Goal: Task Accomplishment & Management: Manage account settings

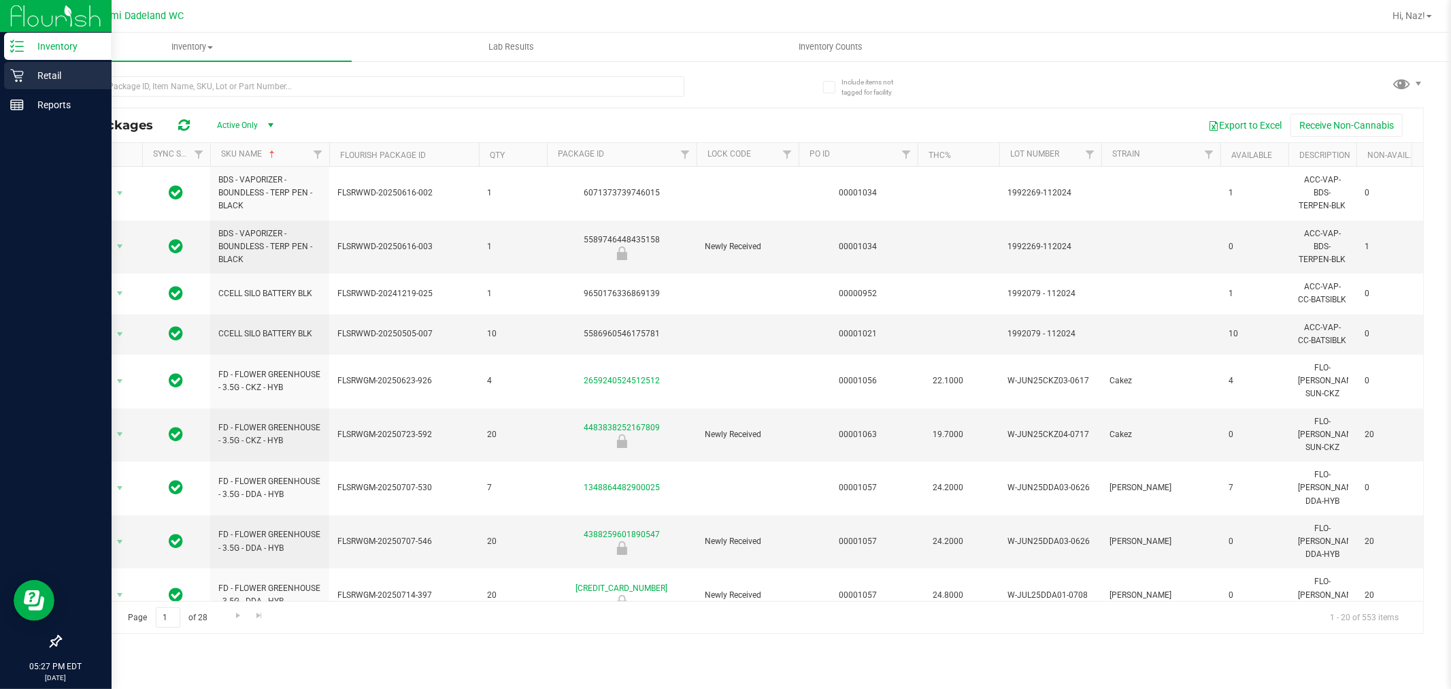
click at [32, 70] on p "Retail" at bounding box center [65, 75] width 82 height 16
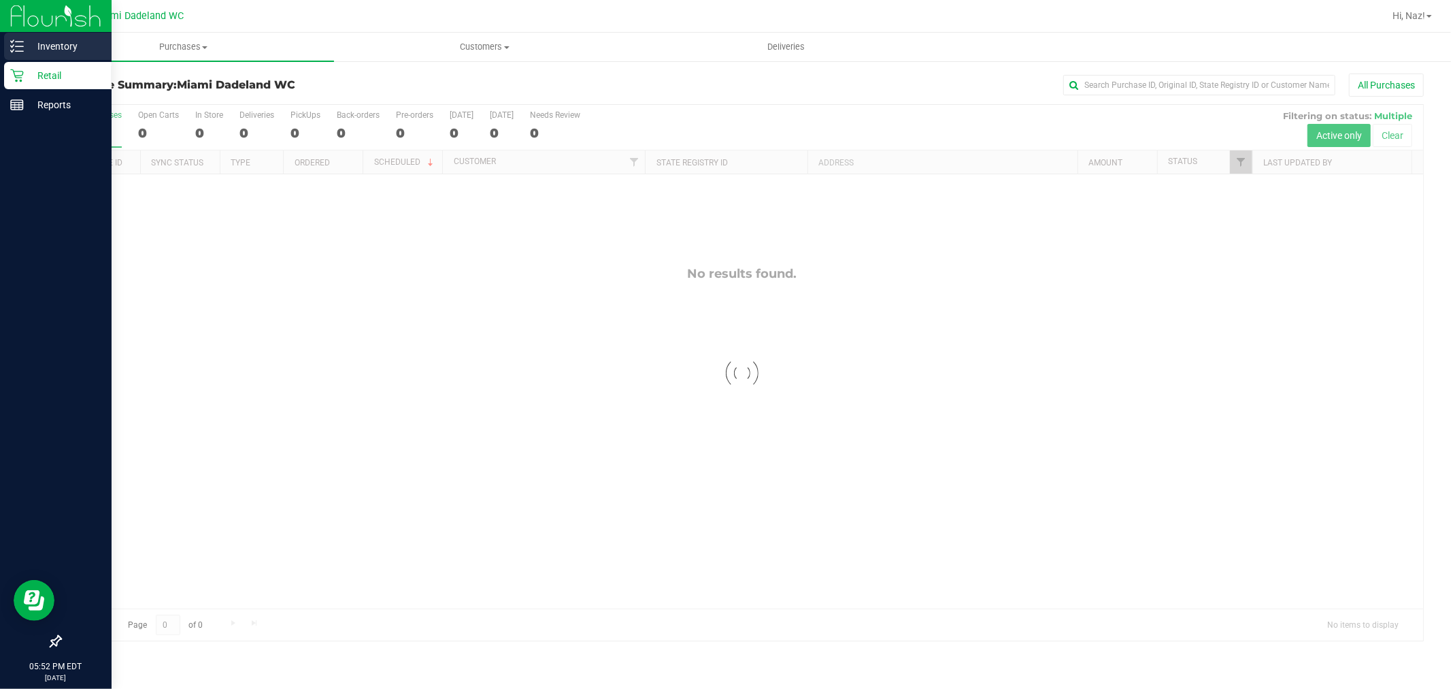
click at [20, 35] on div "Inventory" at bounding box center [57, 46] width 107 height 27
click at [65, 48] on p "Inventory" at bounding box center [65, 46] width 82 height 16
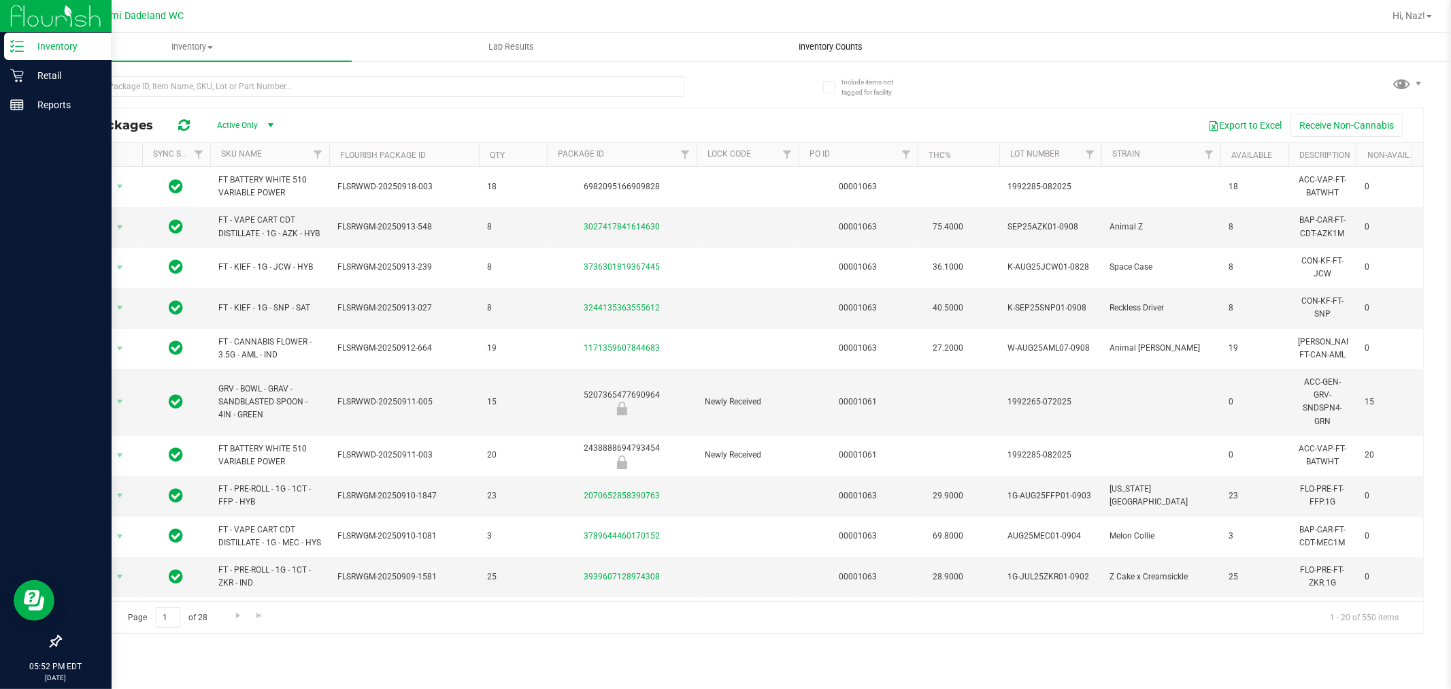
click at [815, 46] on span "Inventory Counts" at bounding box center [830, 47] width 101 height 12
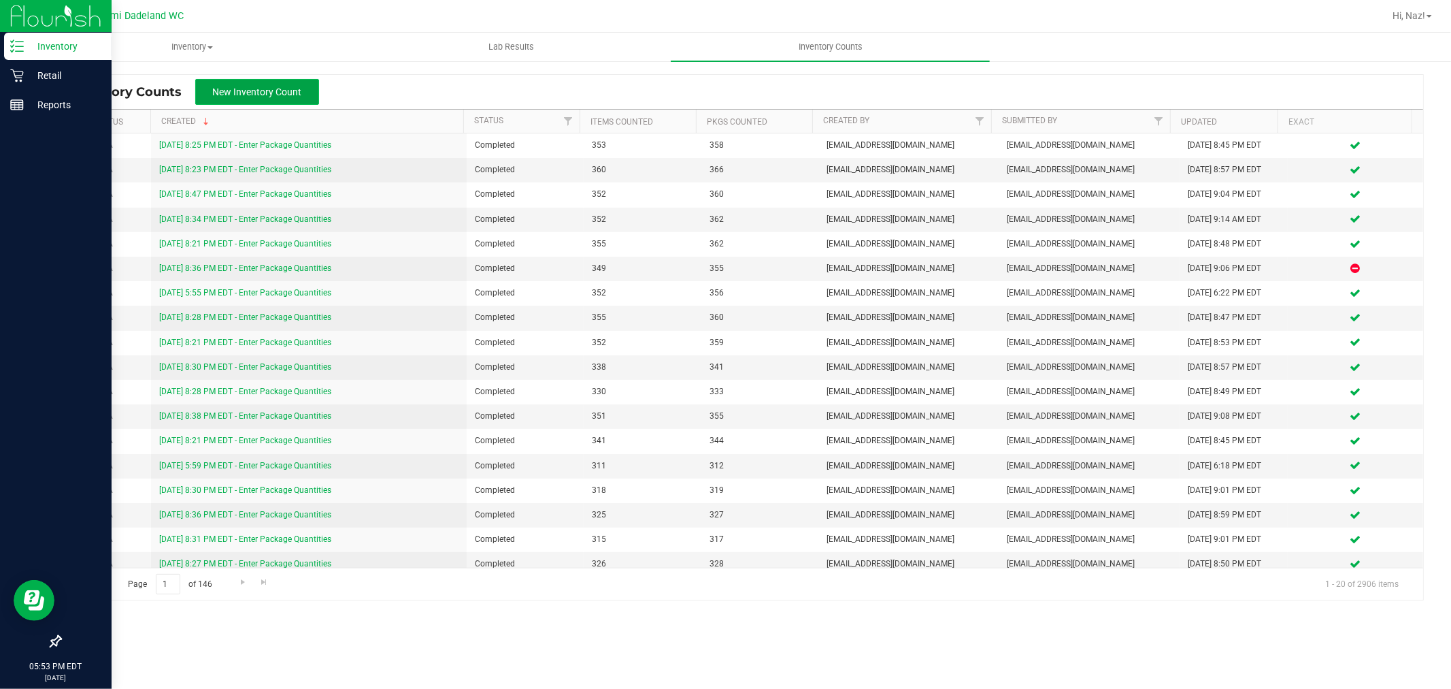
click at [237, 93] on span "New Inventory Count" at bounding box center [257, 91] width 89 height 11
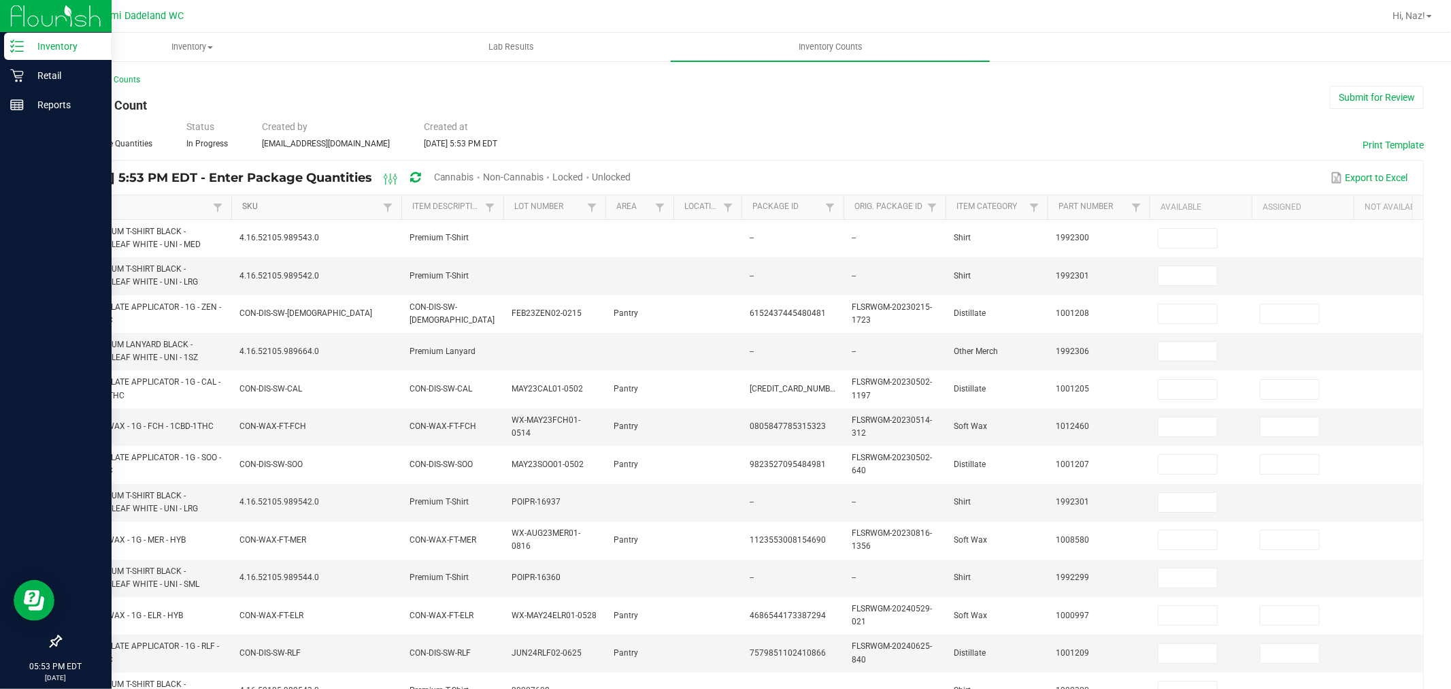
click at [311, 203] on link "SKU" at bounding box center [310, 206] width 137 height 11
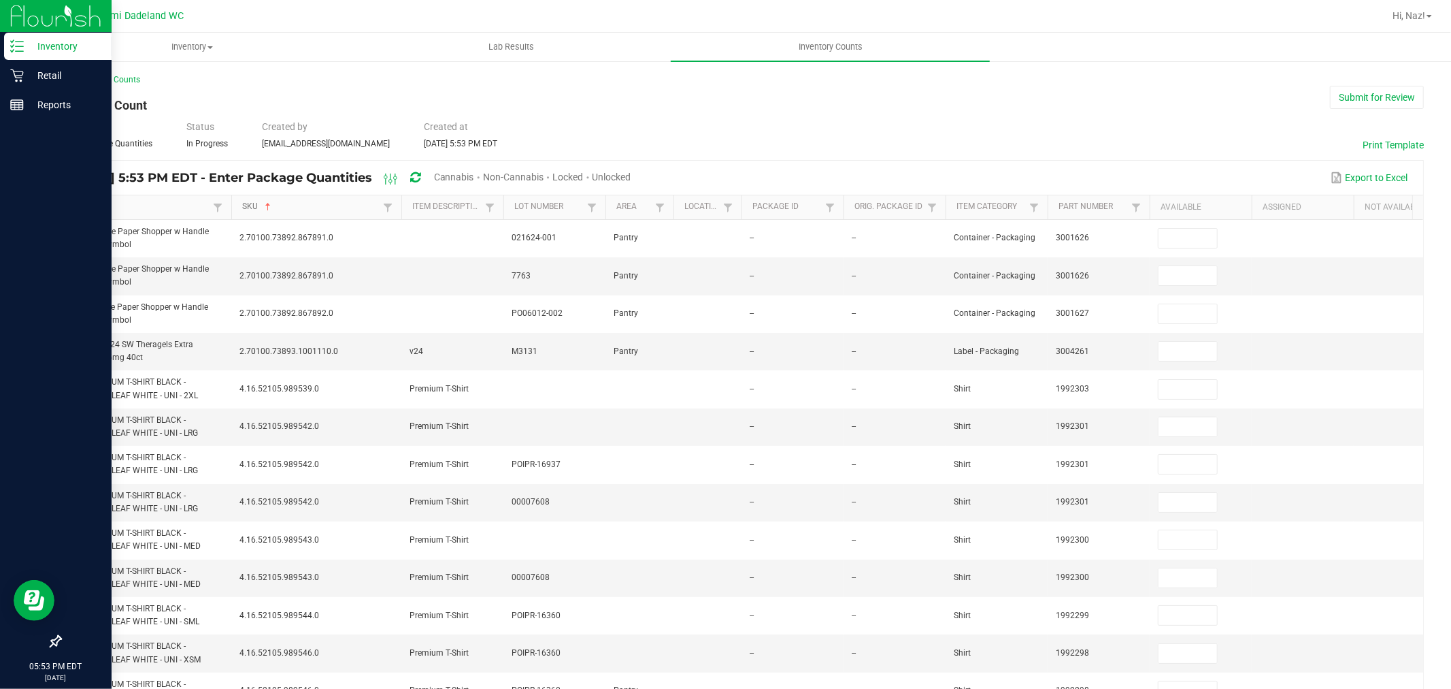
click at [313, 203] on link "SKU" at bounding box center [310, 206] width 137 height 11
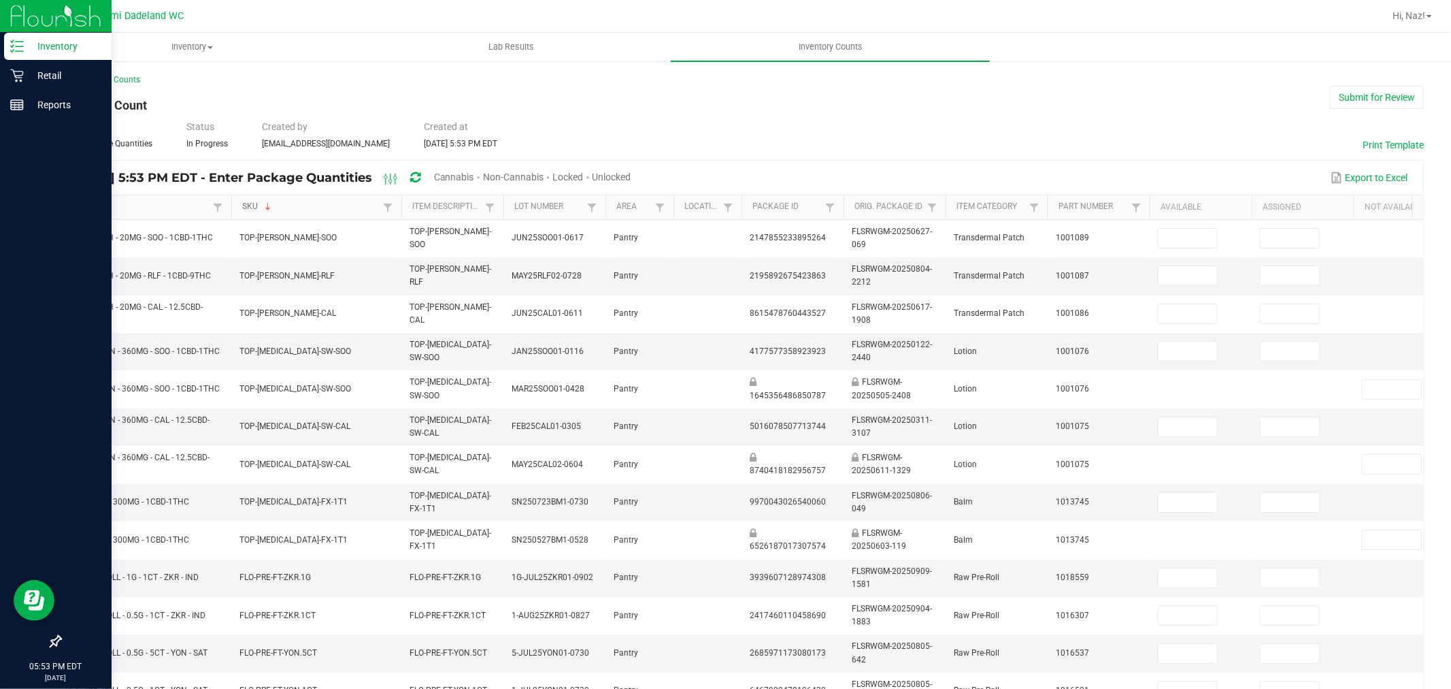
click at [313, 203] on link "SKU" at bounding box center [310, 206] width 137 height 11
click at [137, 216] on th "Item" at bounding box center [146, 207] width 170 height 24
click at [144, 209] on link "Item" at bounding box center [140, 206] width 137 height 11
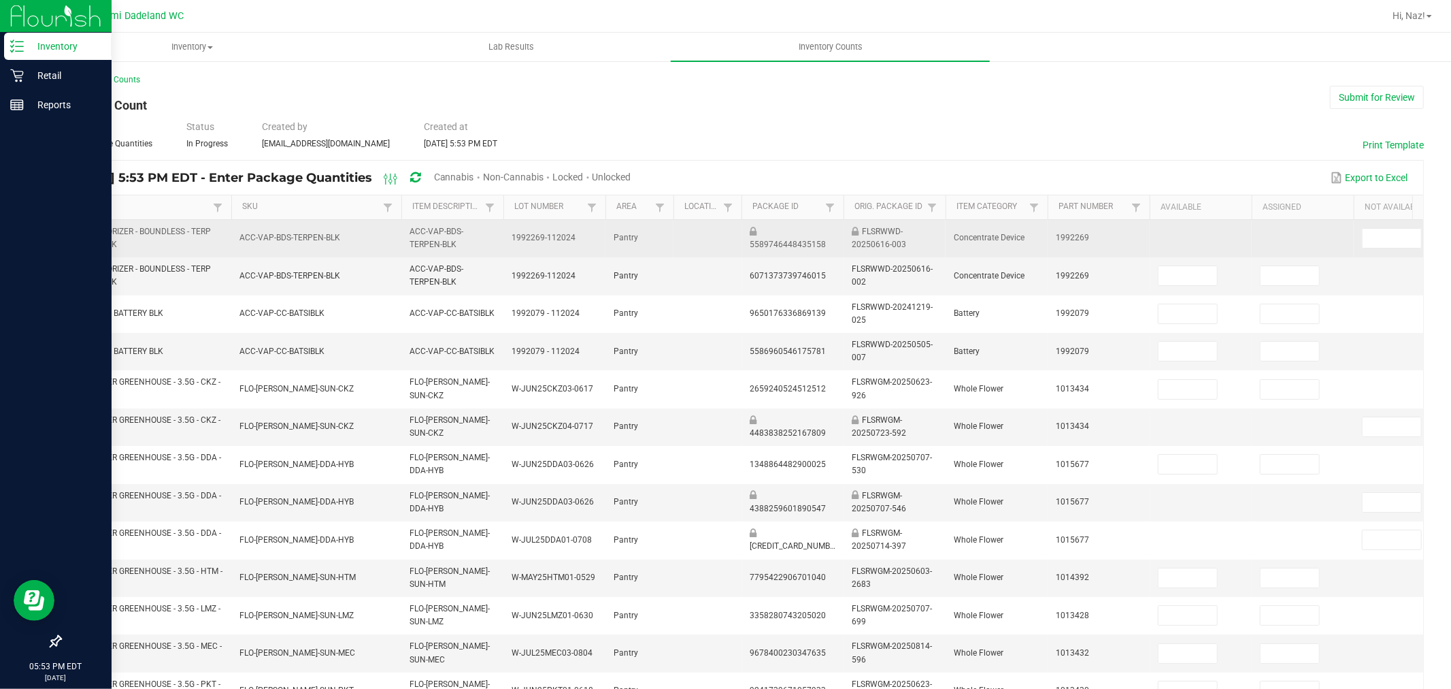
click at [1170, 233] on td at bounding box center [1201, 238] width 102 height 37
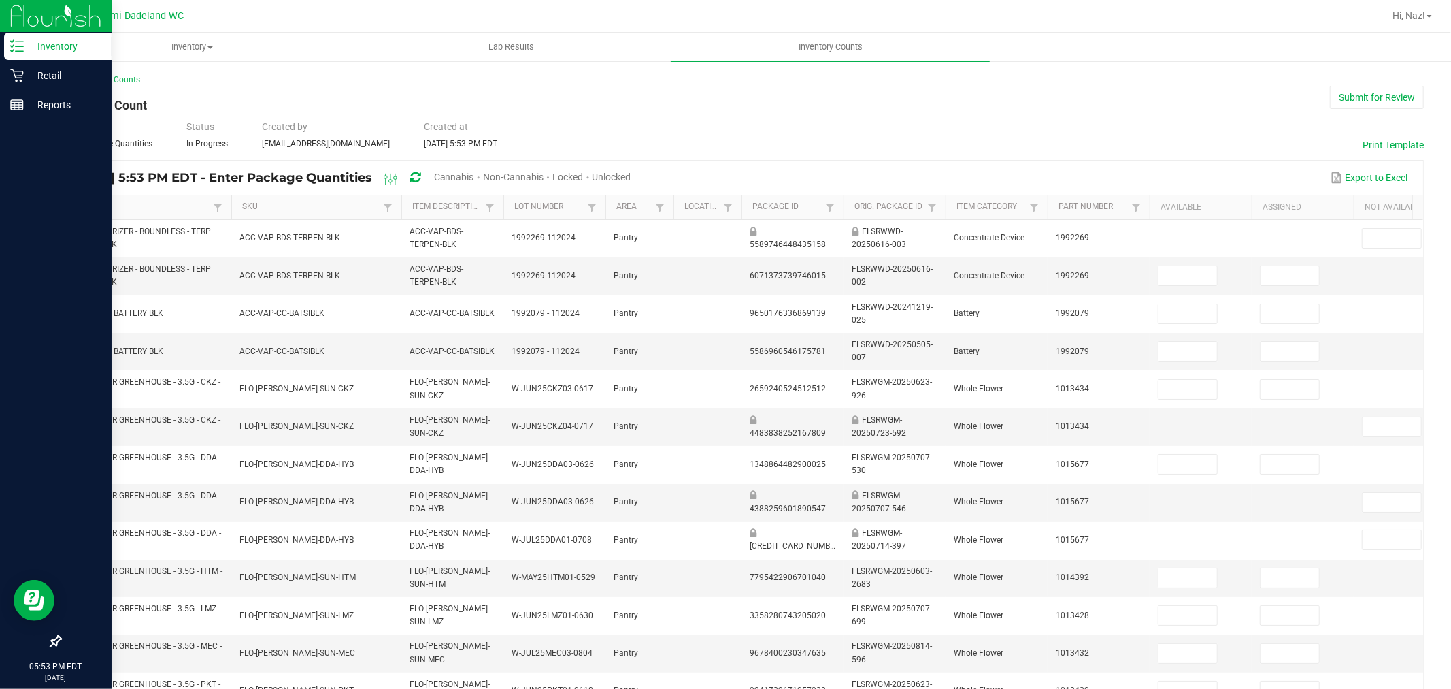
click at [631, 171] on span "Unlocked" at bounding box center [612, 176] width 39 height 11
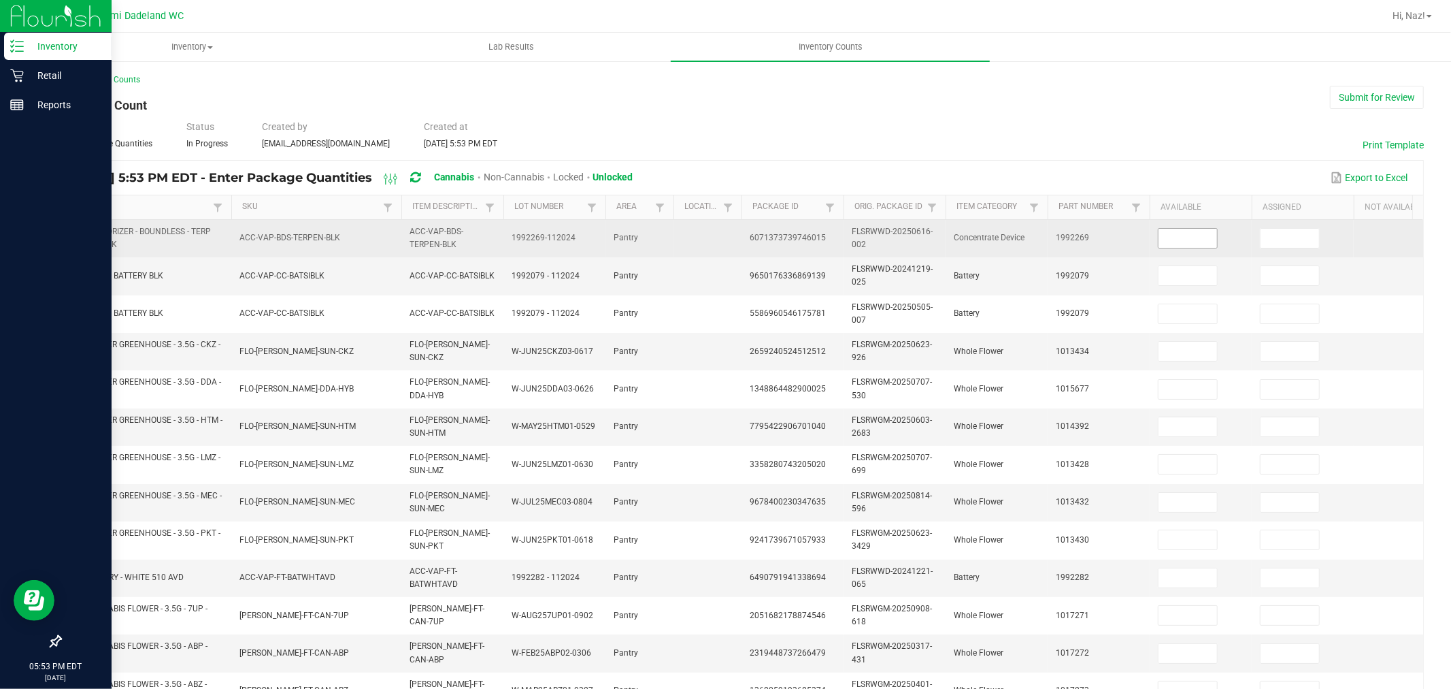
click at [1181, 239] on input at bounding box center [1188, 238] width 59 height 19
type input "2"
type input "1"
type input "10"
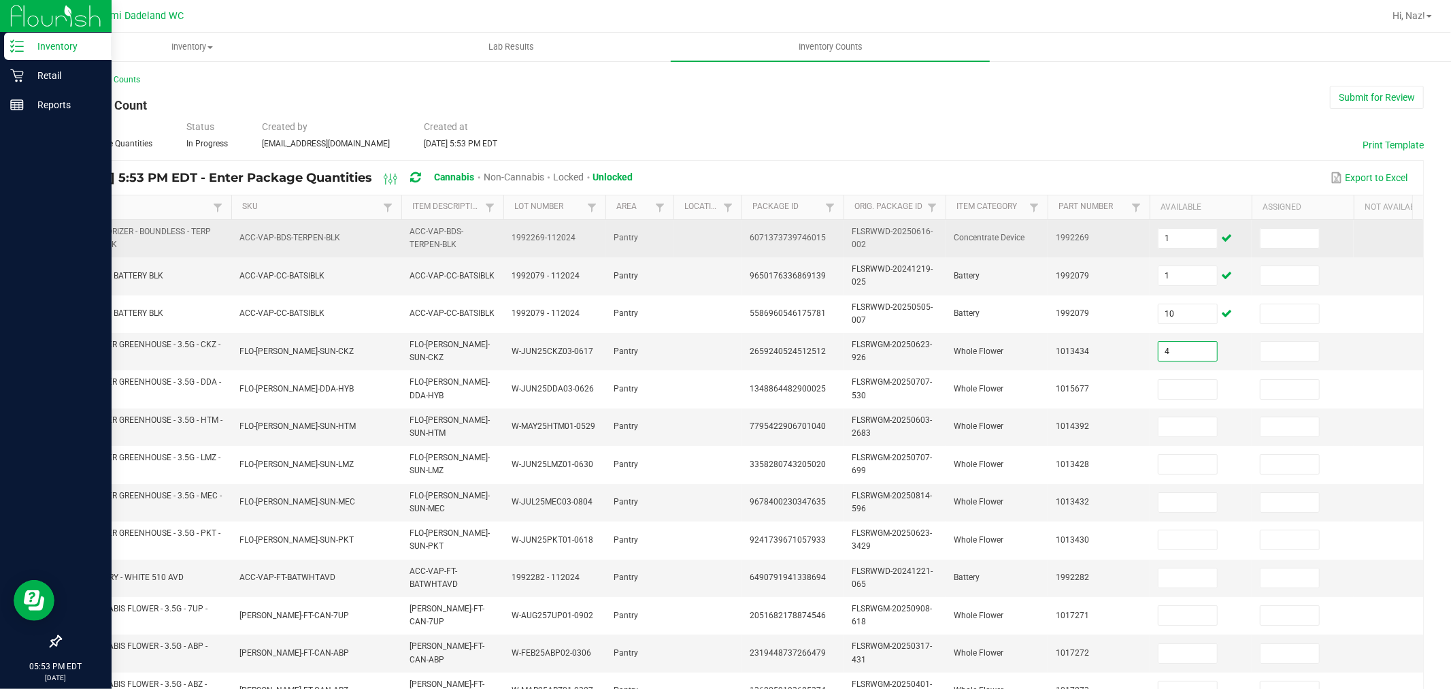
type input "4"
type input "7"
type input "10"
type input "15"
type input "14"
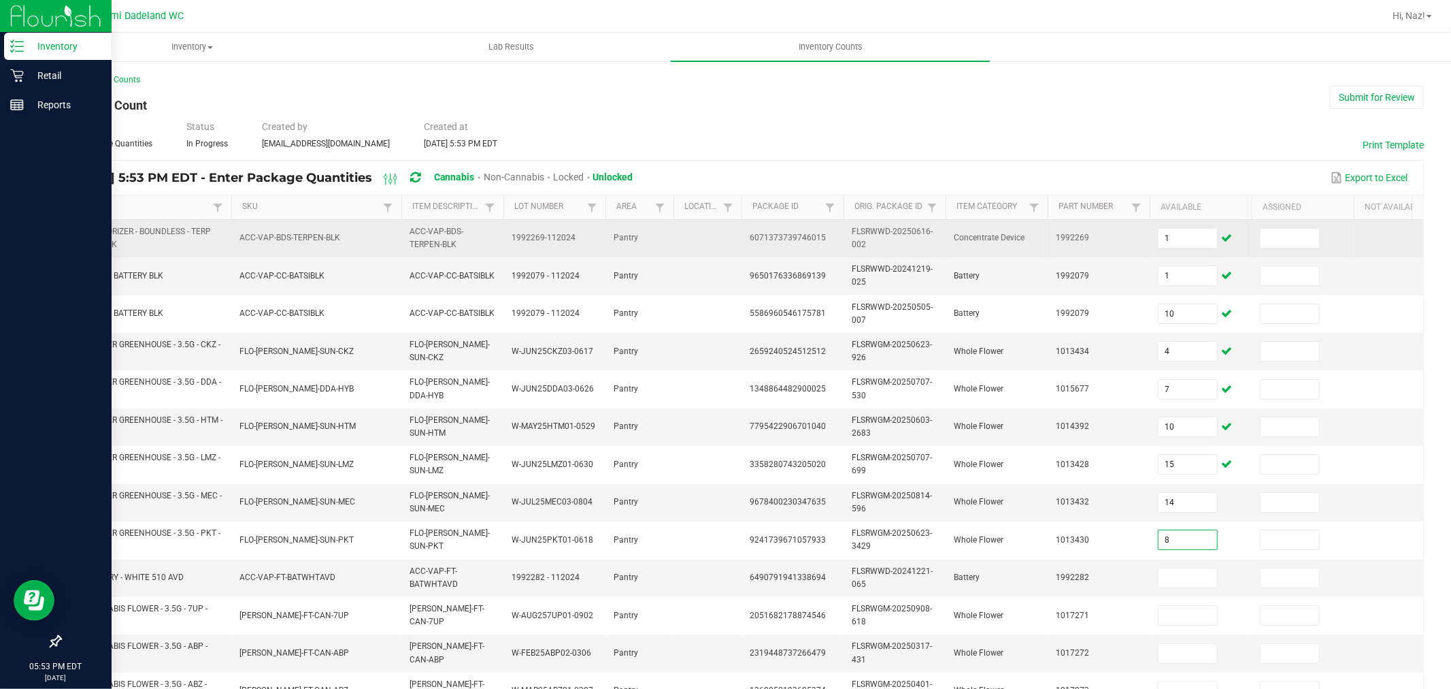
type input "8"
type input "24"
type input "20"
type input "15"
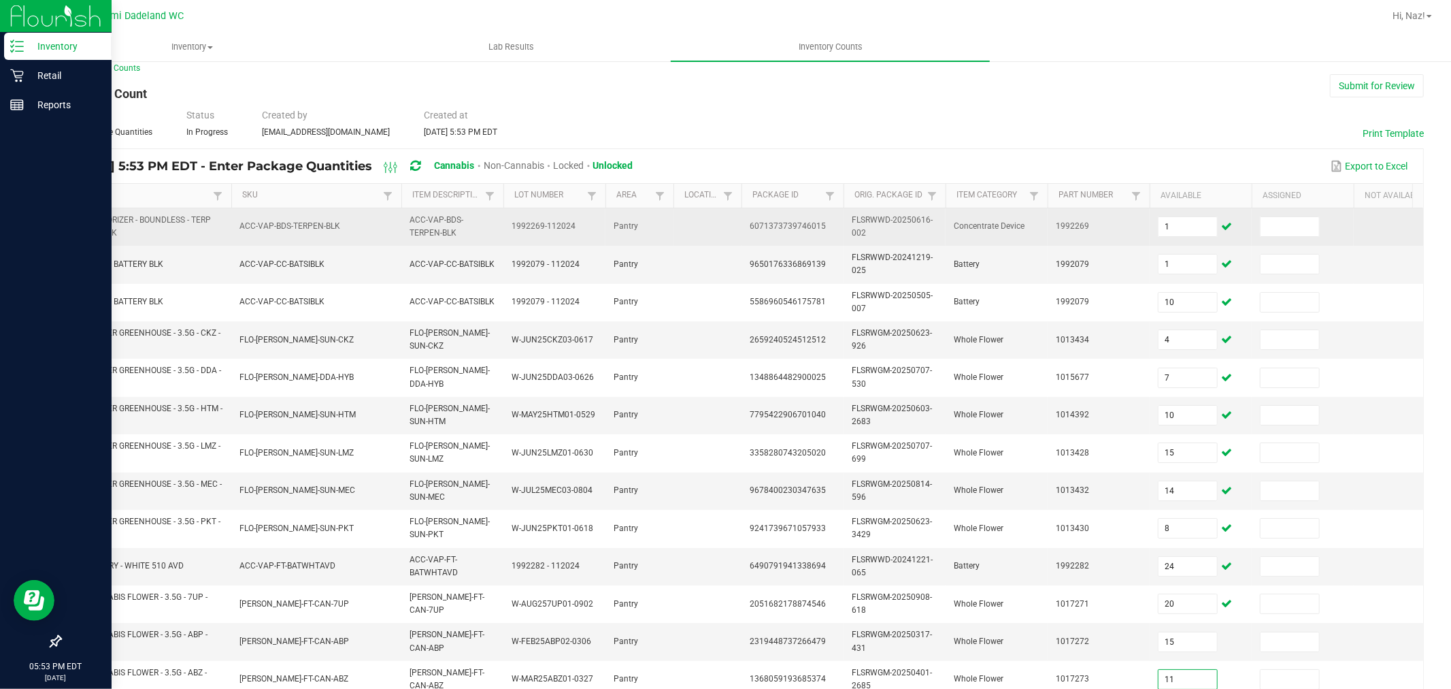
type input "11"
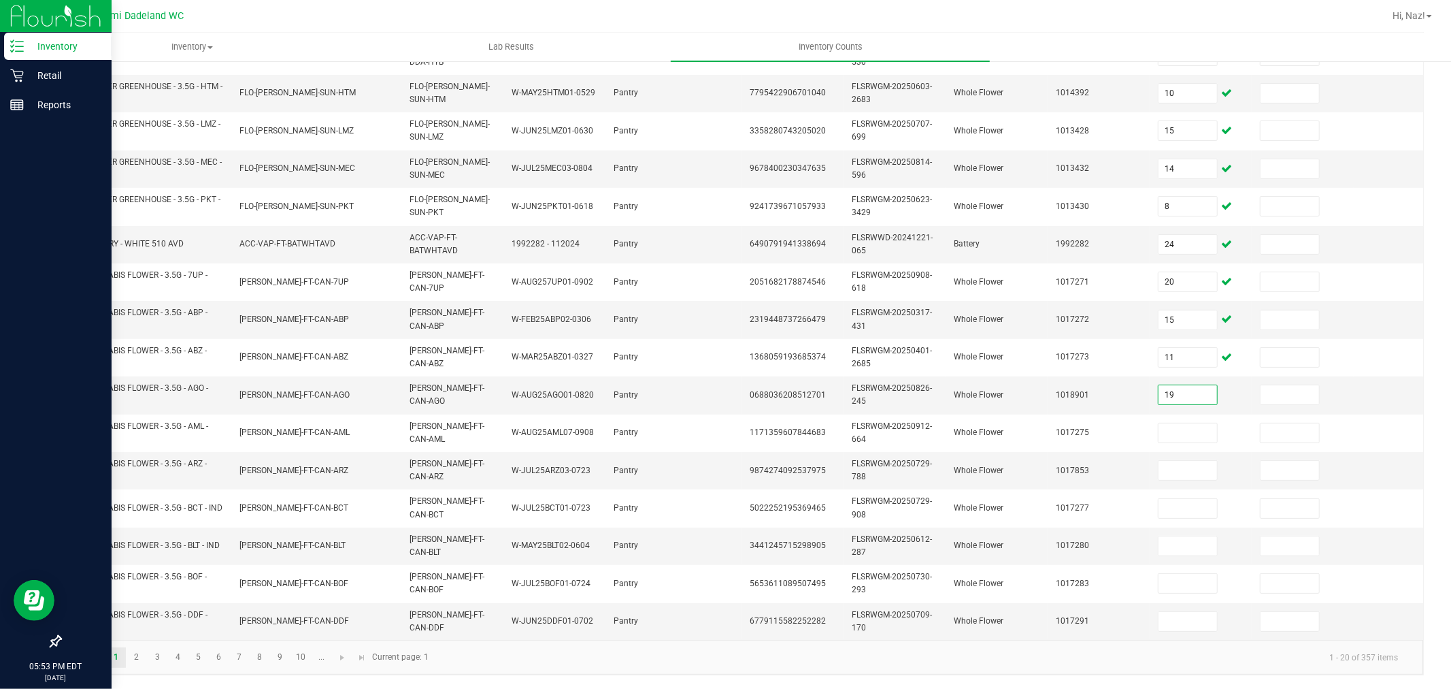
type input "19"
type input "20"
click at [1189, 536] on input at bounding box center [1188, 545] width 59 height 19
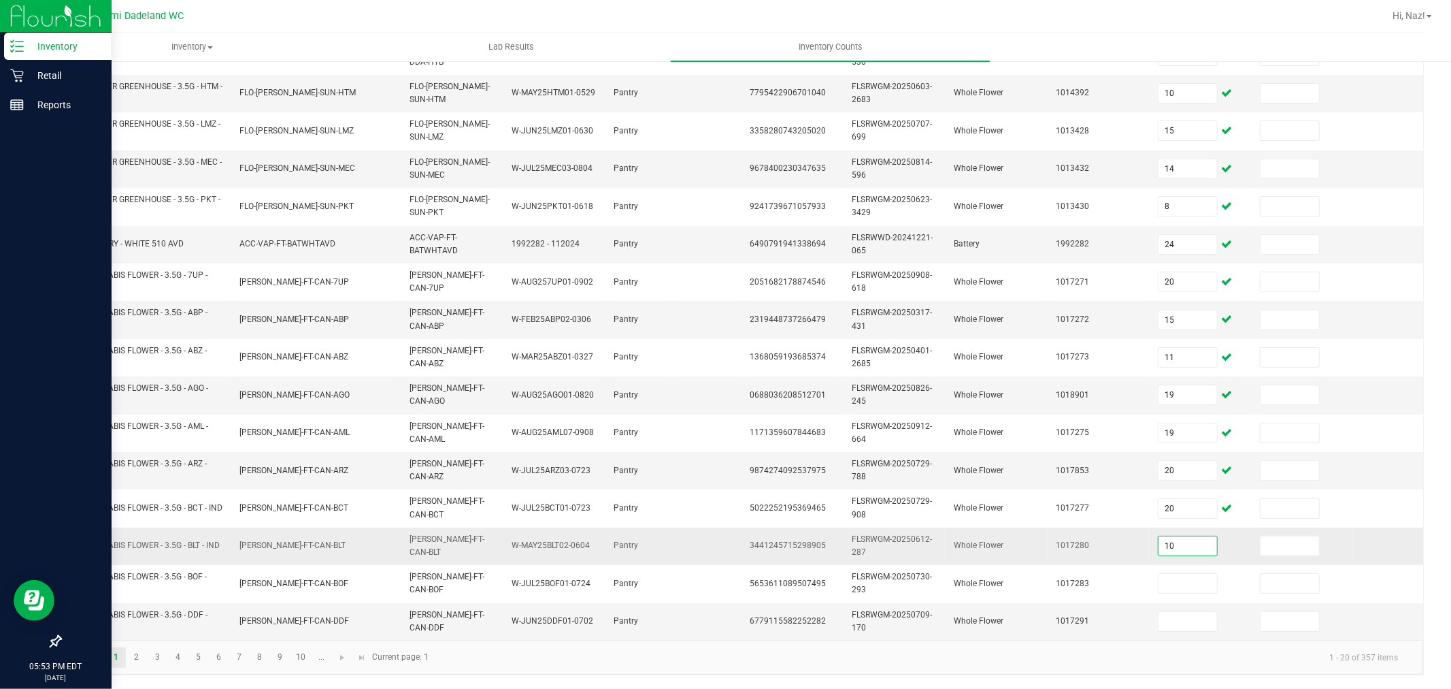
type input "10"
type input "8"
type input "18"
click at [137, 658] on link "2" at bounding box center [137, 657] width 20 height 20
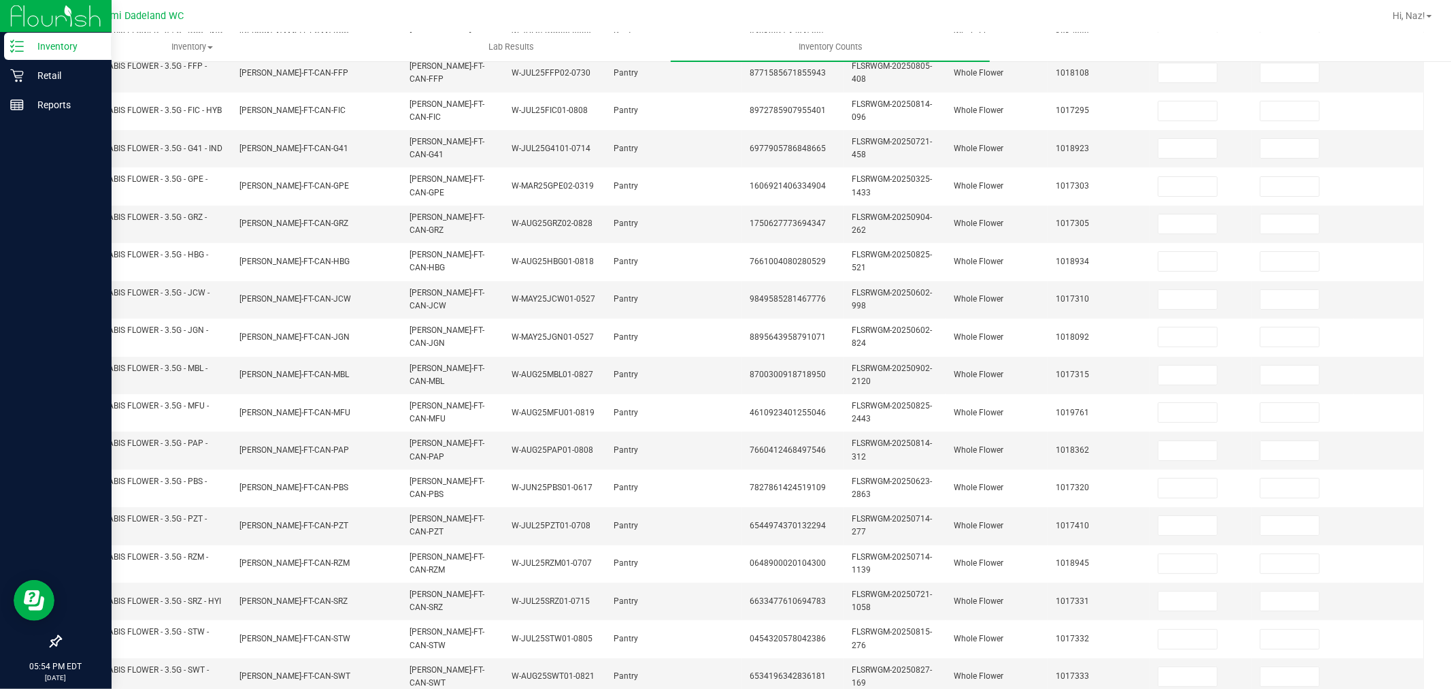
scroll to position [44, 0]
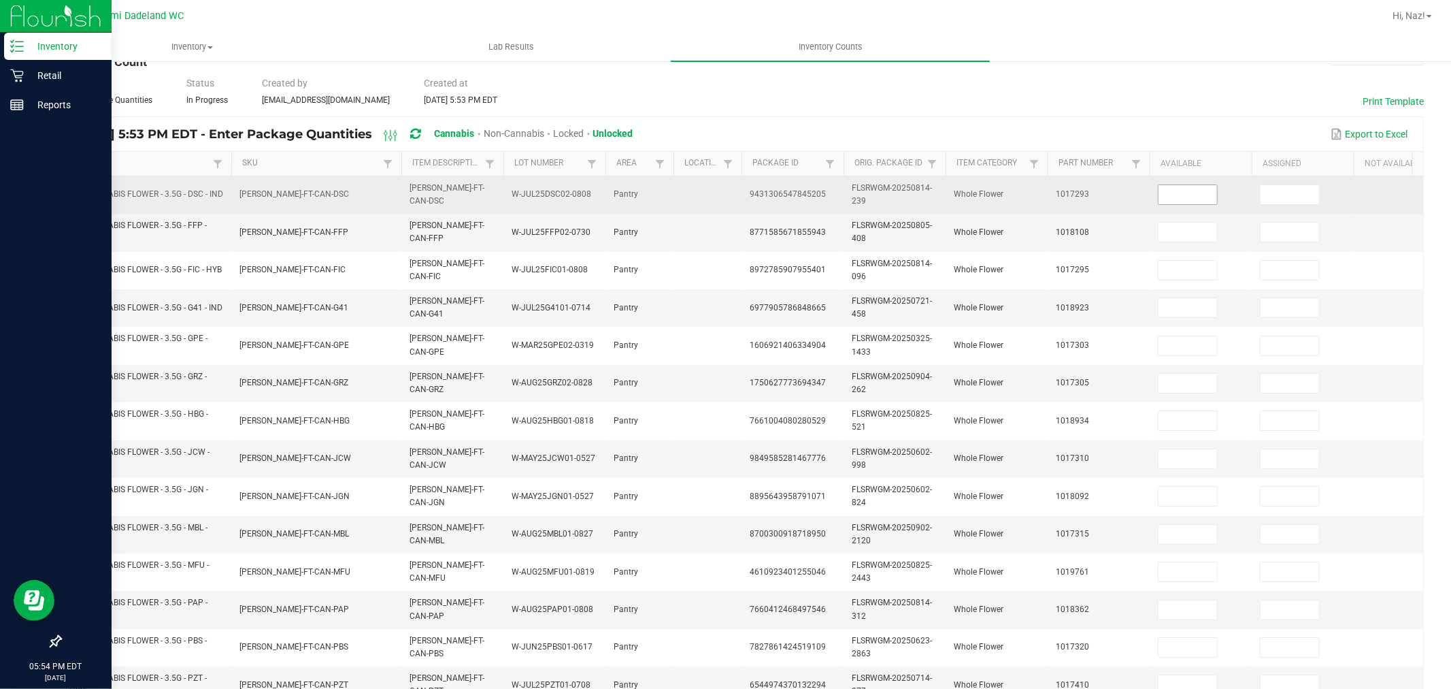
click at [1178, 200] on input at bounding box center [1188, 194] width 59 height 19
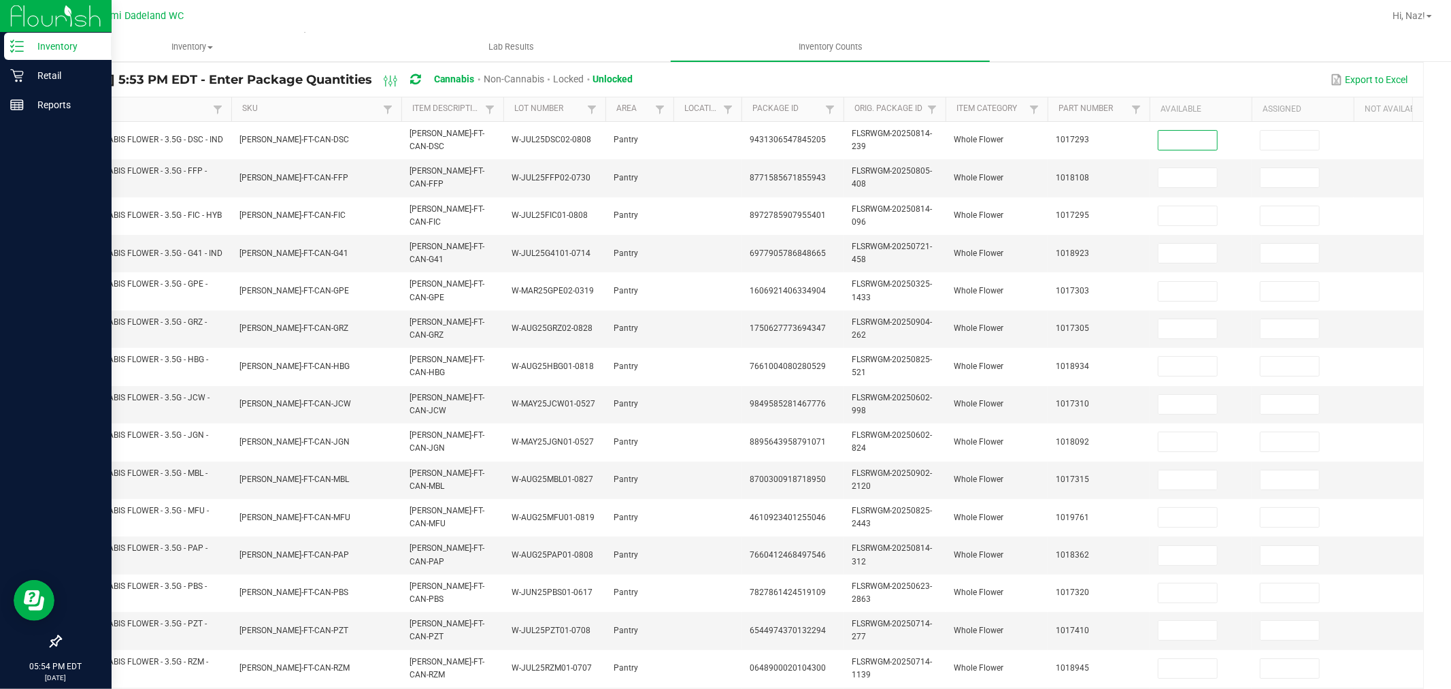
scroll to position [116, 0]
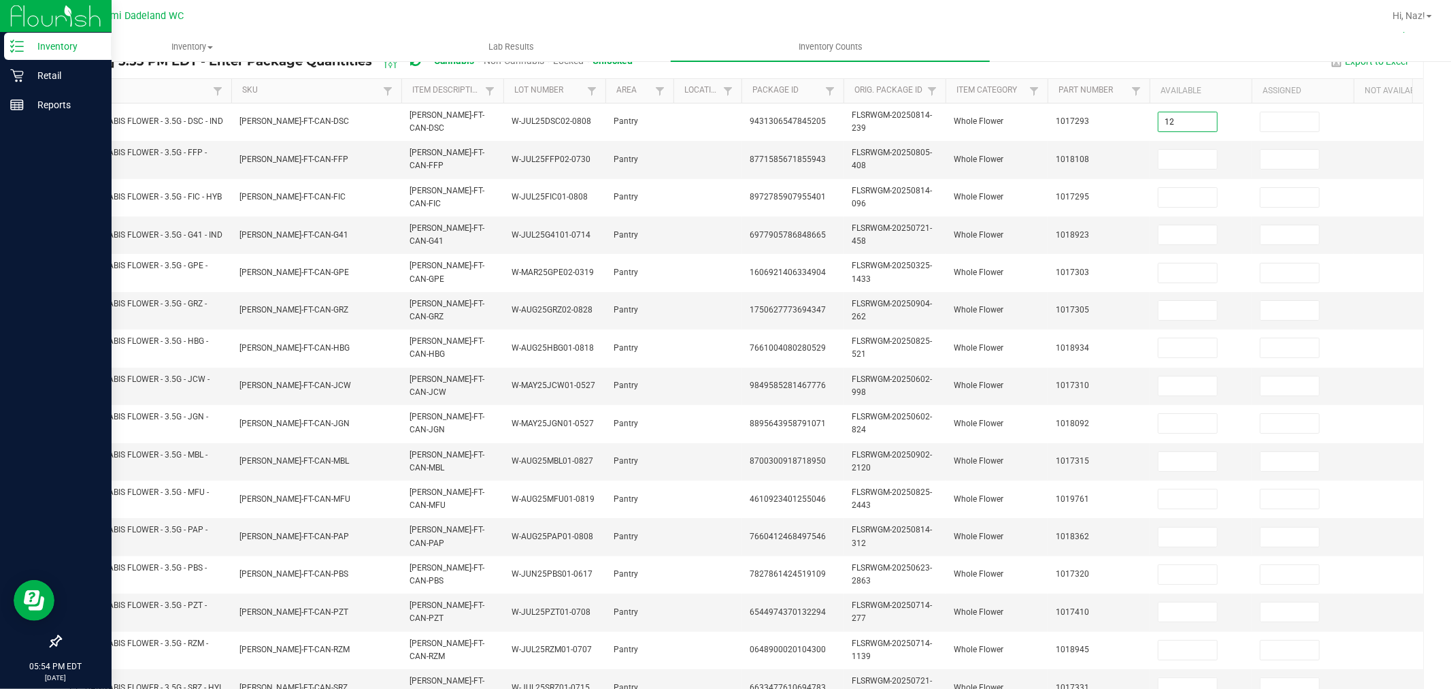
type input "12"
type input "13"
type input "10"
type input "7"
type input "6"
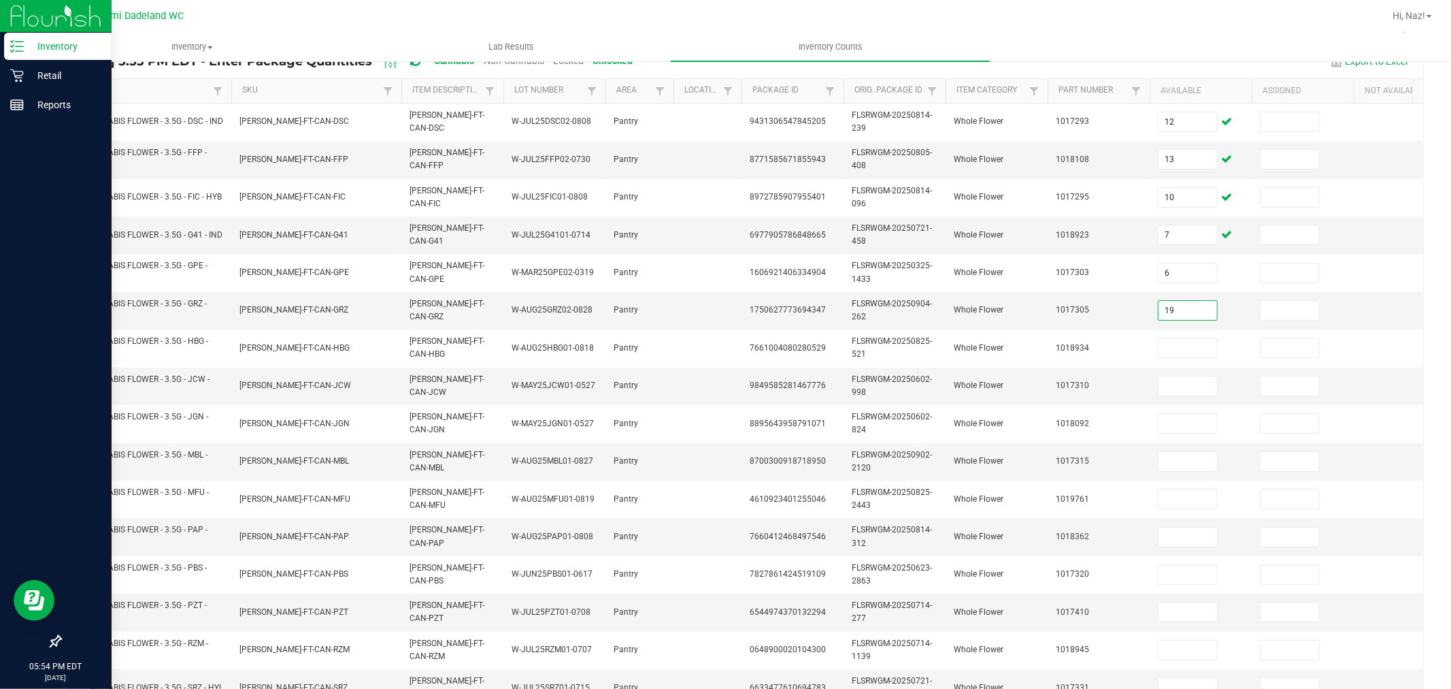
type input "19"
type input "16"
type input "1"
type input "9"
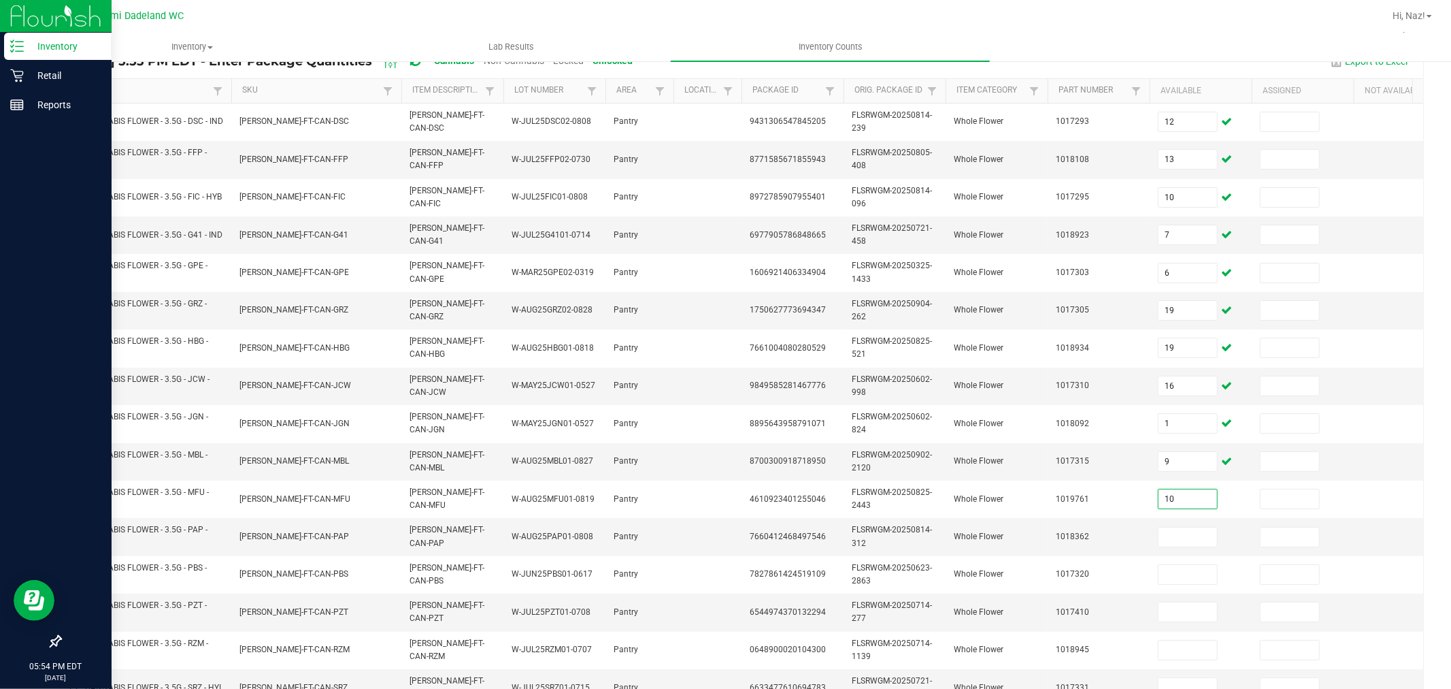
type input "10"
type input "17"
type input "8"
type input "6"
type input "20"
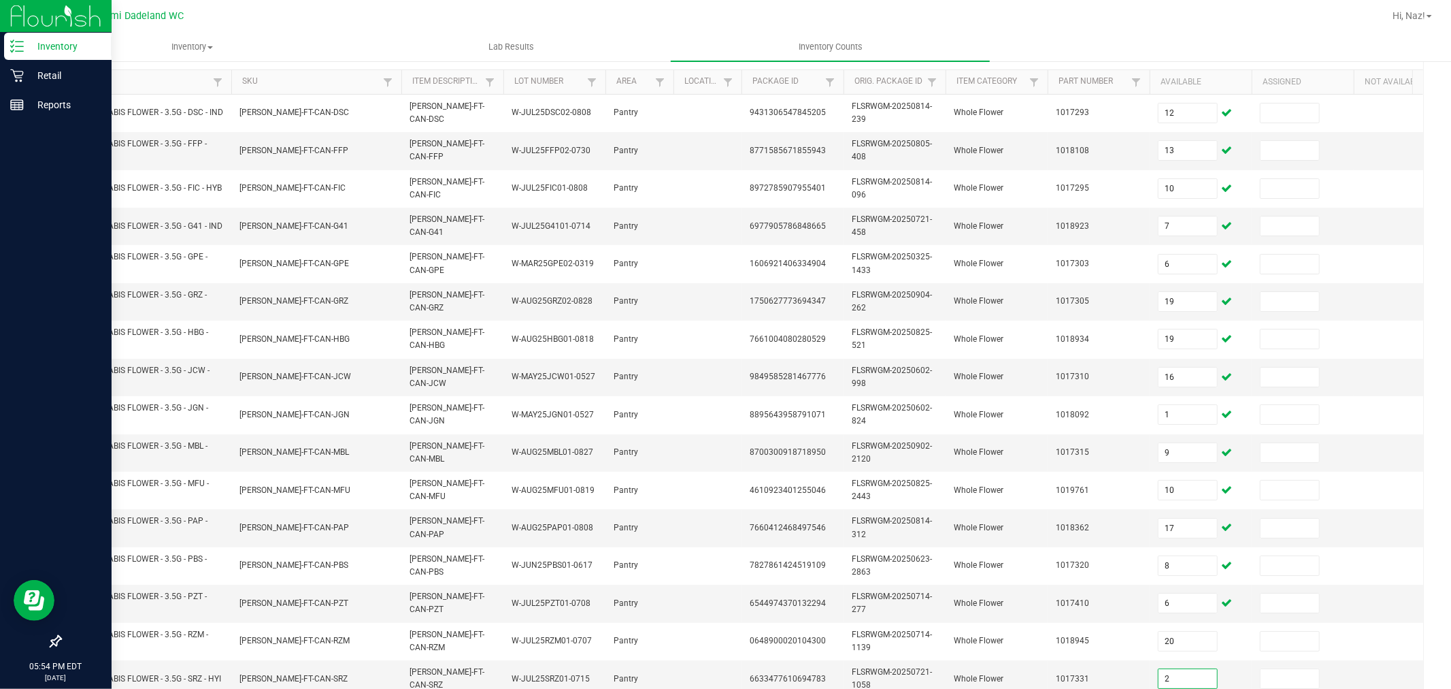
type input "2"
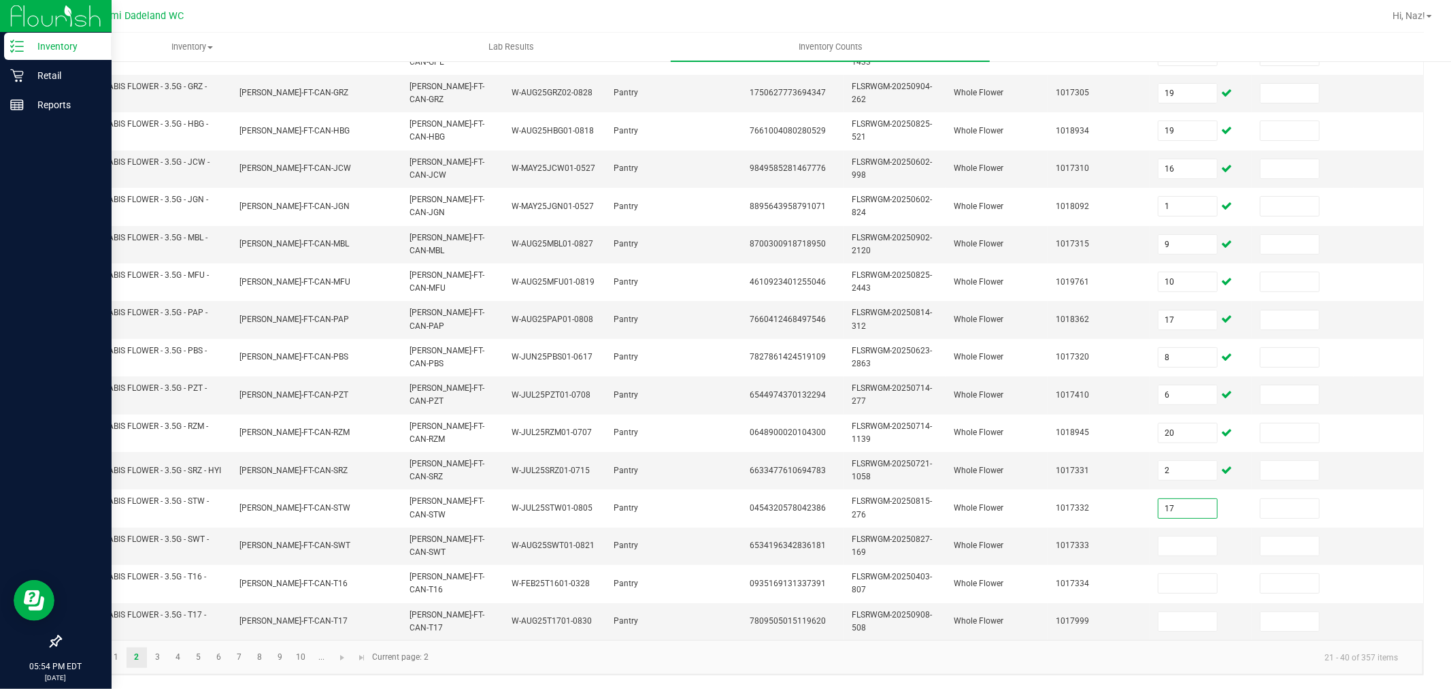
type input "17"
type input "5"
type input "10"
click at [164, 653] on link "3" at bounding box center [158, 657] width 20 height 20
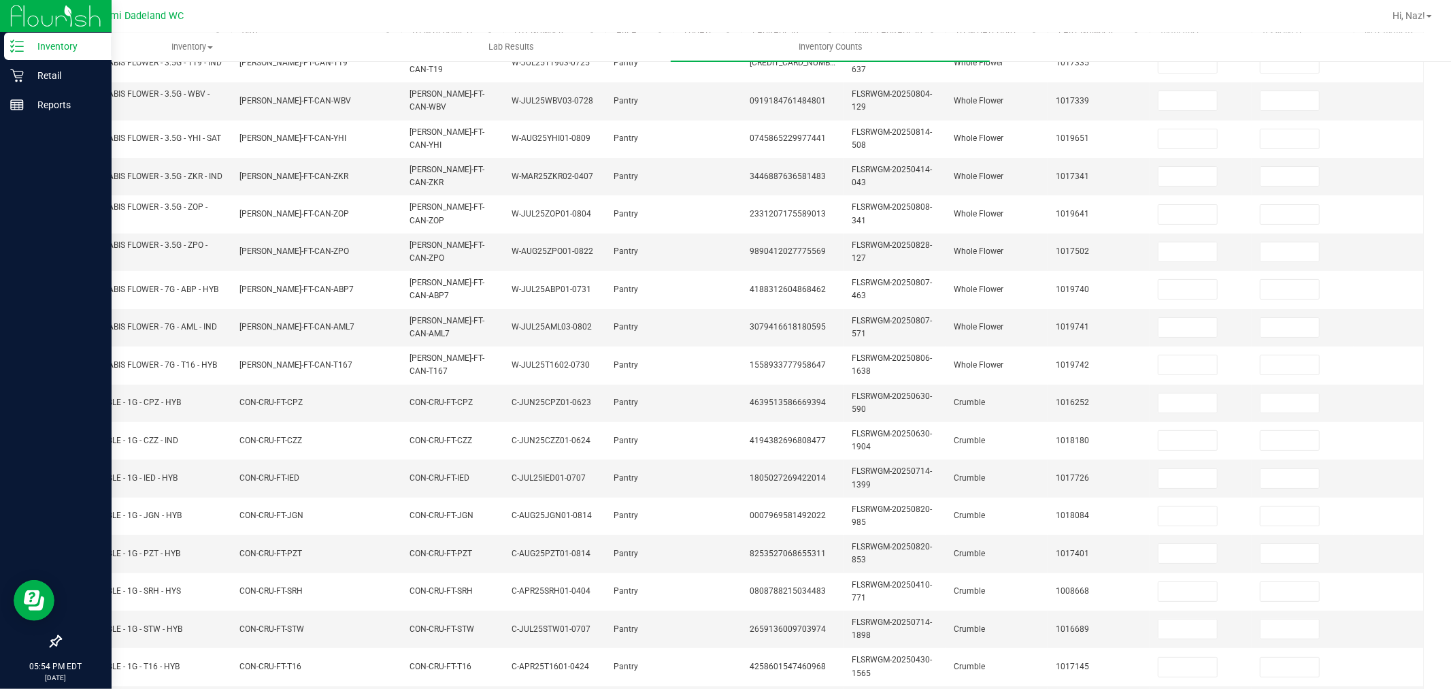
scroll to position [119, 0]
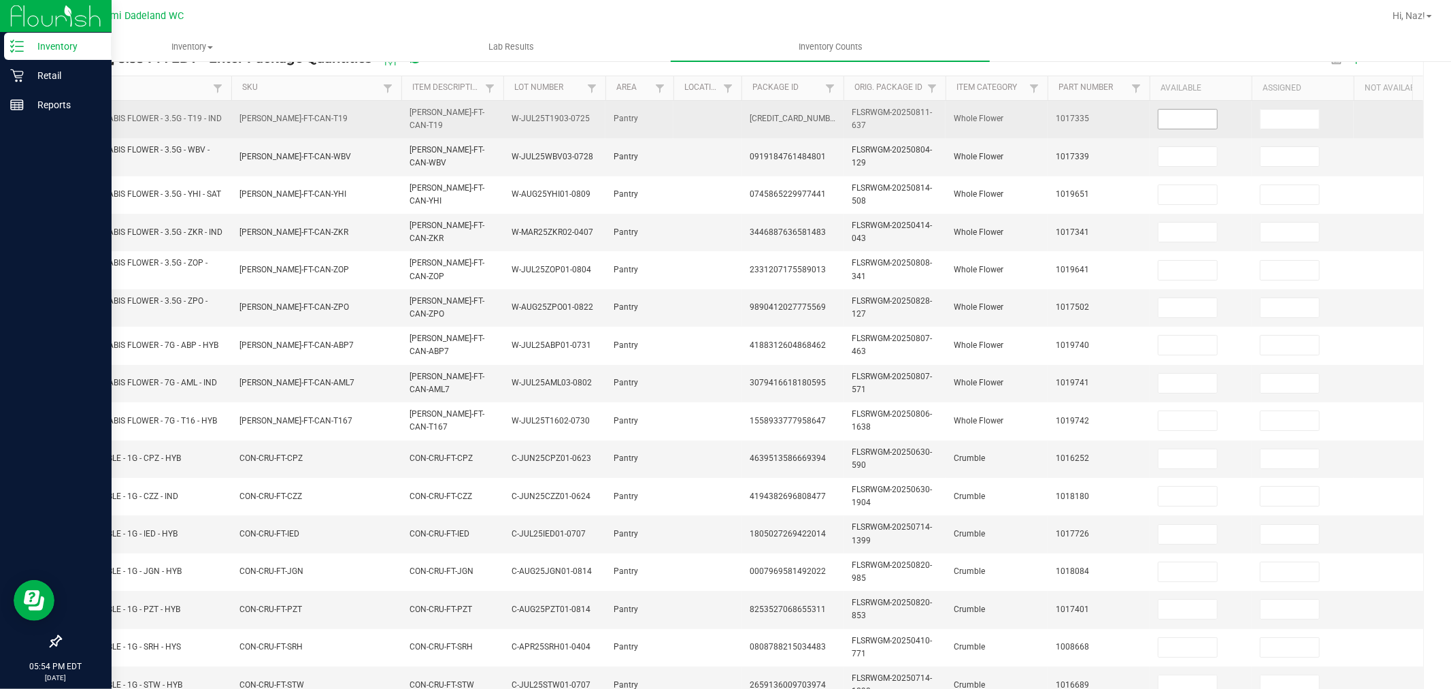
drag, startPoint x: 1184, startPoint y: 132, endPoint x: 1178, endPoint y: 113, distance: 19.8
click at [1182, 131] on td at bounding box center [1201, 119] width 102 height 37
click at [1178, 113] on input at bounding box center [1188, 119] width 59 height 19
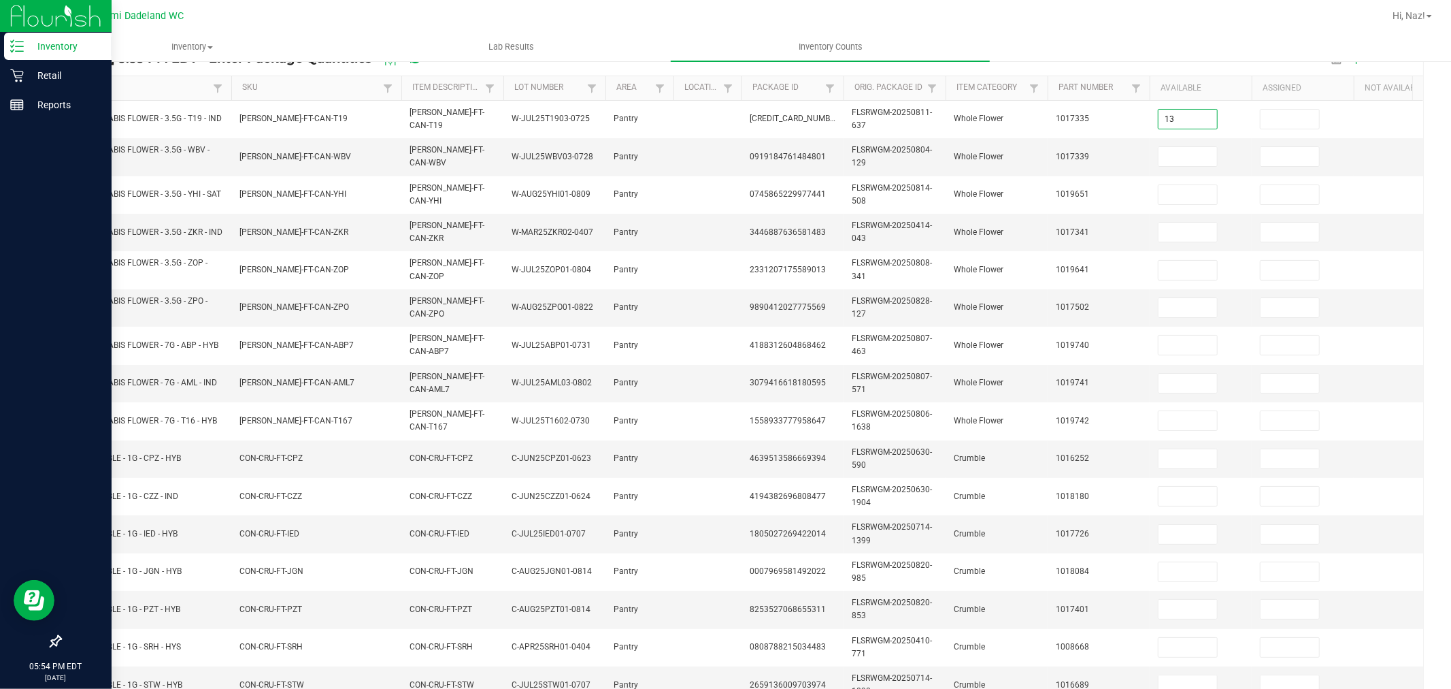
type input "13"
type input "9"
type input "3"
type input "20"
type input "19"
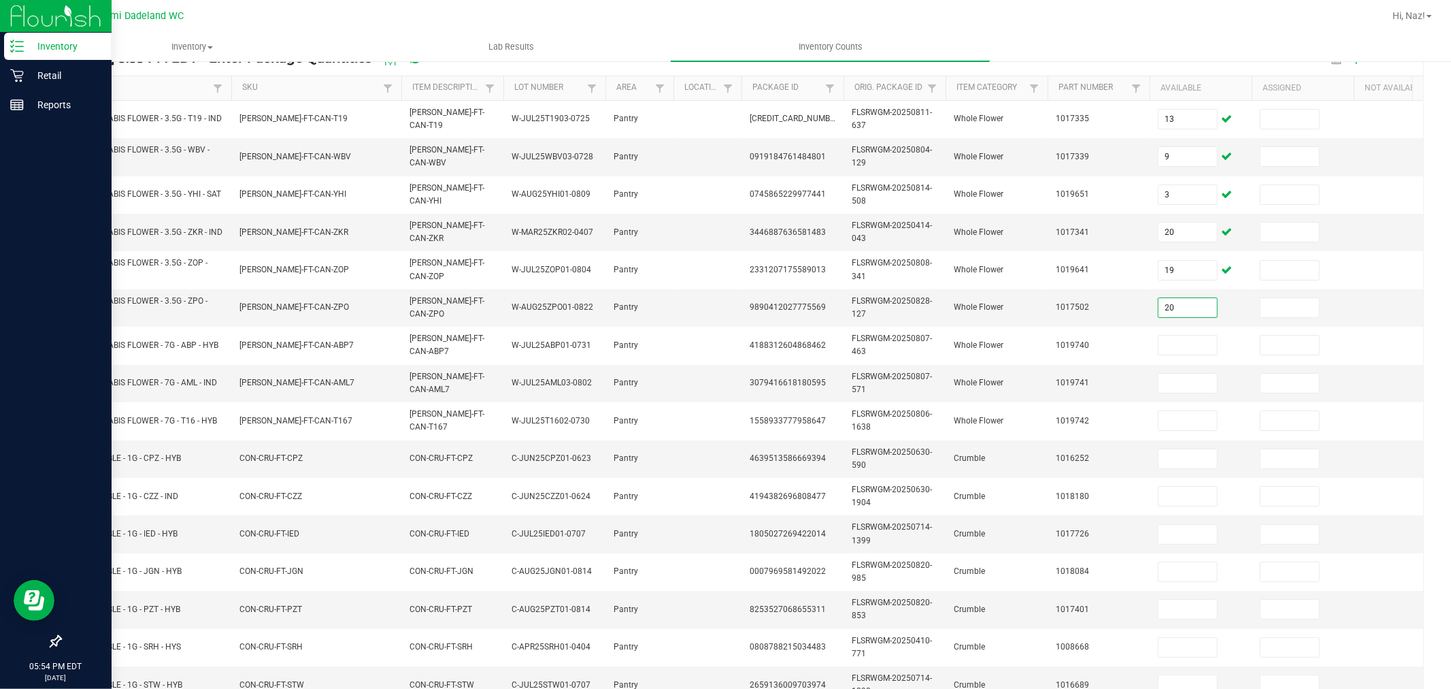
type input "20"
type input "16"
type input "18"
type input "7"
type input "4"
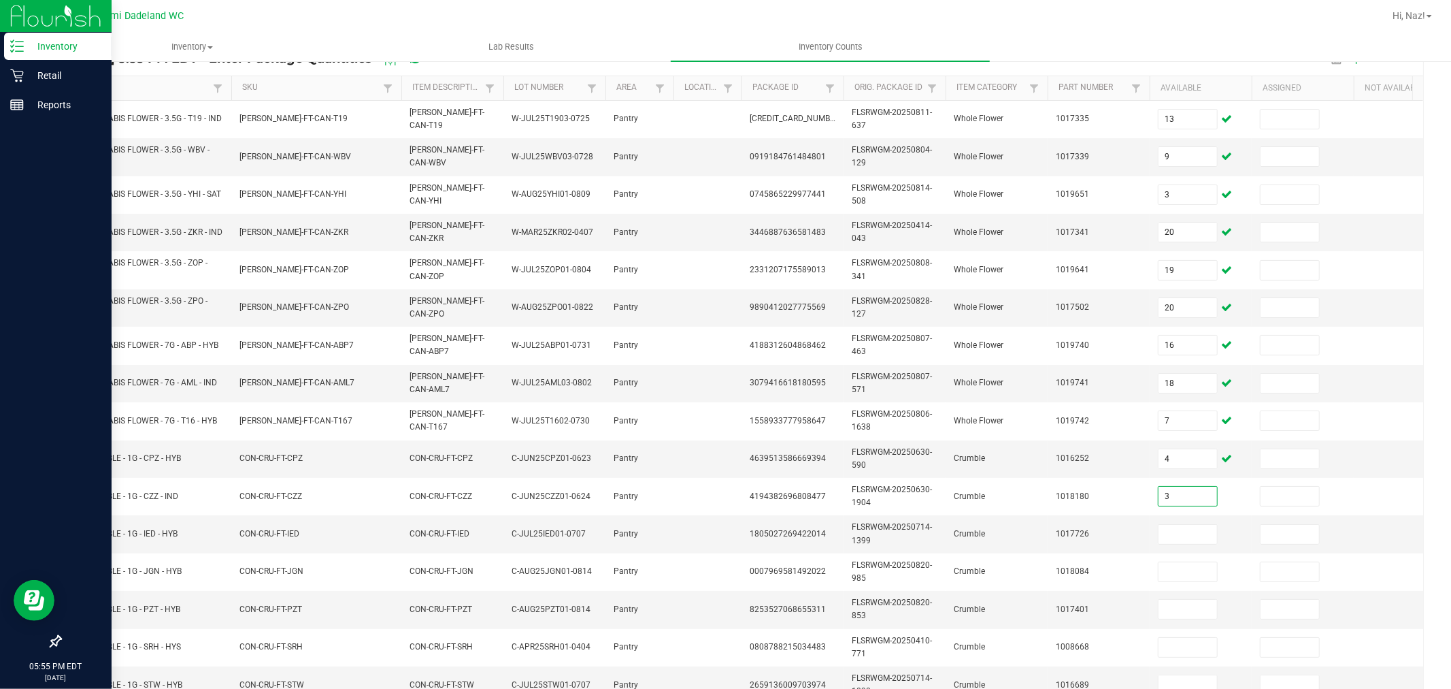
type input "3"
type input "5"
type input "8"
type input "1"
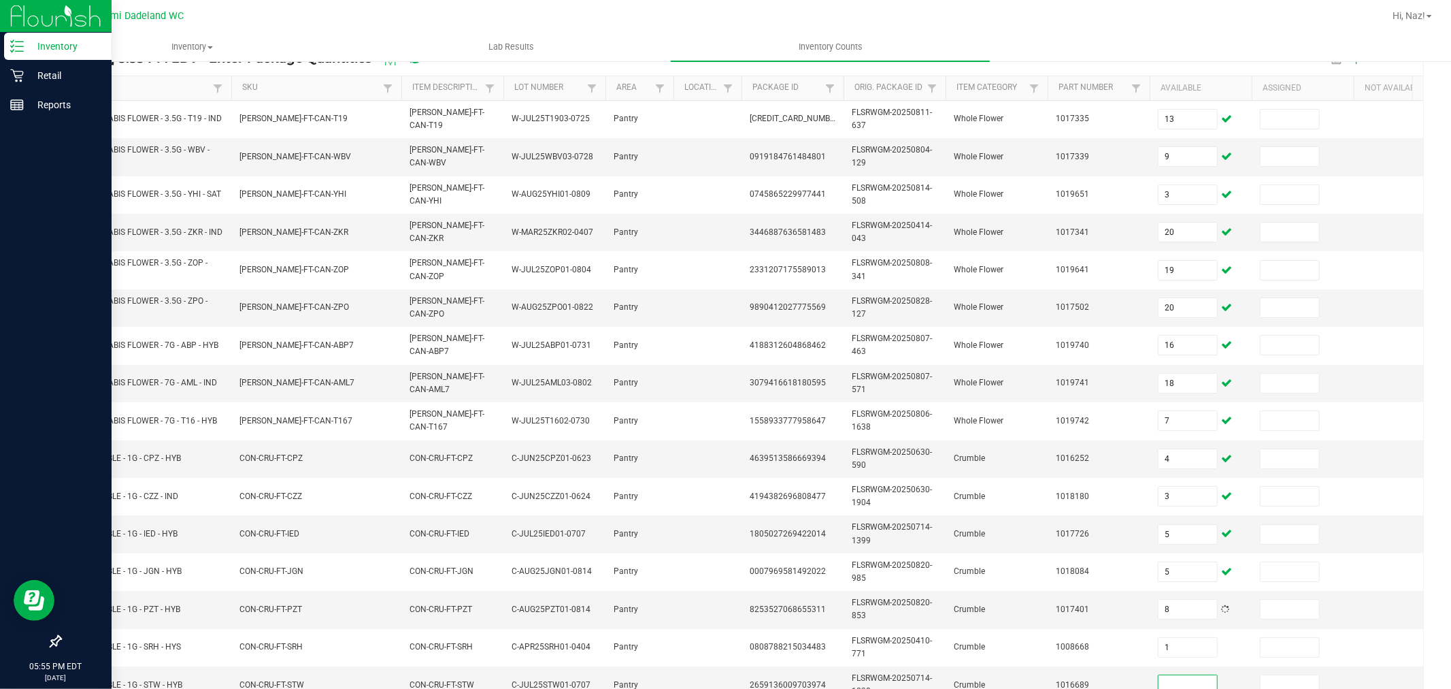
scroll to position [125, 0]
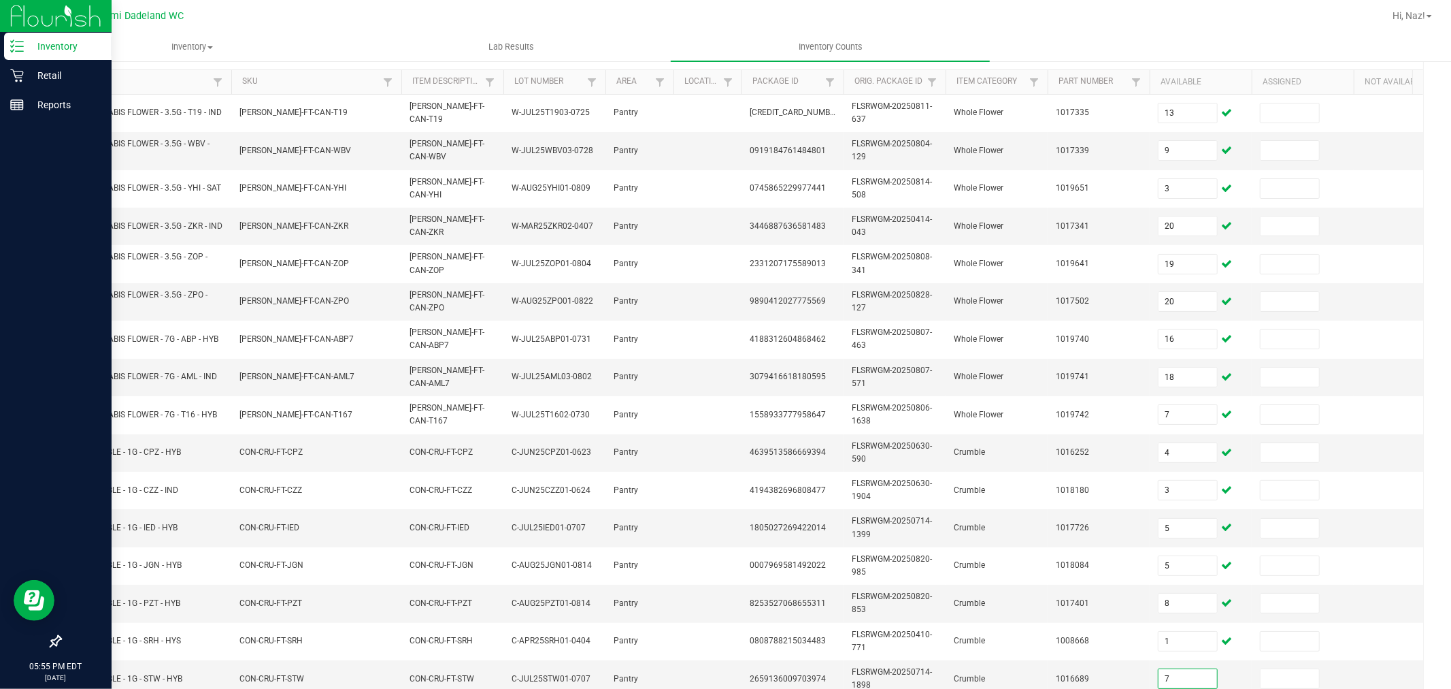
type input "7"
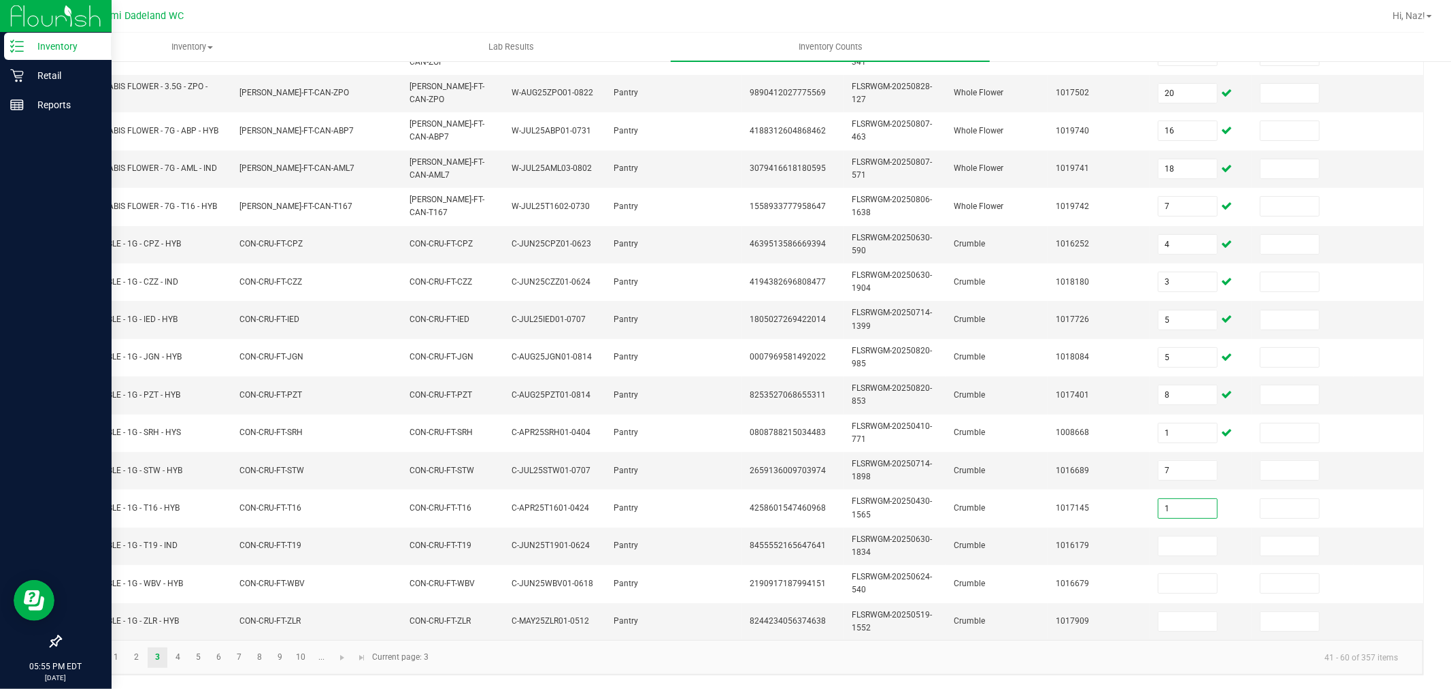
type input "1"
type input "6"
type input "3"
type input "2"
drag, startPoint x: 174, startPoint y: 648, endPoint x: 200, endPoint y: 644, distance: 26.3
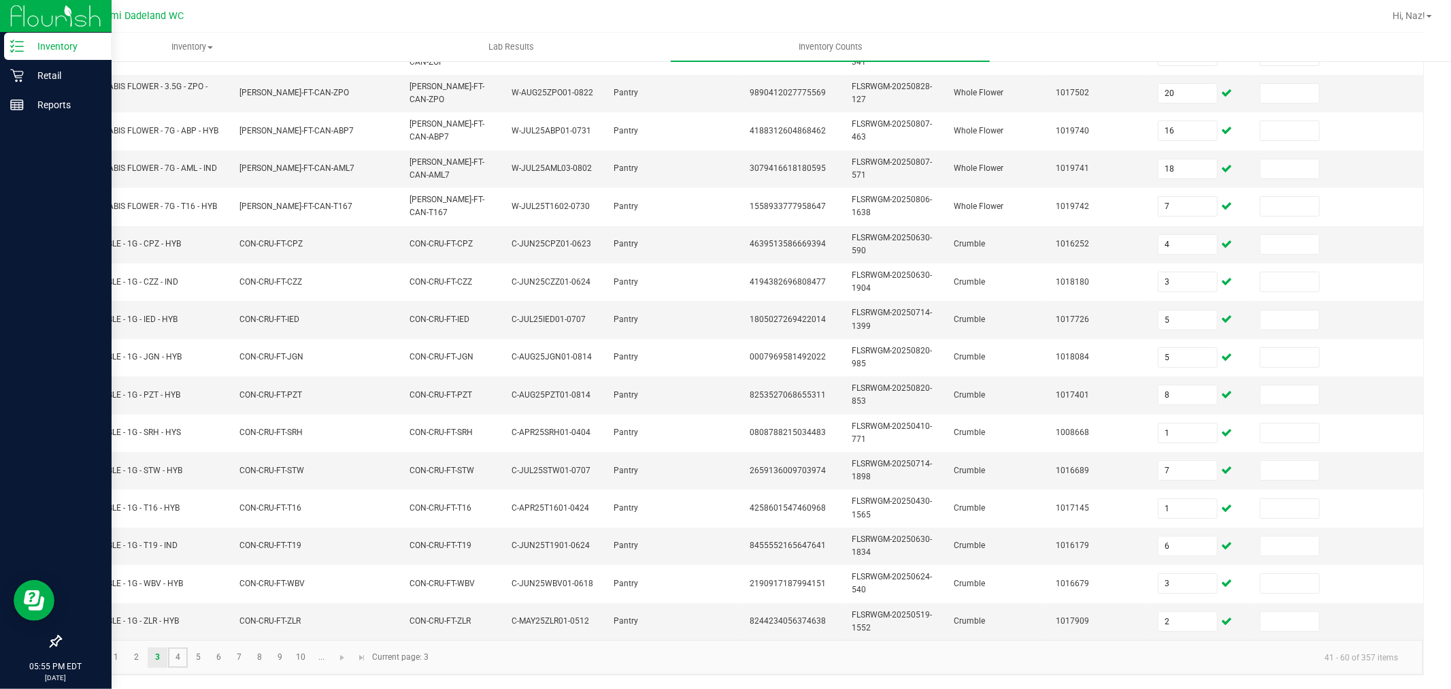
click at [174, 648] on link "4" at bounding box center [178, 657] width 20 height 20
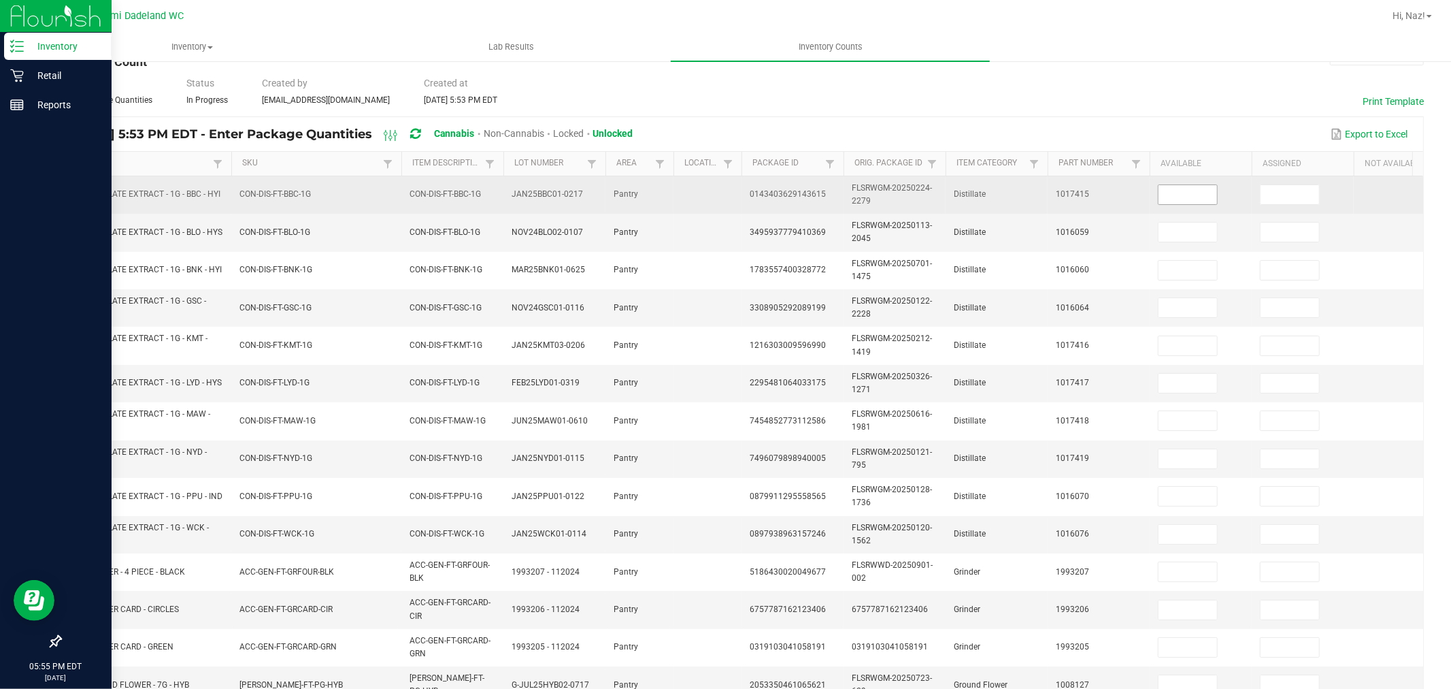
click at [1188, 193] on input at bounding box center [1188, 194] width 59 height 19
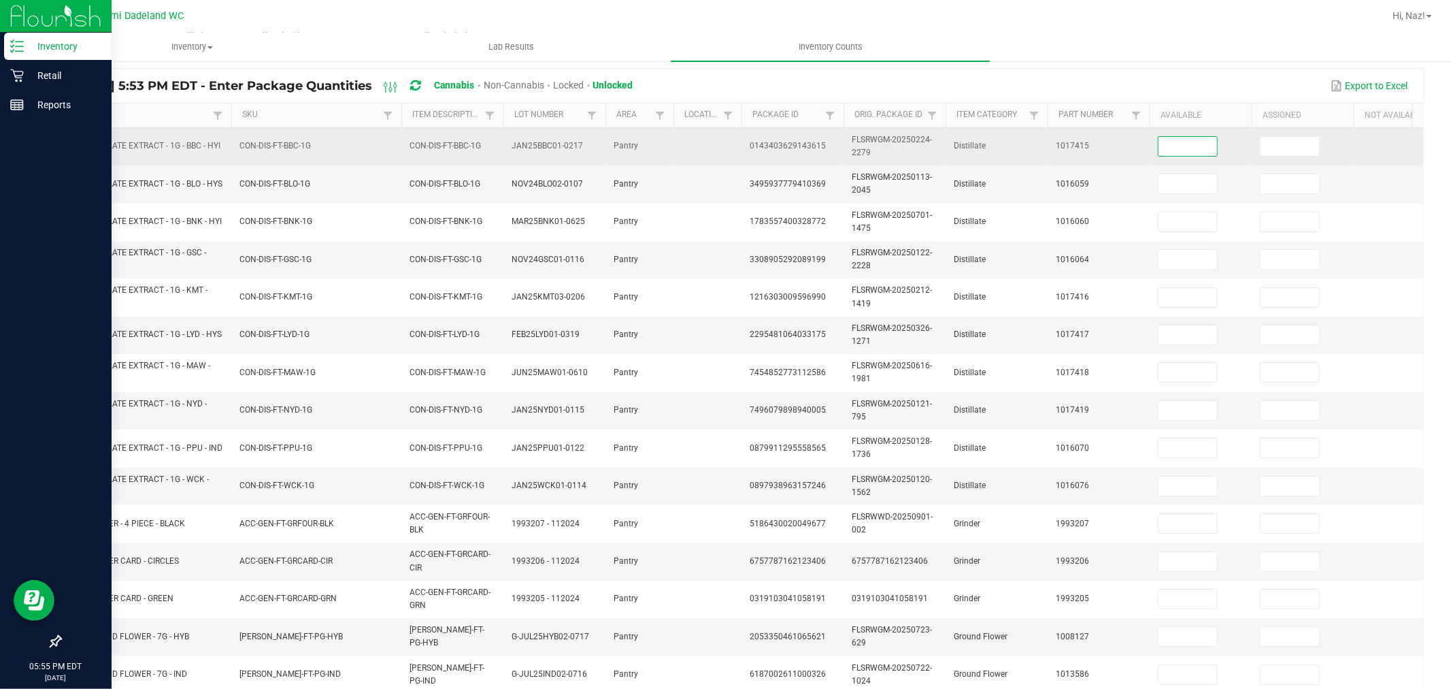
scroll to position [119, 0]
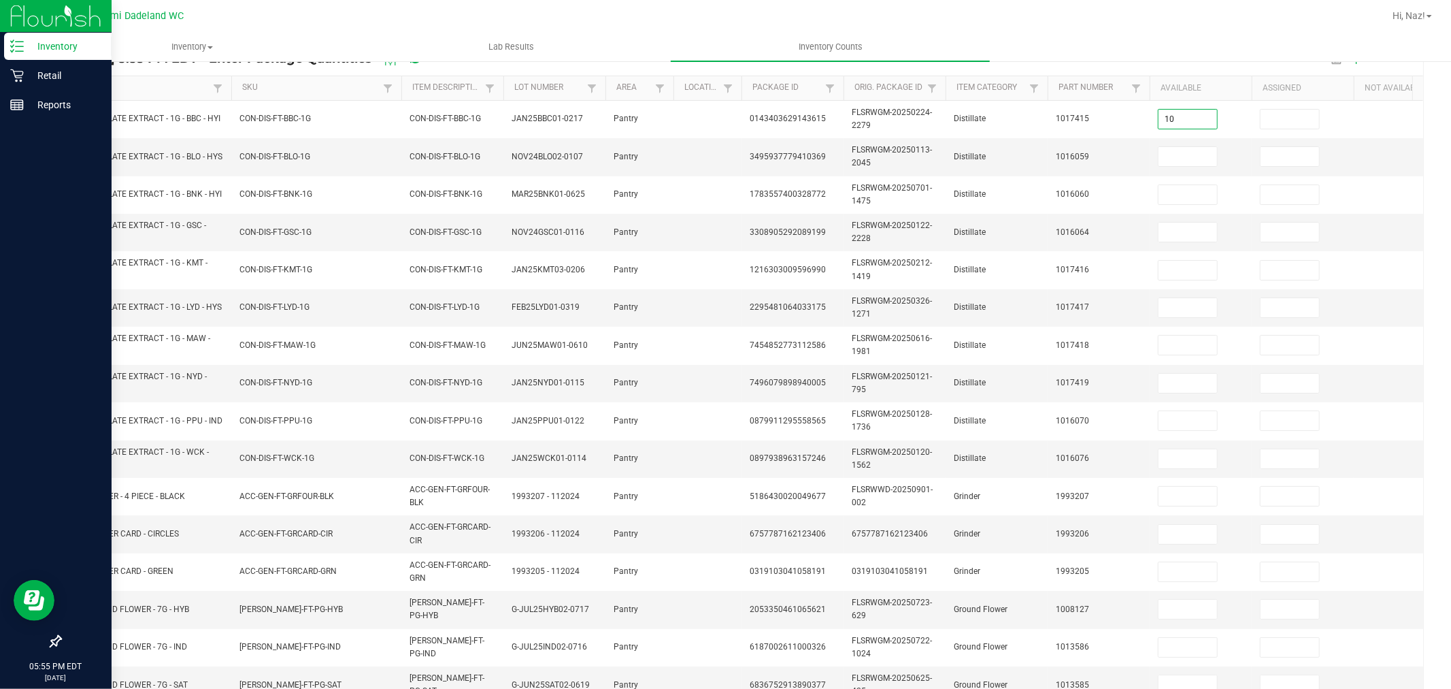
type input "10"
type input "8"
type input "1"
type input "6"
type input "4"
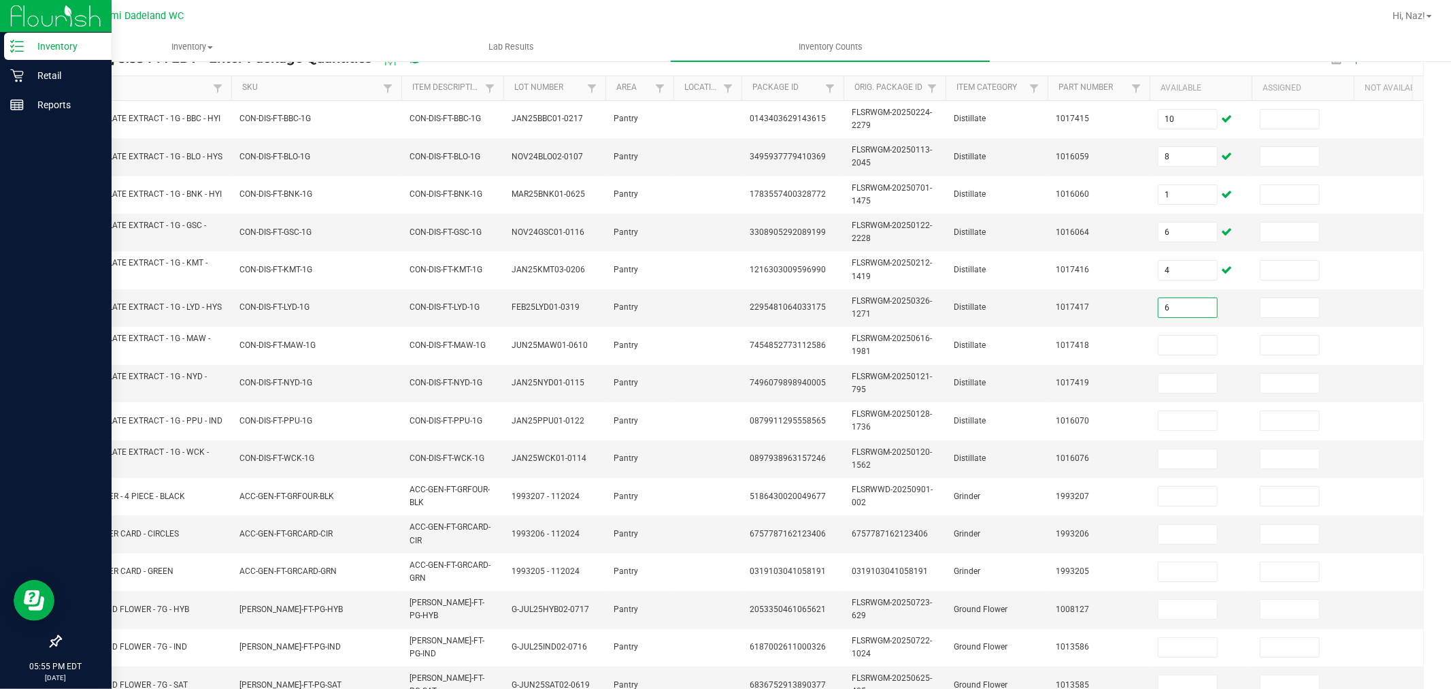
type input "6"
type input "5"
type input "1"
type input "7"
type input "9"
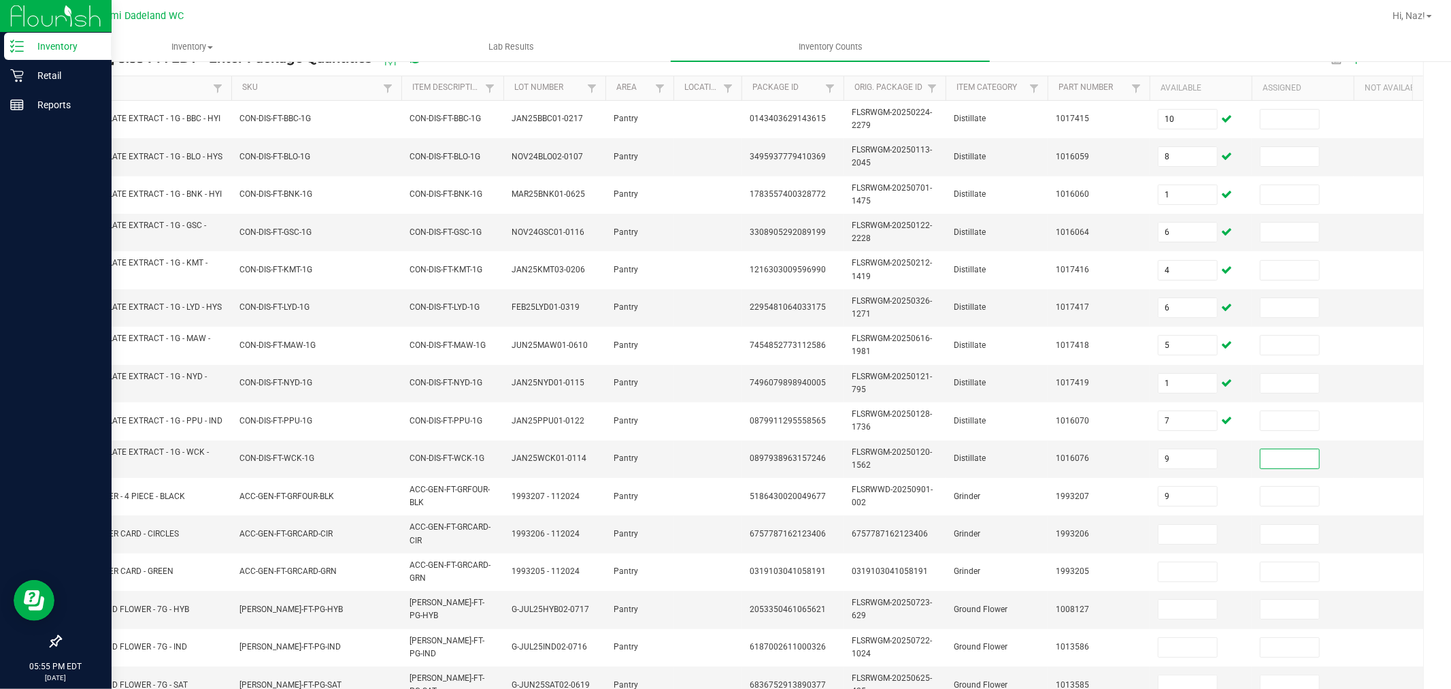
type input "9"
click at [1196, 527] on input "2" at bounding box center [1188, 534] width 59 height 19
type input "3"
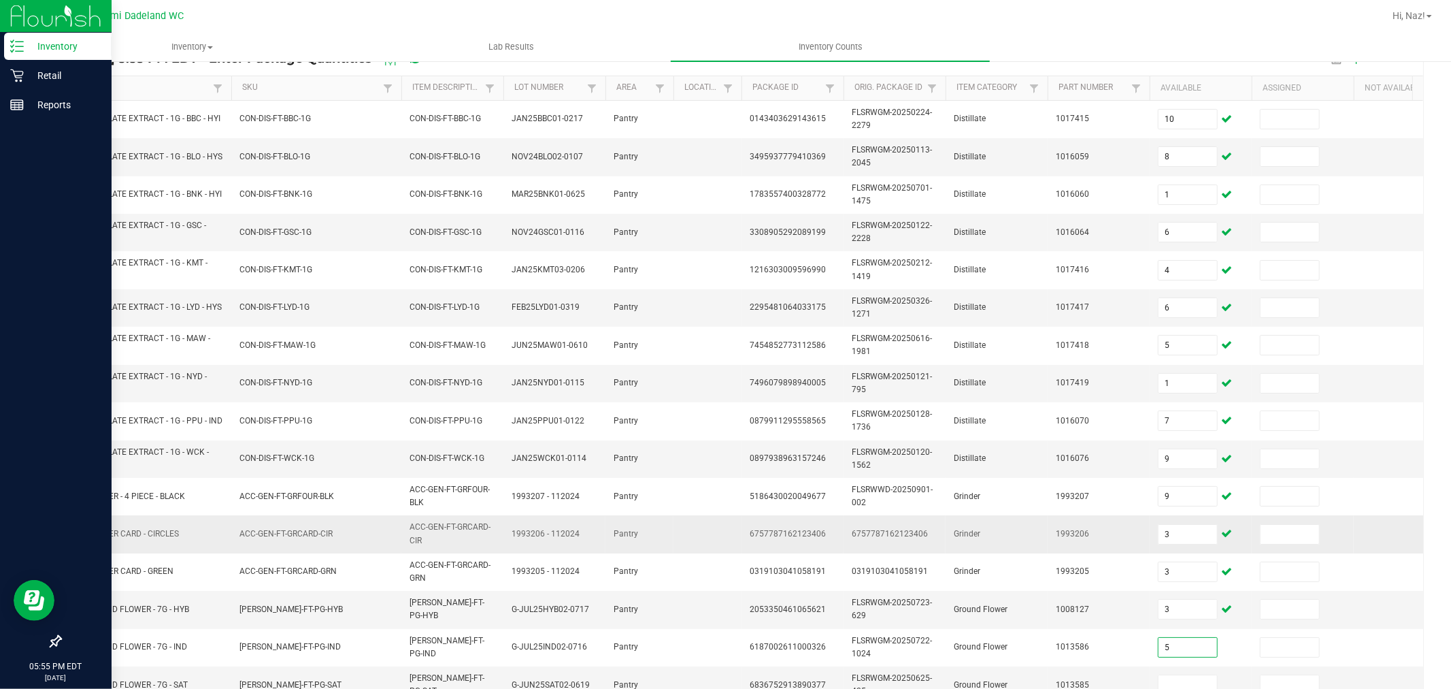
type input "5"
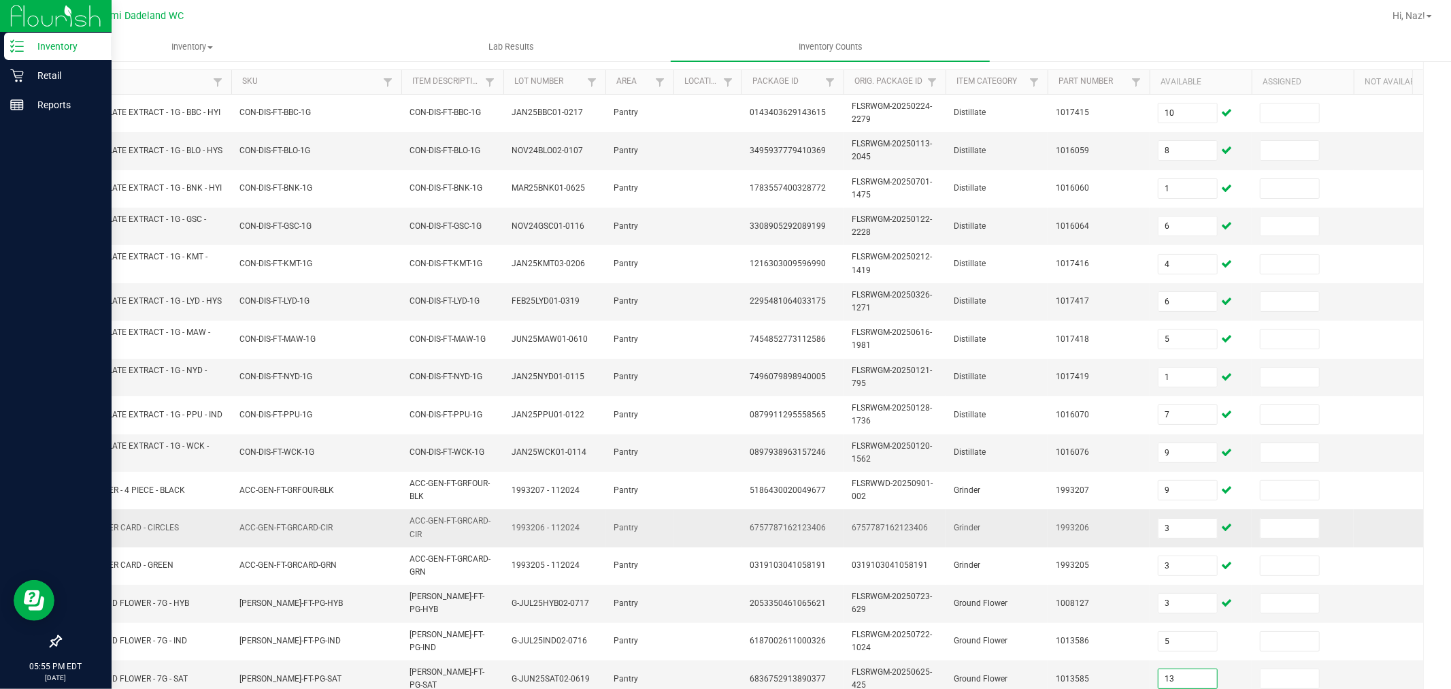
type input "13"
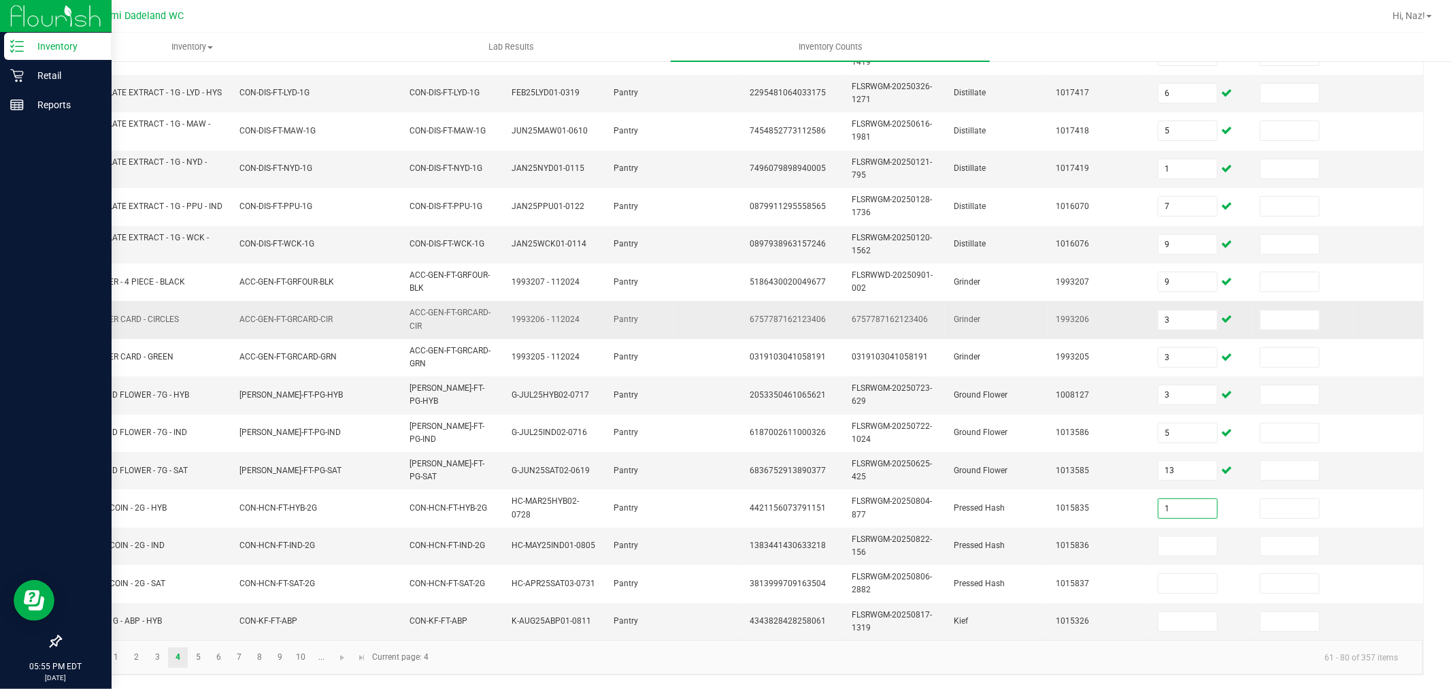
type input "1"
type input "2"
type input "5"
type input "6"
click at [200, 659] on link "5" at bounding box center [198, 657] width 20 height 20
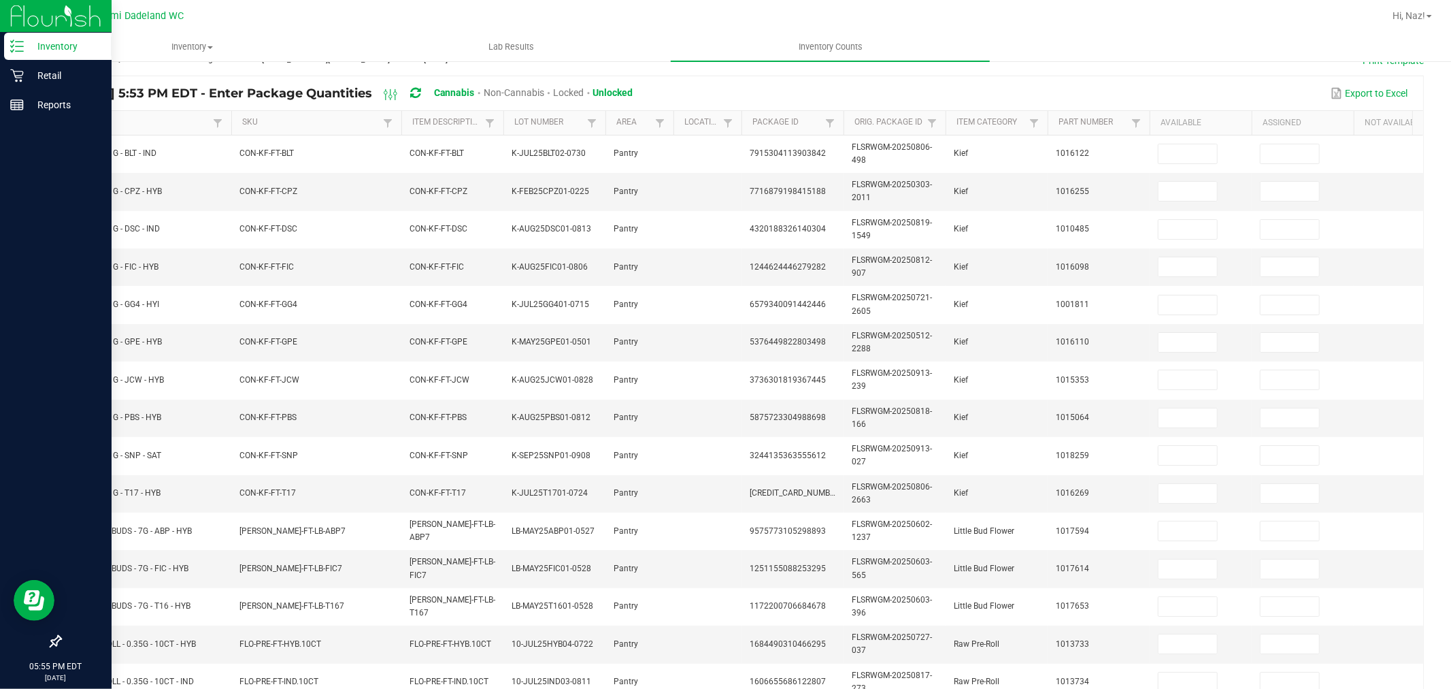
scroll to position [129, 0]
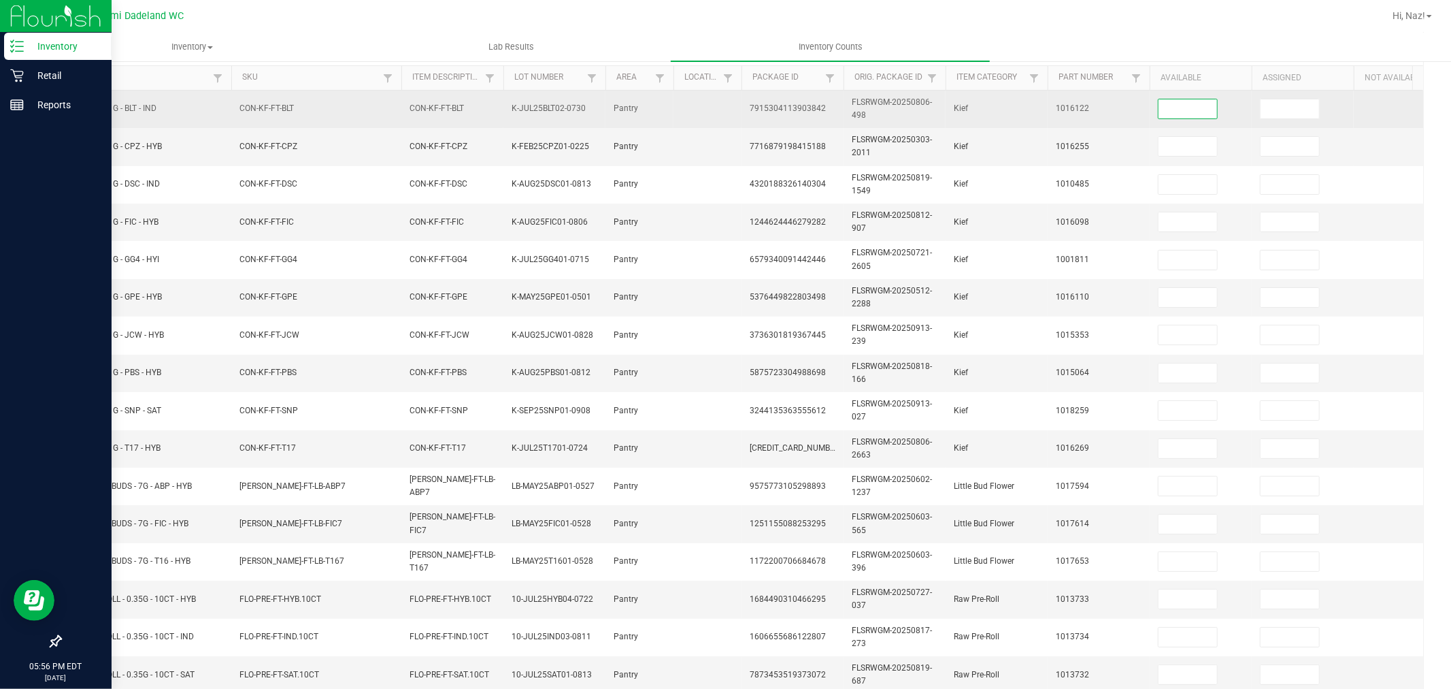
click at [1168, 103] on input at bounding box center [1188, 108] width 59 height 19
type input "2"
type input "3"
type input "8"
type input "2"
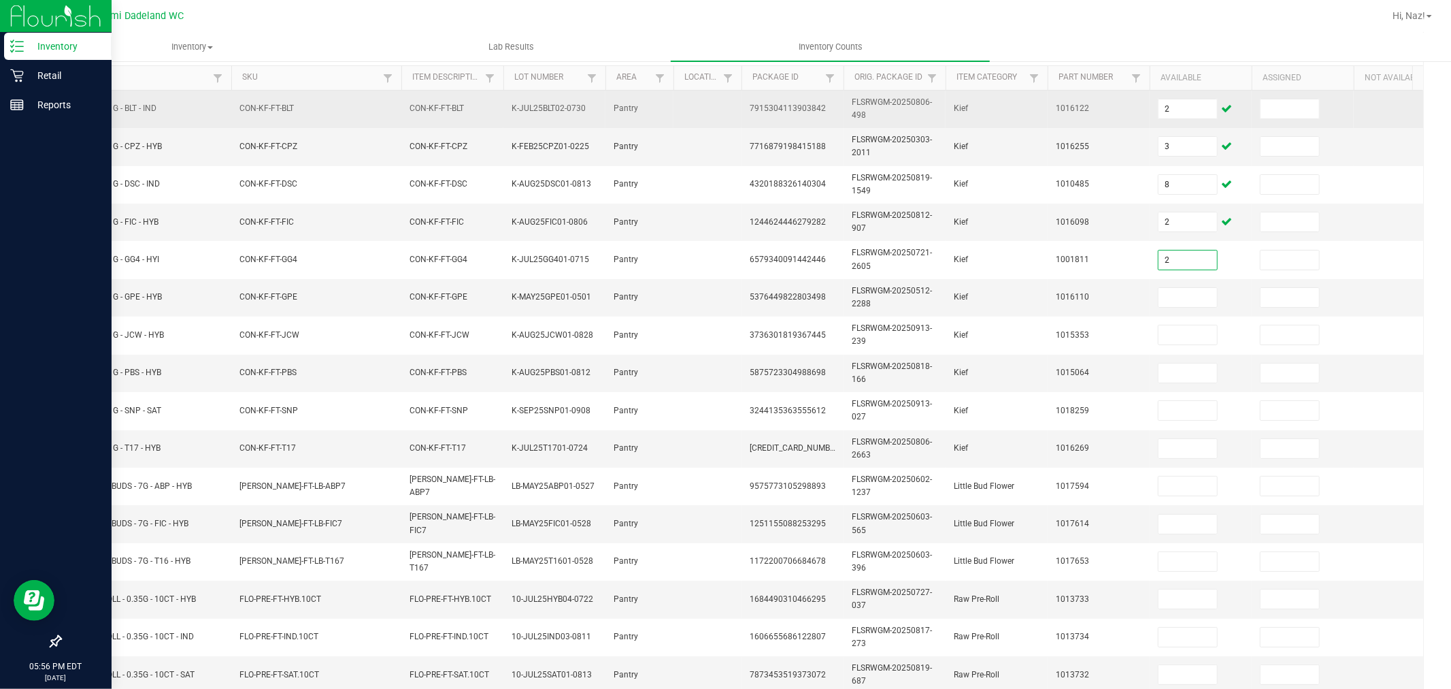
type input "2"
type input "7"
type input "8"
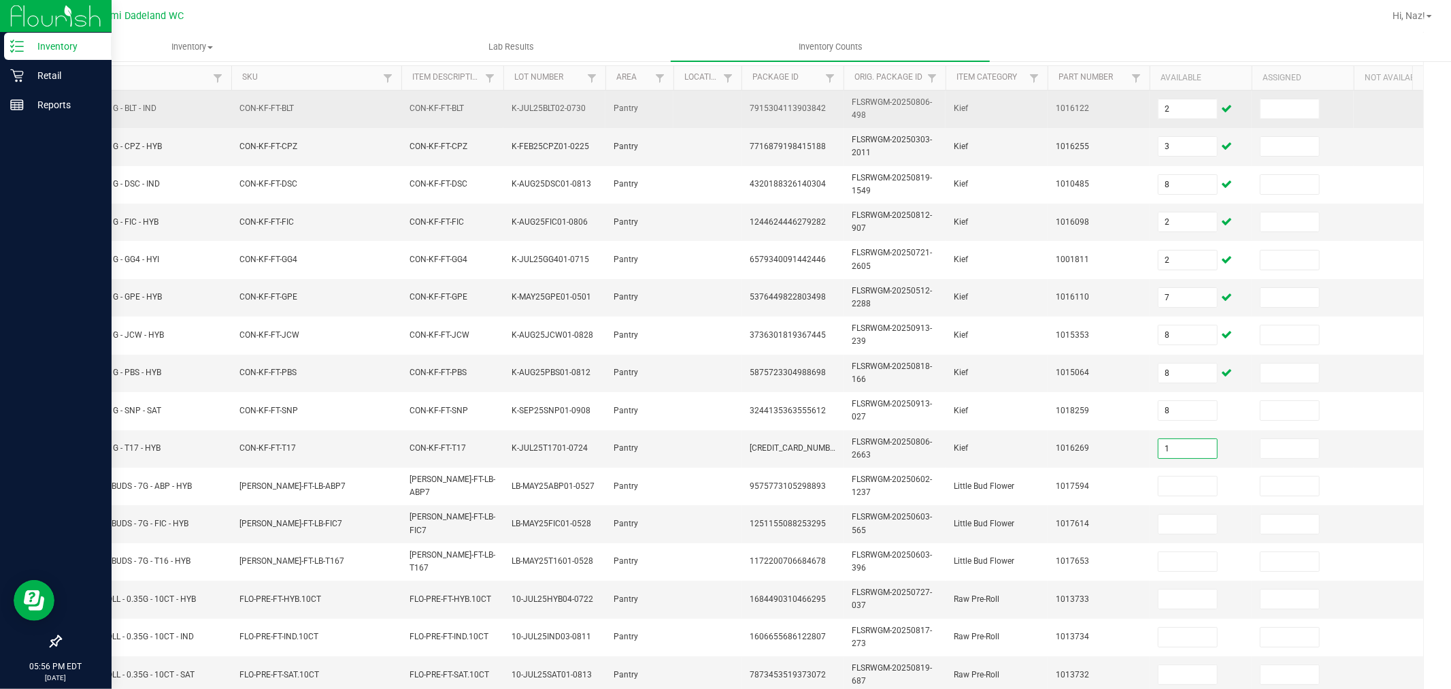
type input "1"
type input "9"
type input "4"
type input "8"
type input "14"
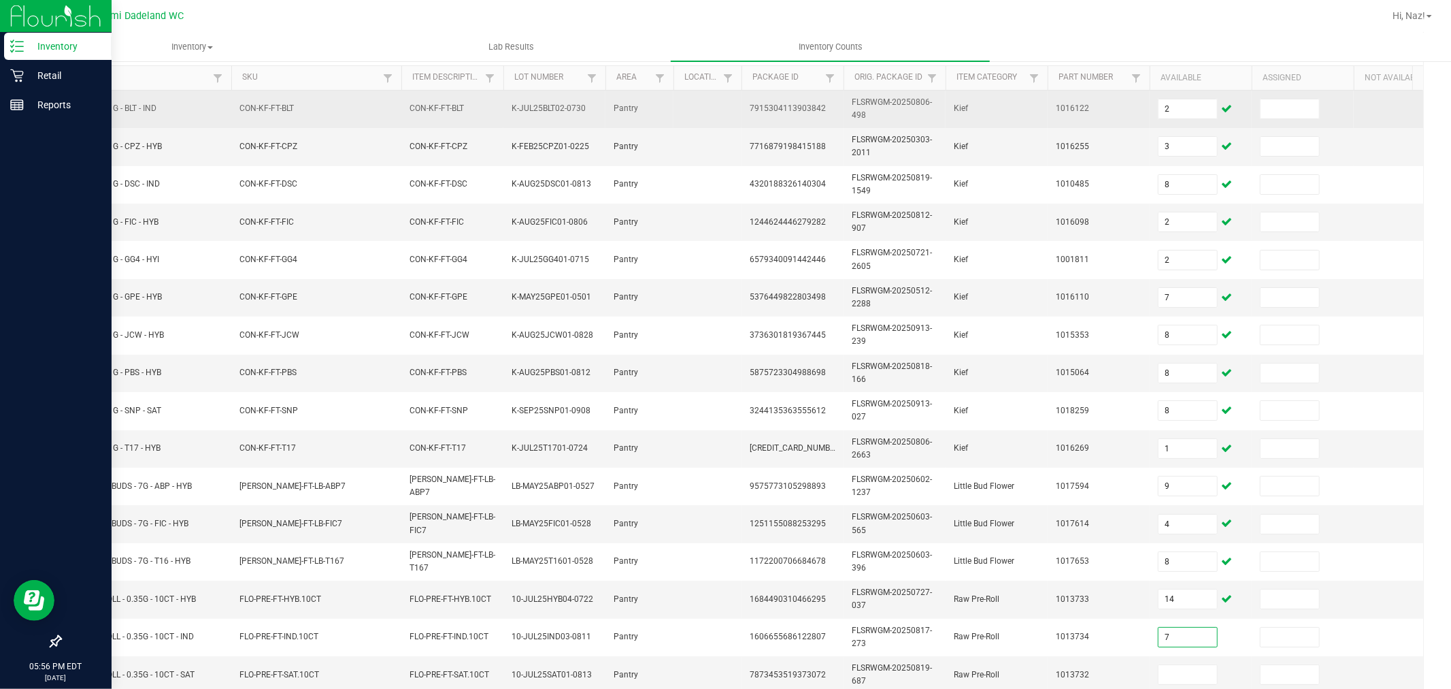
type input "7"
type input "2"
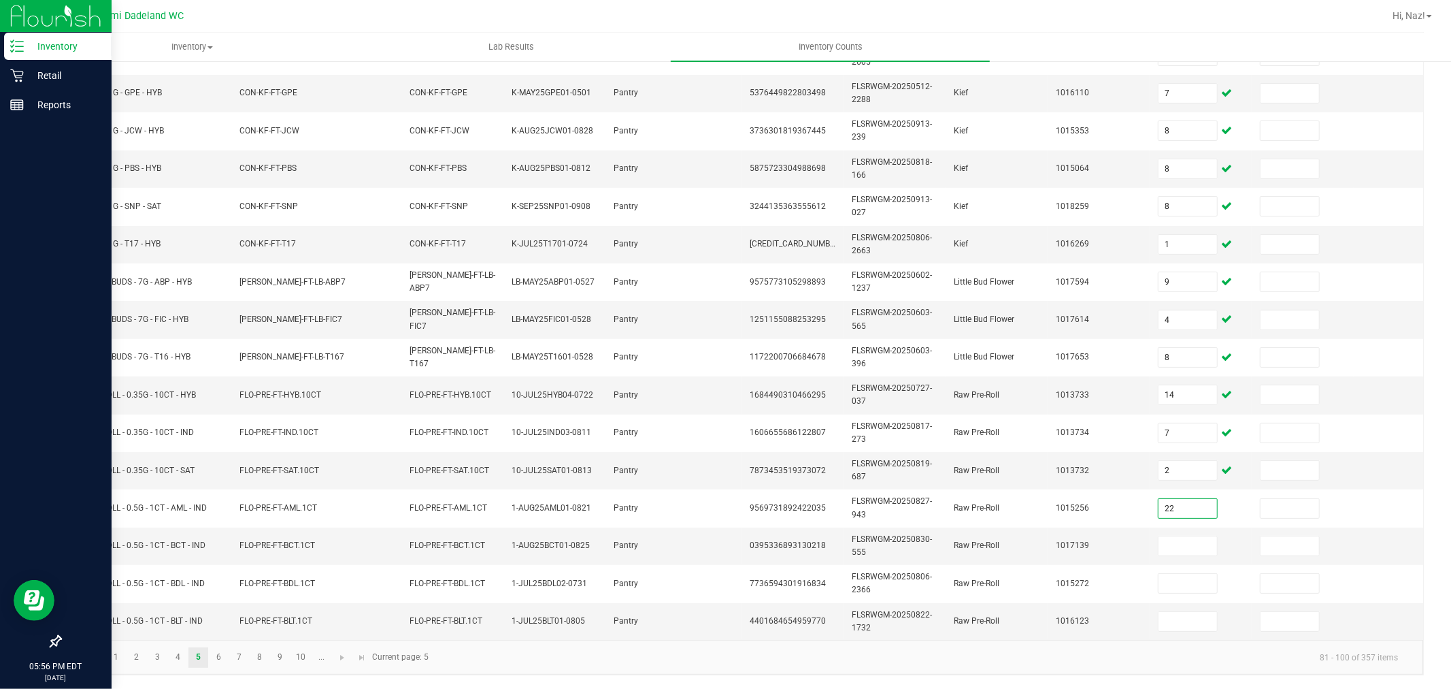
type input "22"
type input "18"
type input "13"
type input "16"
click at [227, 655] on link "6" at bounding box center [219, 657] width 20 height 20
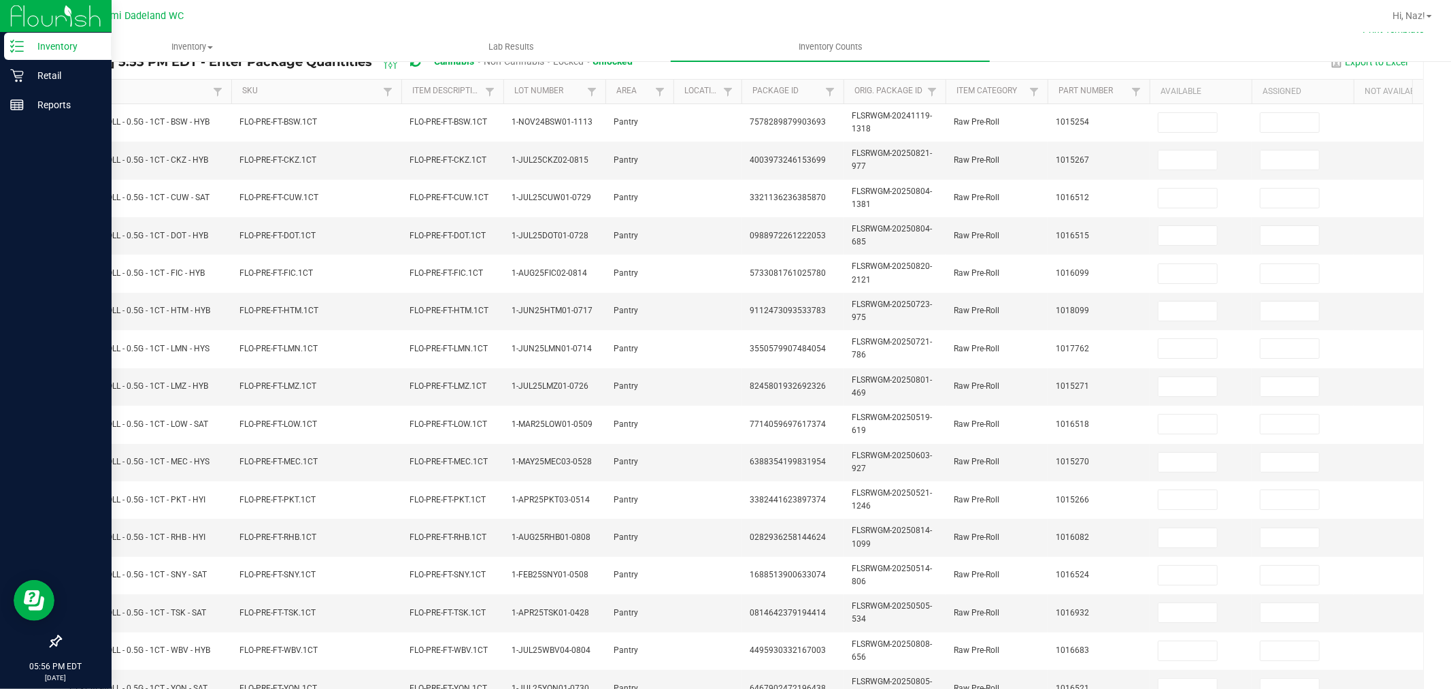
scroll to position [133, 0]
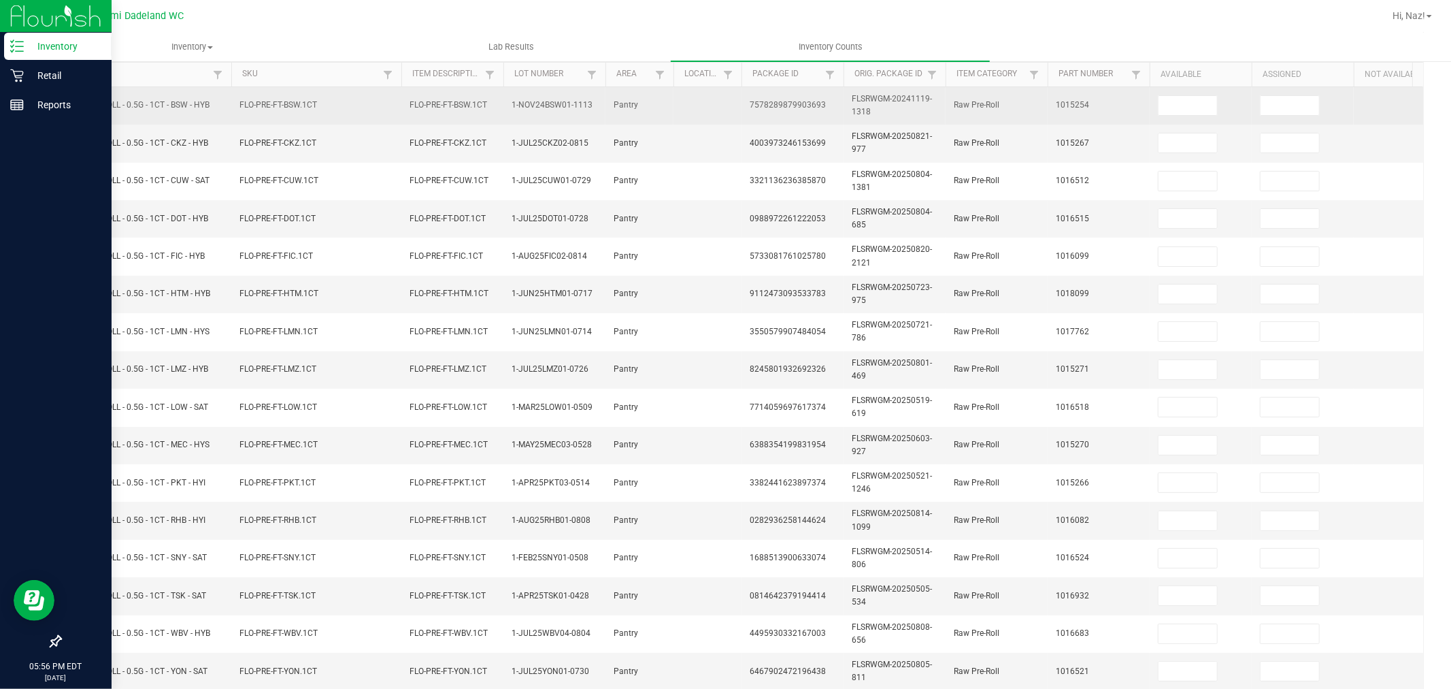
click at [1206, 117] on td at bounding box center [1201, 105] width 102 height 37
click at [1201, 112] on input at bounding box center [1188, 105] width 59 height 19
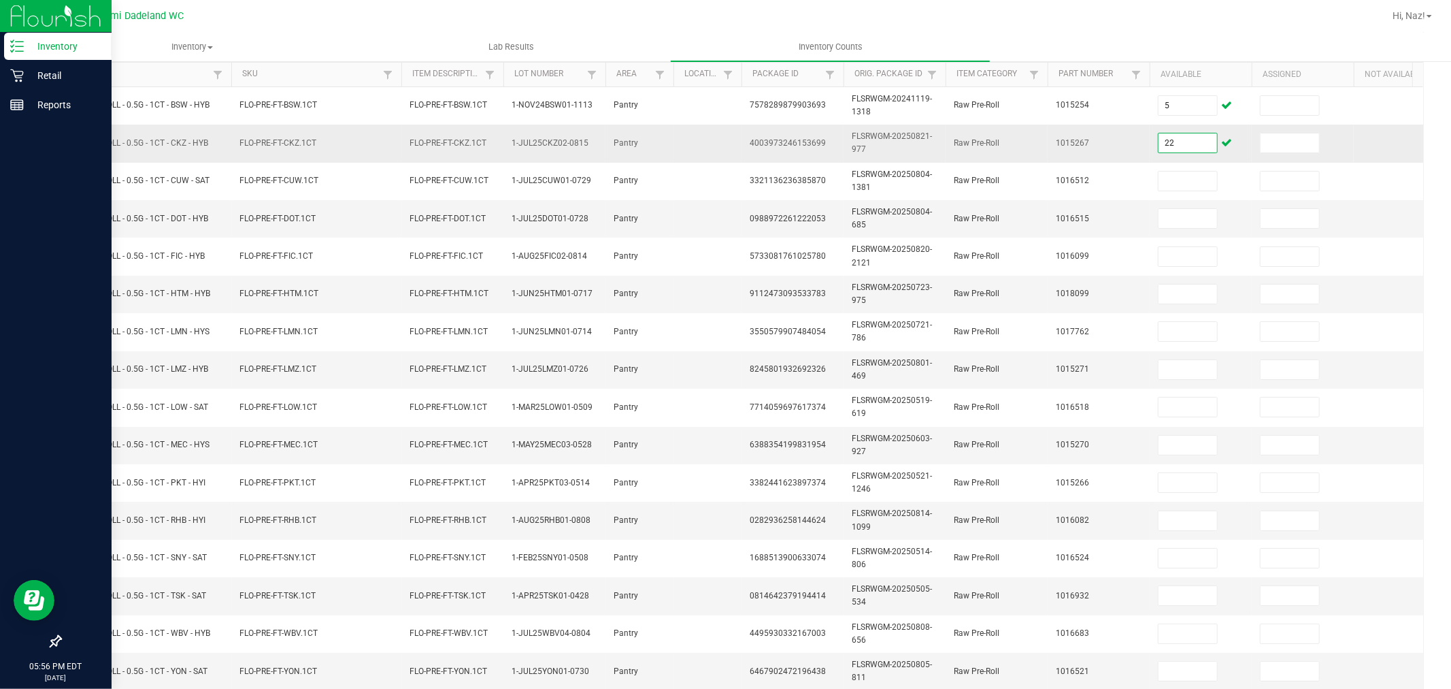
click at [1177, 137] on input "22" at bounding box center [1188, 142] width 59 height 19
click at [1057, 35] on ul "Inventory All packages All inventory Waste log Lab Results Inventory Counts" at bounding box center [758, 47] width 1451 height 29
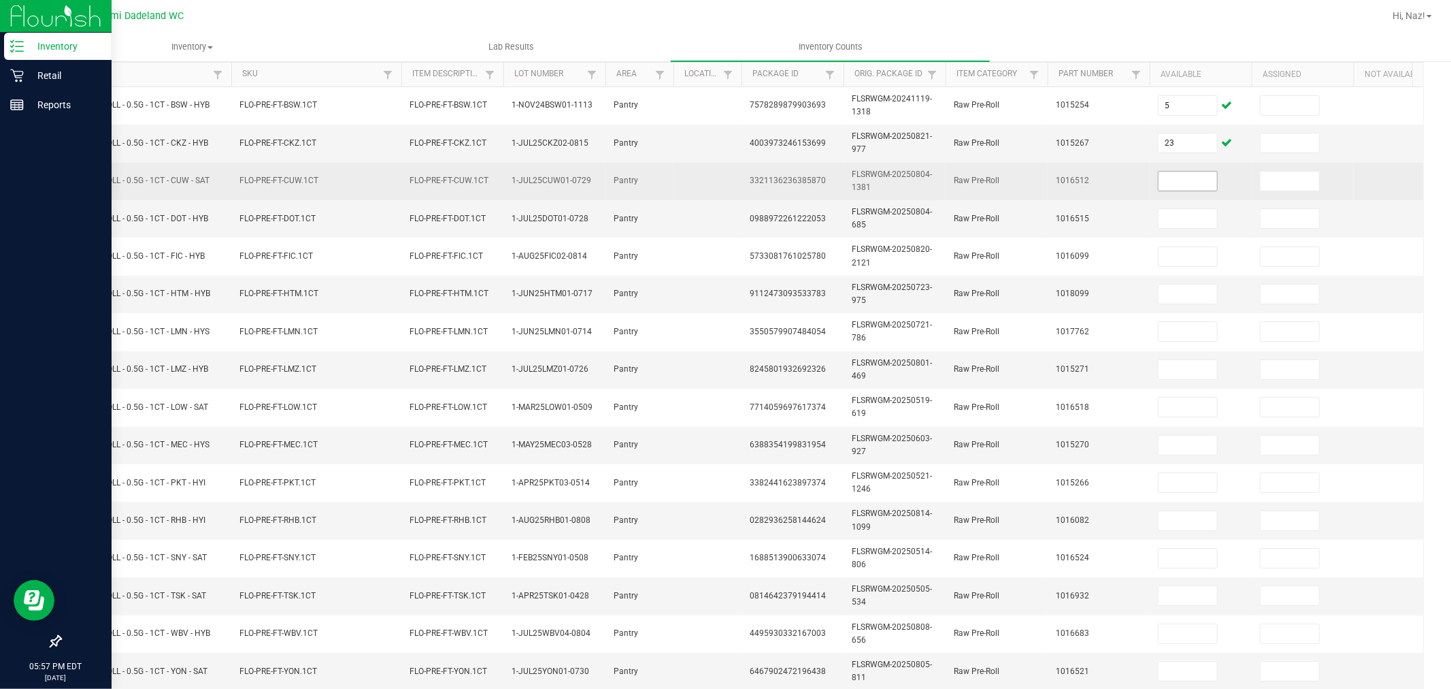
click at [1173, 171] on input at bounding box center [1188, 180] width 59 height 19
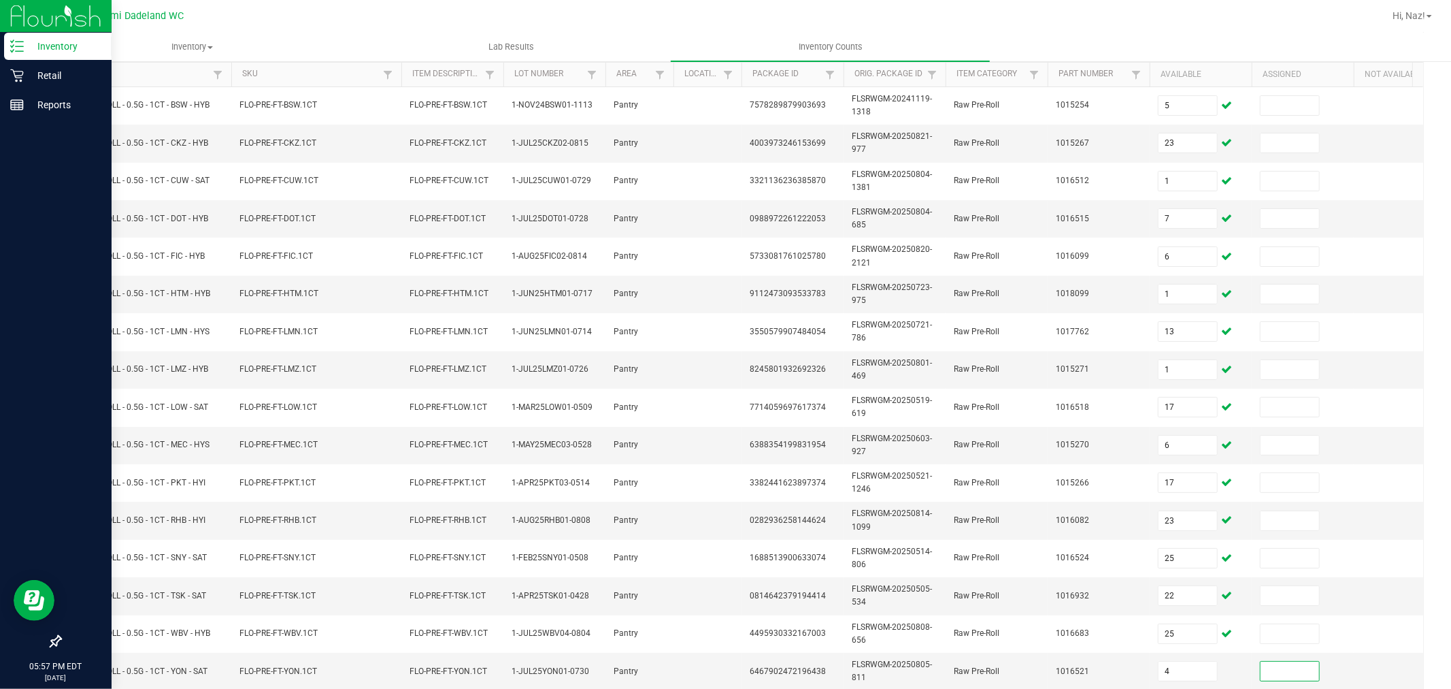
scroll to position [346, 0]
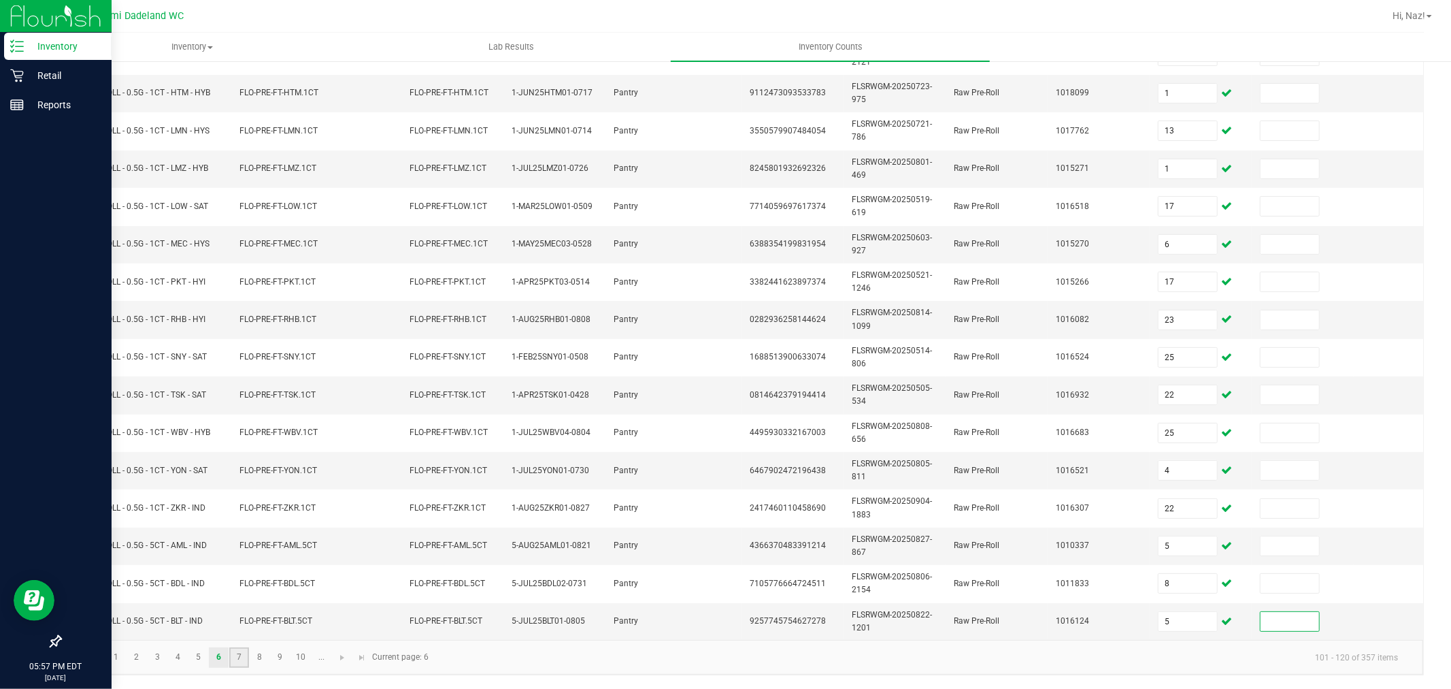
click at [230, 654] on link "7" at bounding box center [239, 657] width 20 height 20
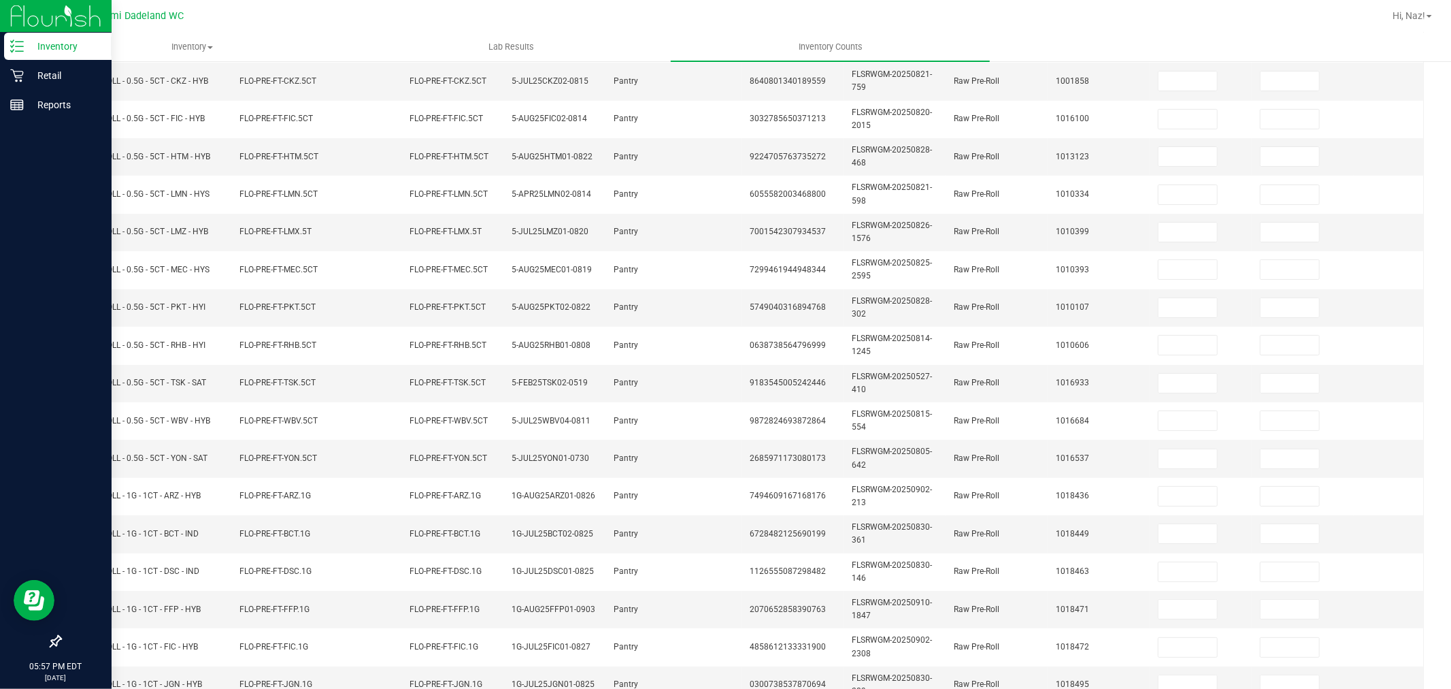
scroll to position [0, 0]
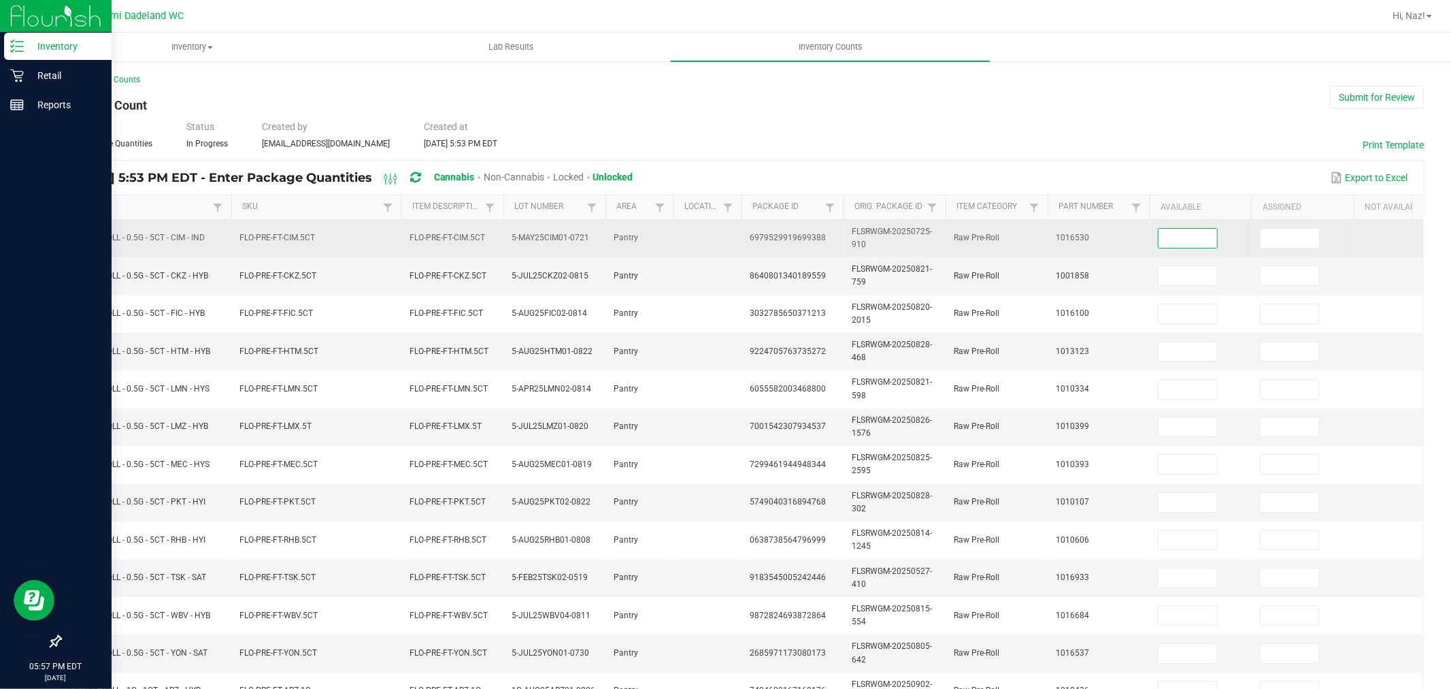
click at [1185, 245] on input at bounding box center [1188, 238] width 59 height 19
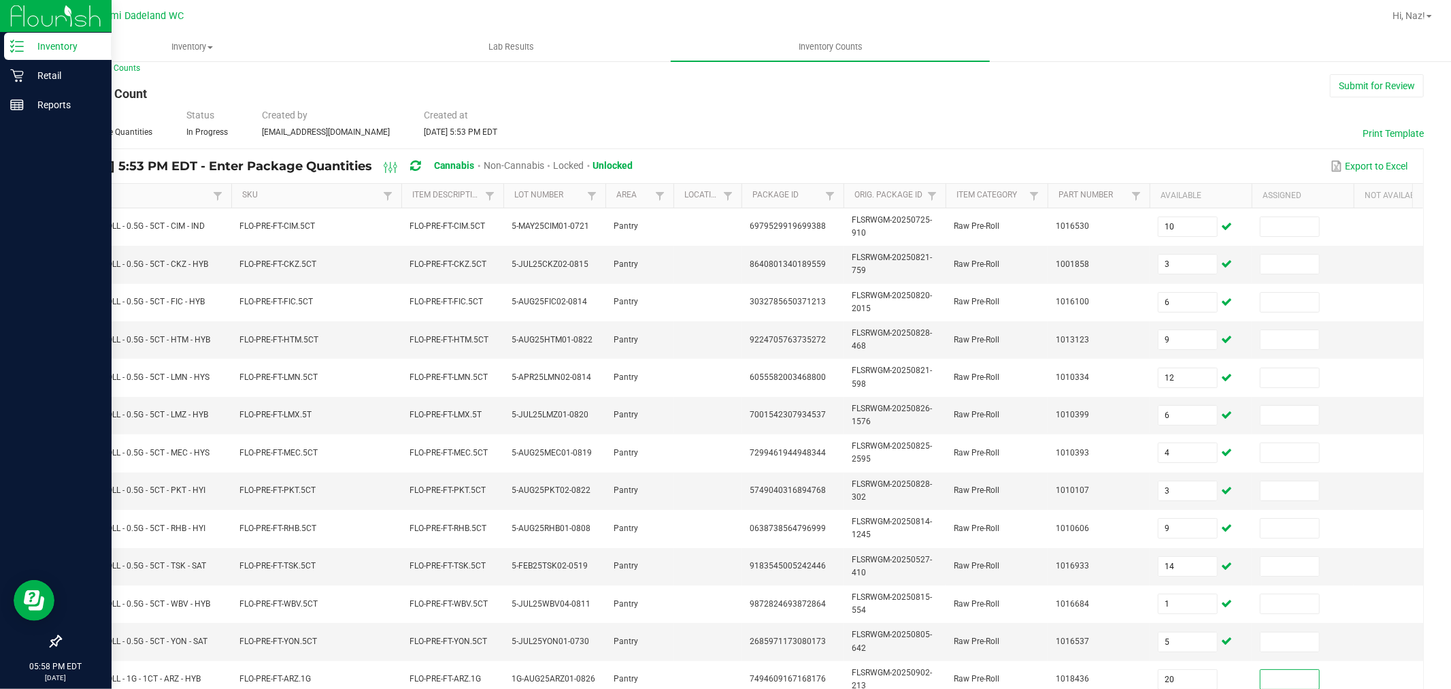
scroll to position [346, 0]
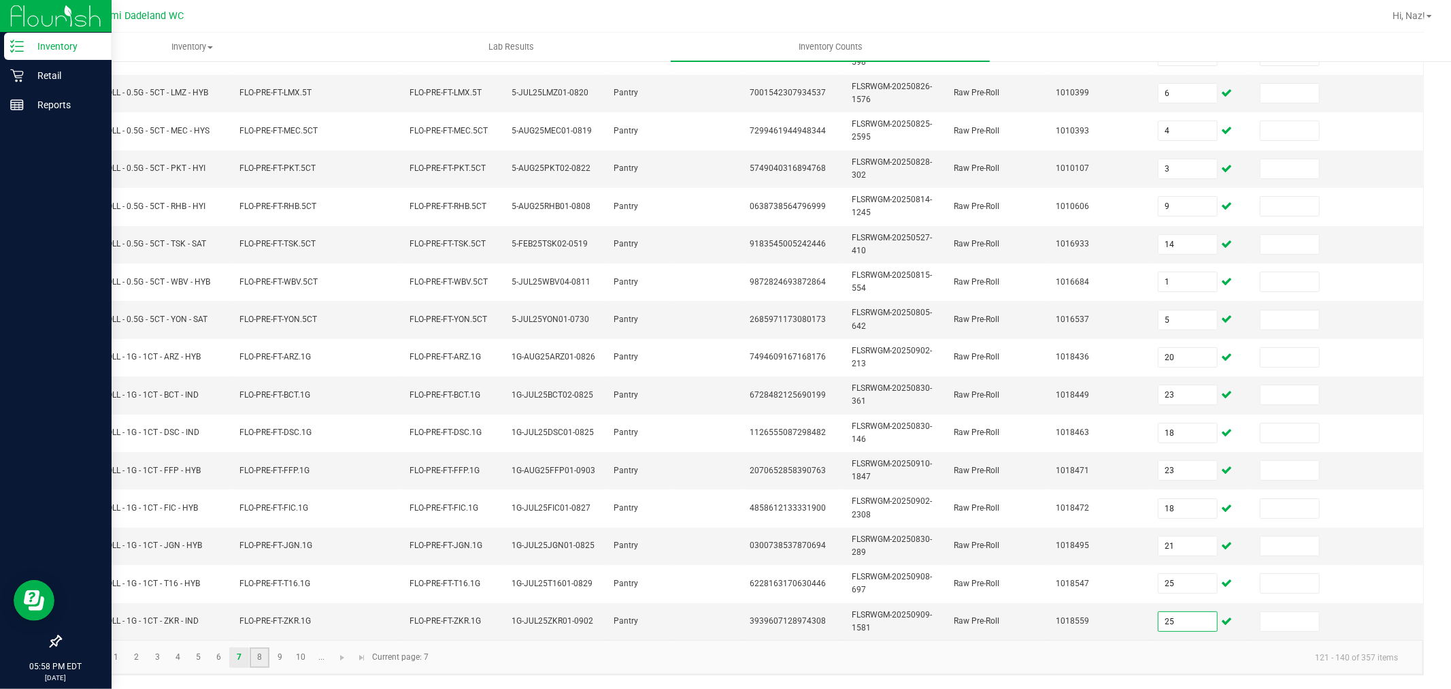
click at [264, 651] on link "8" at bounding box center [260, 657] width 20 height 20
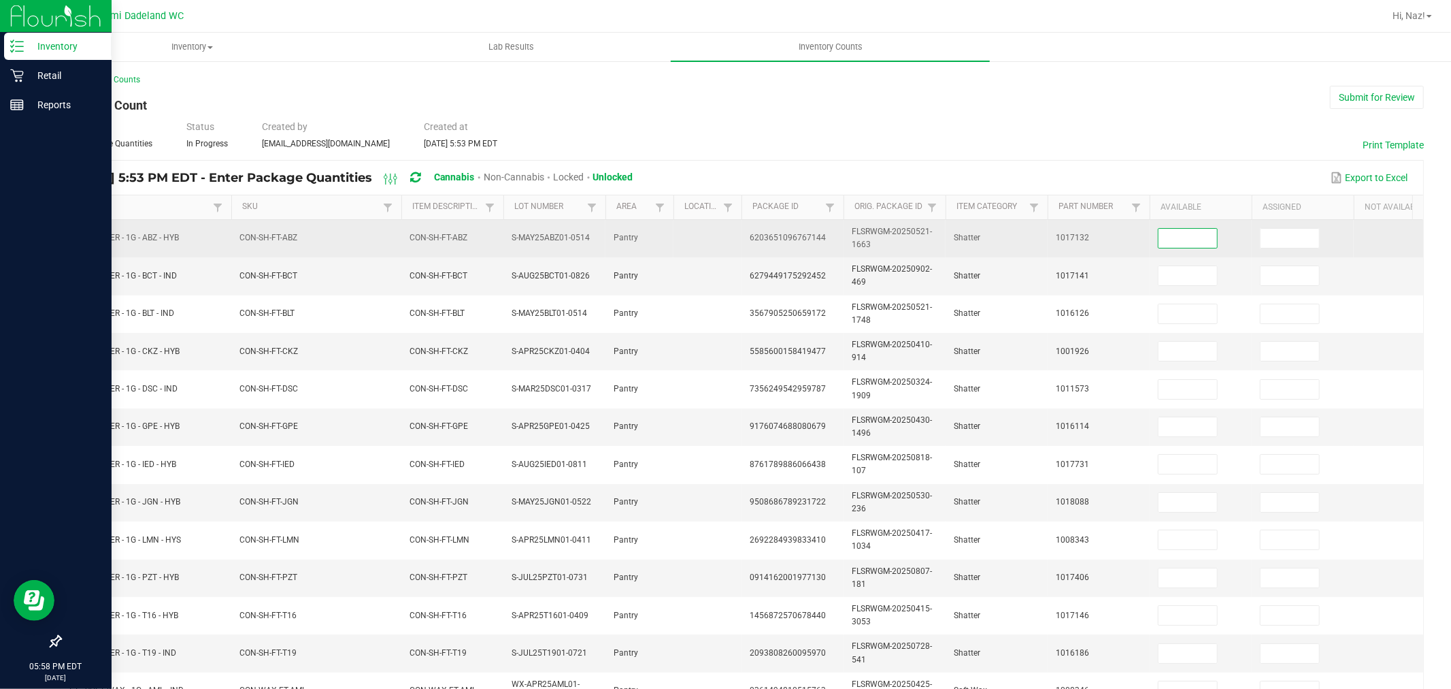
click at [1195, 243] on input at bounding box center [1188, 238] width 59 height 19
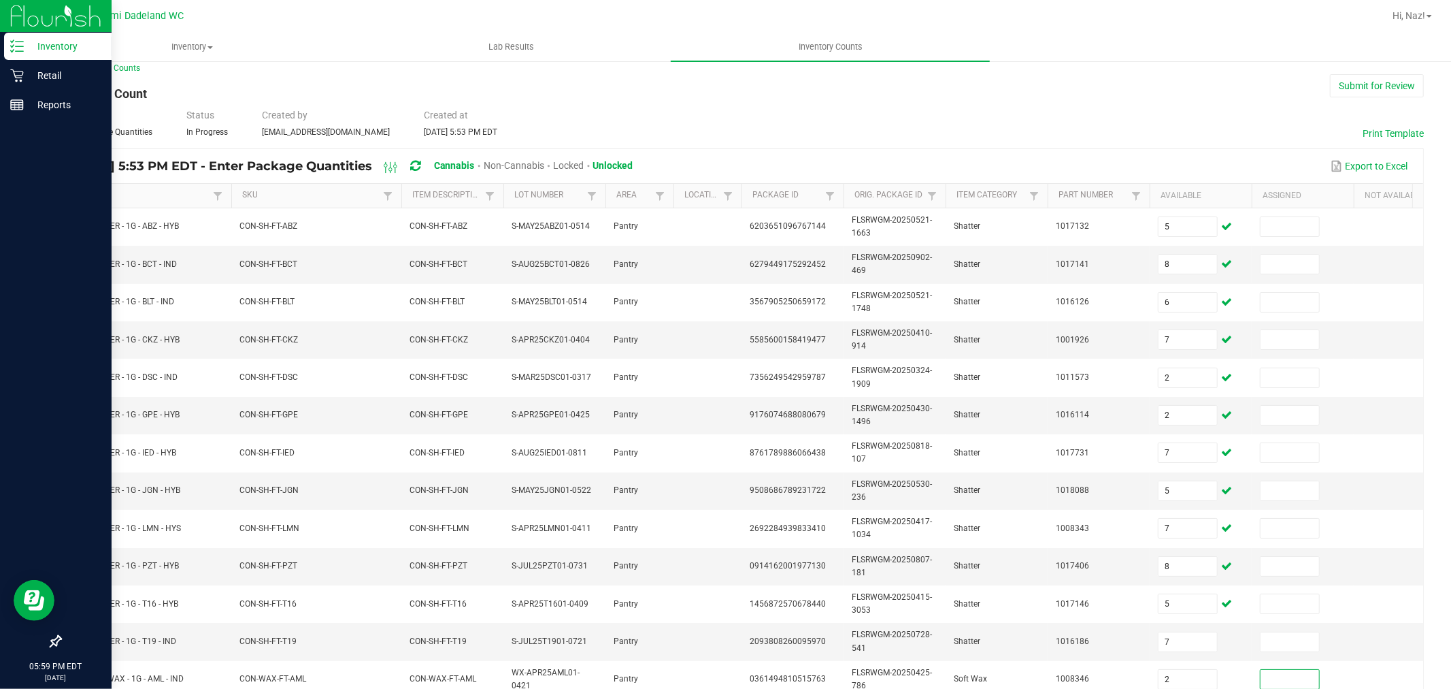
scroll to position [346, 0]
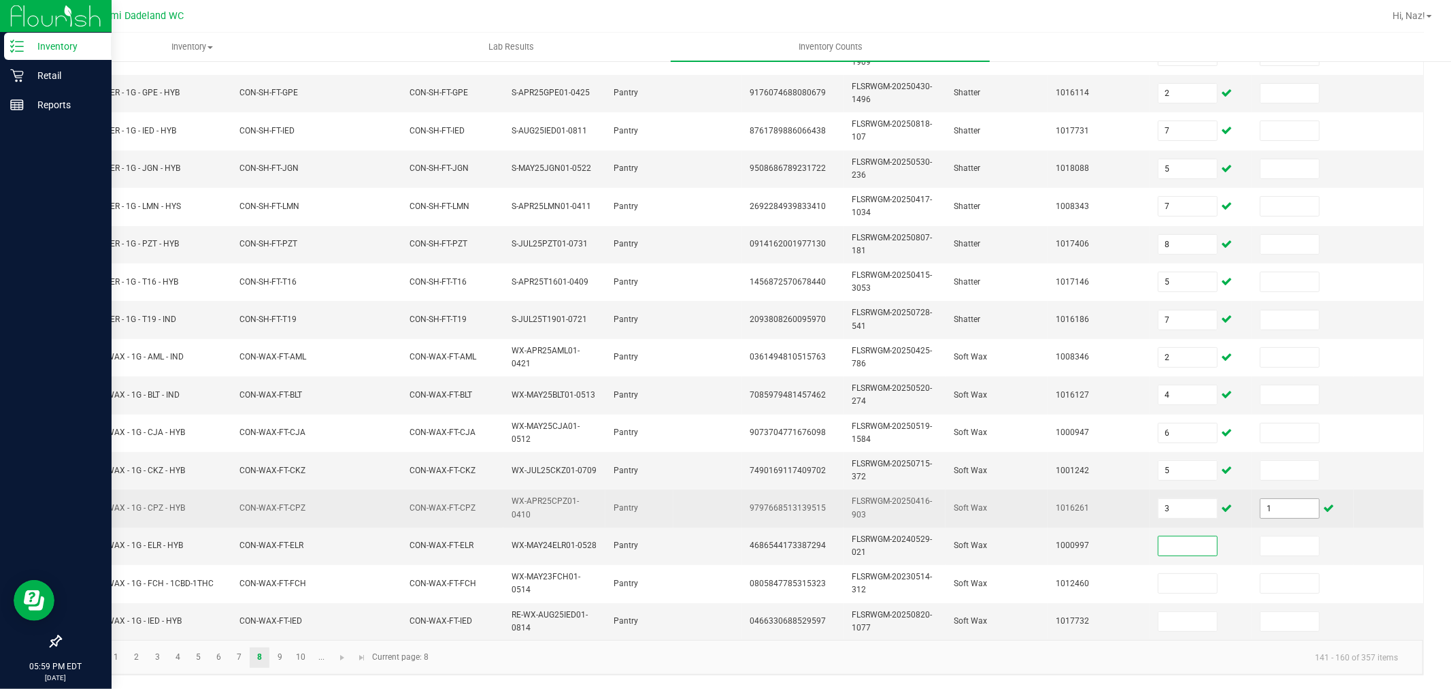
click at [1304, 499] on input "1" at bounding box center [1290, 508] width 59 height 19
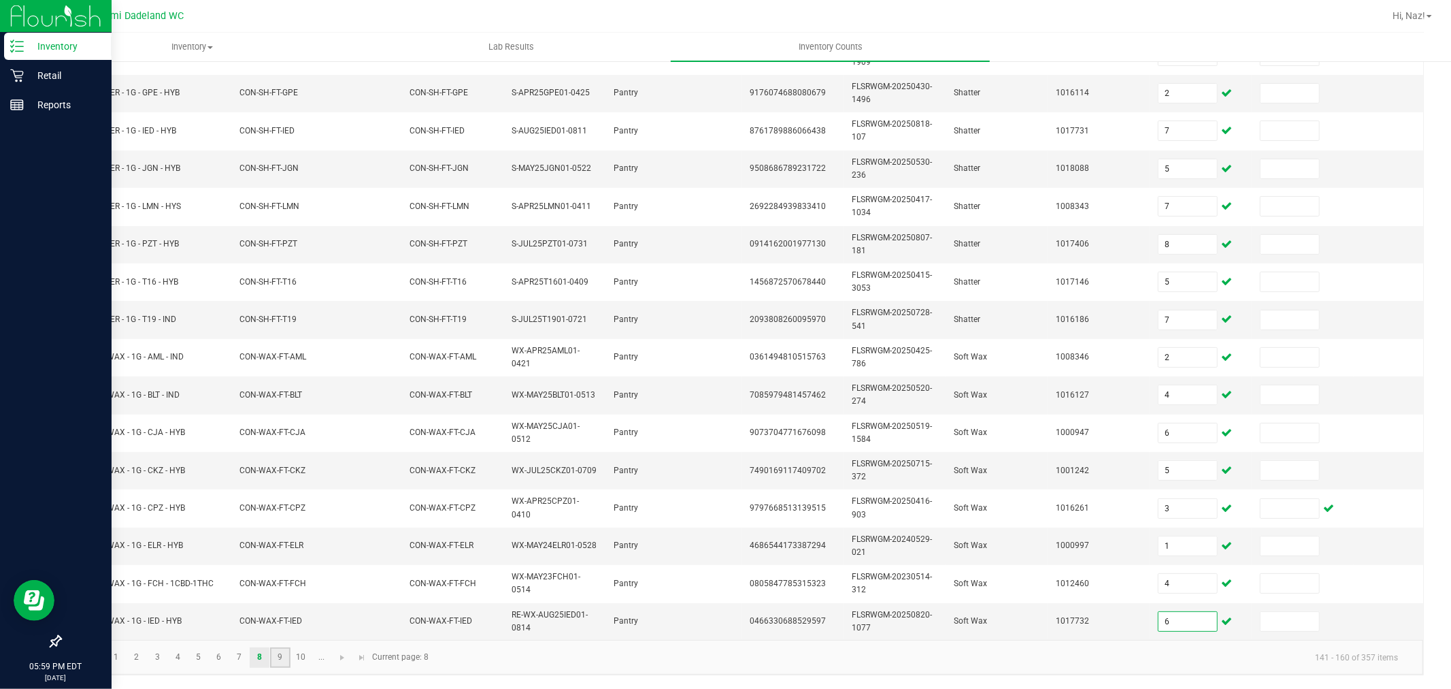
click at [272, 654] on link "9" at bounding box center [280, 657] width 20 height 20
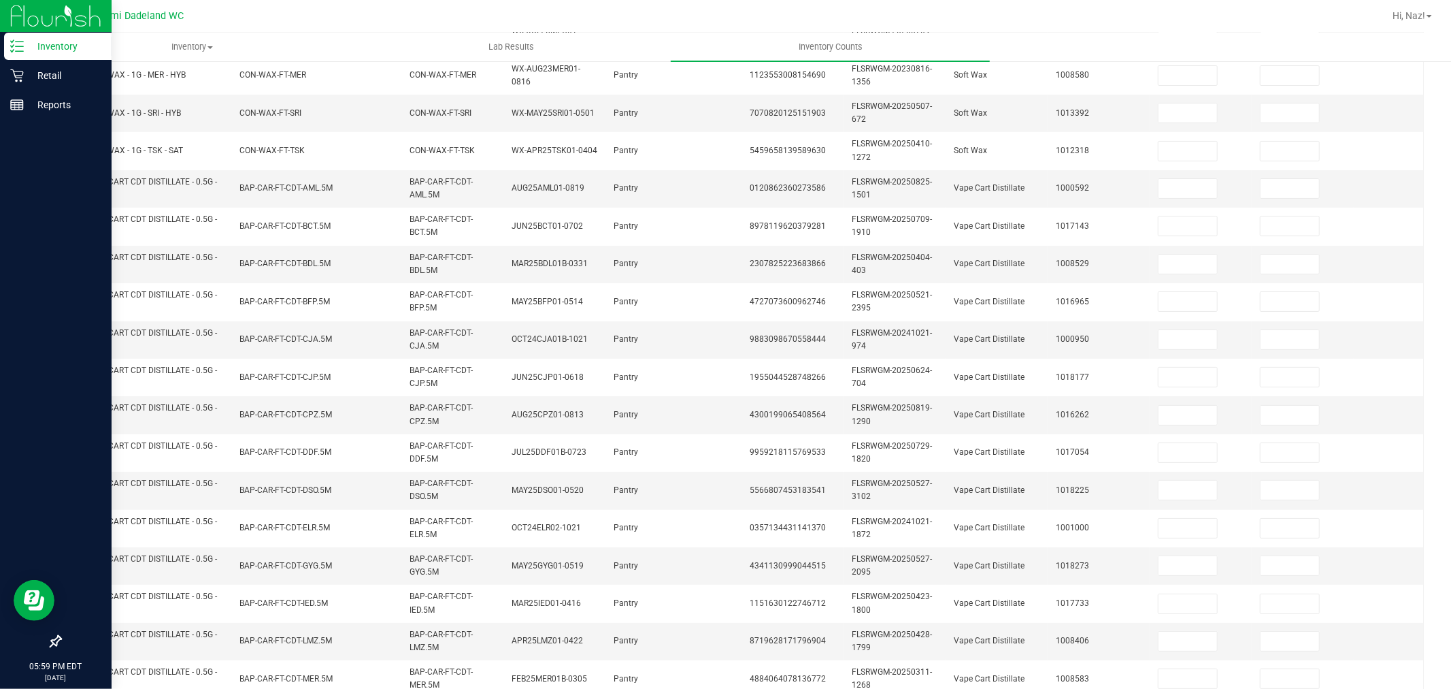
scroll to position [0, 0]
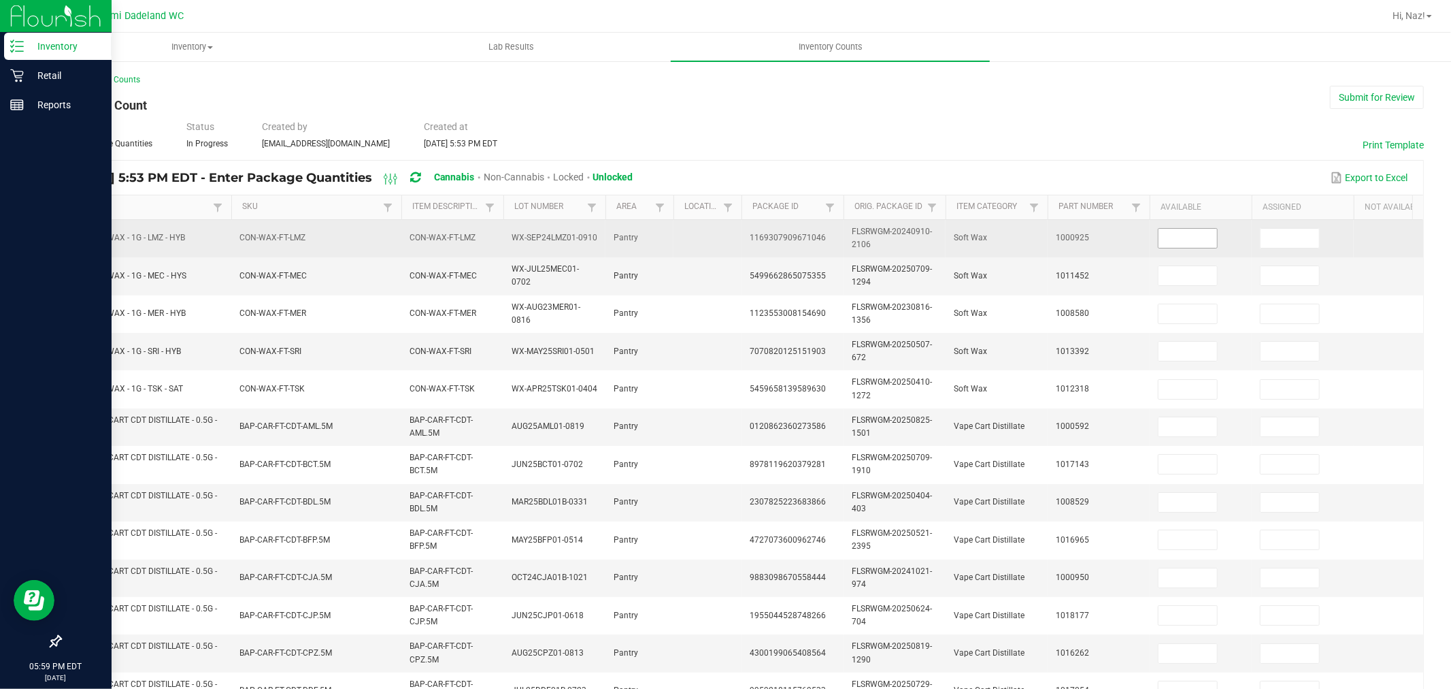
click at [1193, 229] on input at bounding box center [1188, 238] width 59 height 19
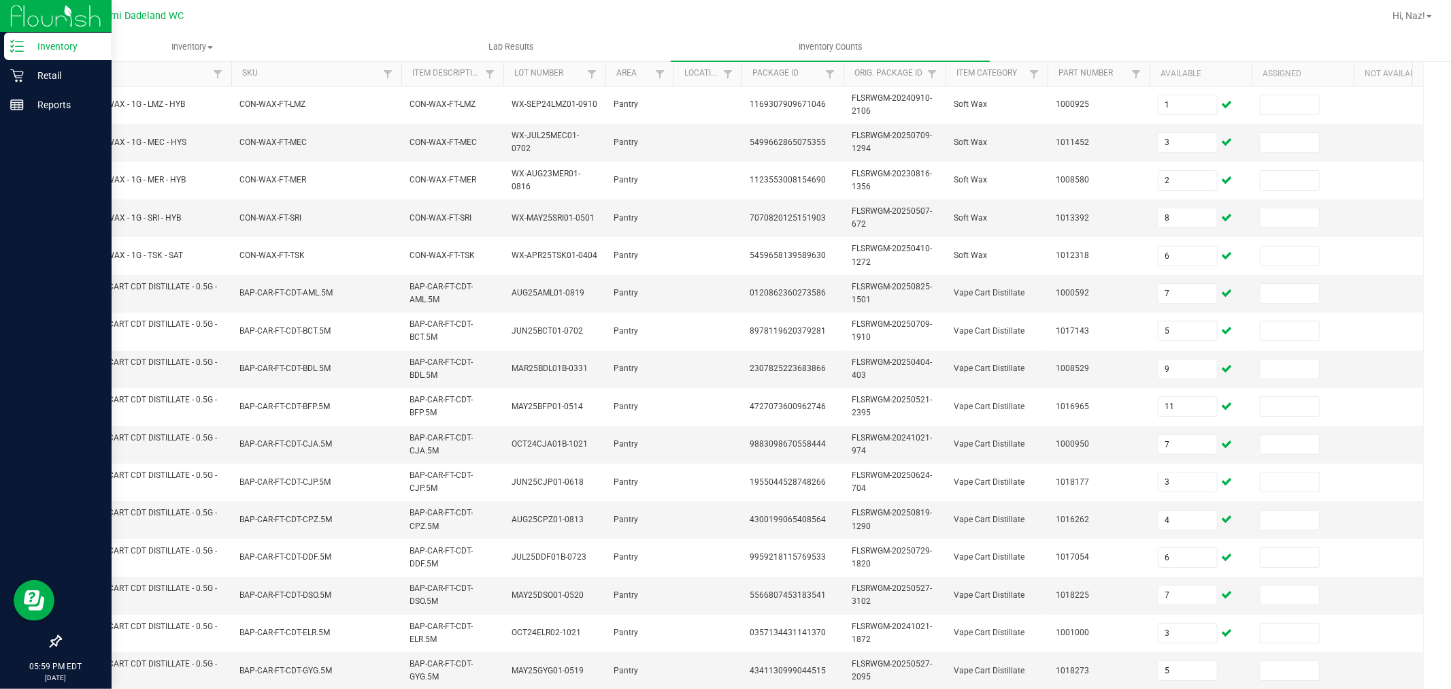
scroll to position [346, 0]
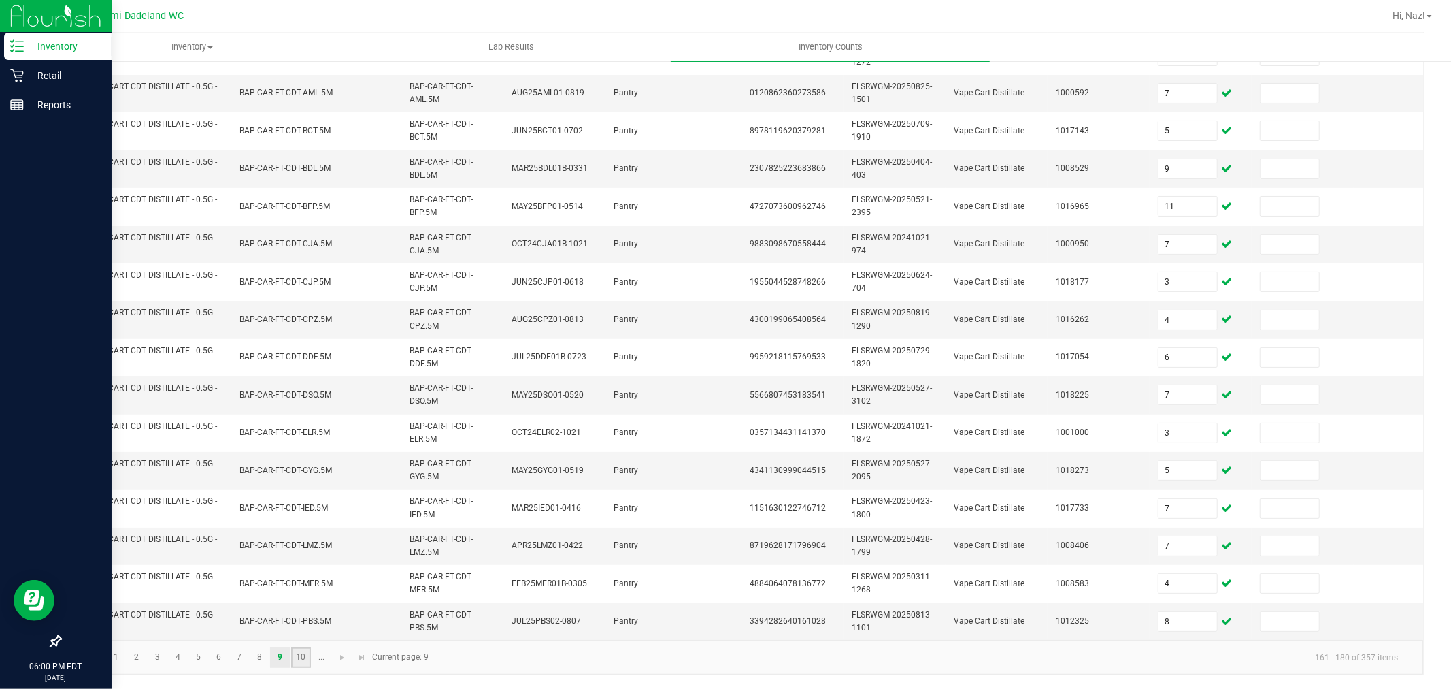
click at [297, 659] on link "10" at bounding box center [301, 657] width 20 height 20
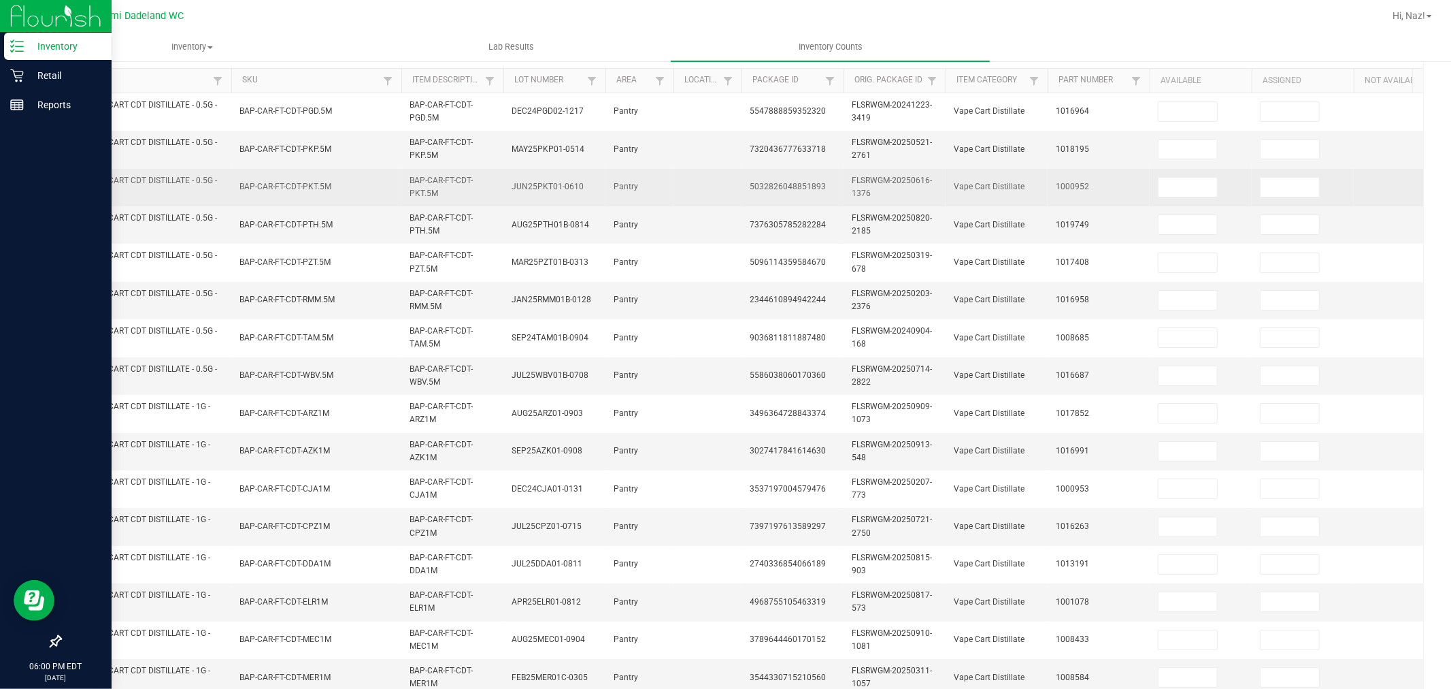
scroll to position [119, 0]
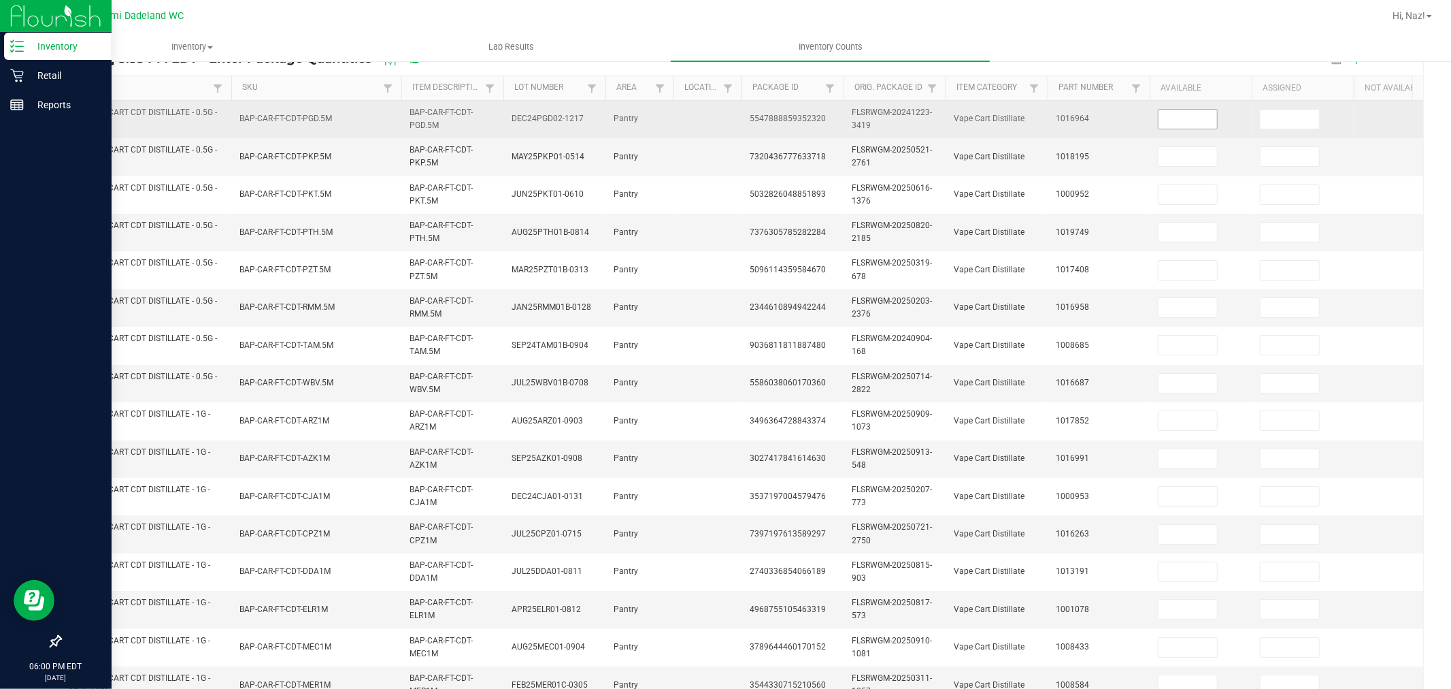
click at [1201, 120] on input at bounding box center [1188, 119] width 59 height 19
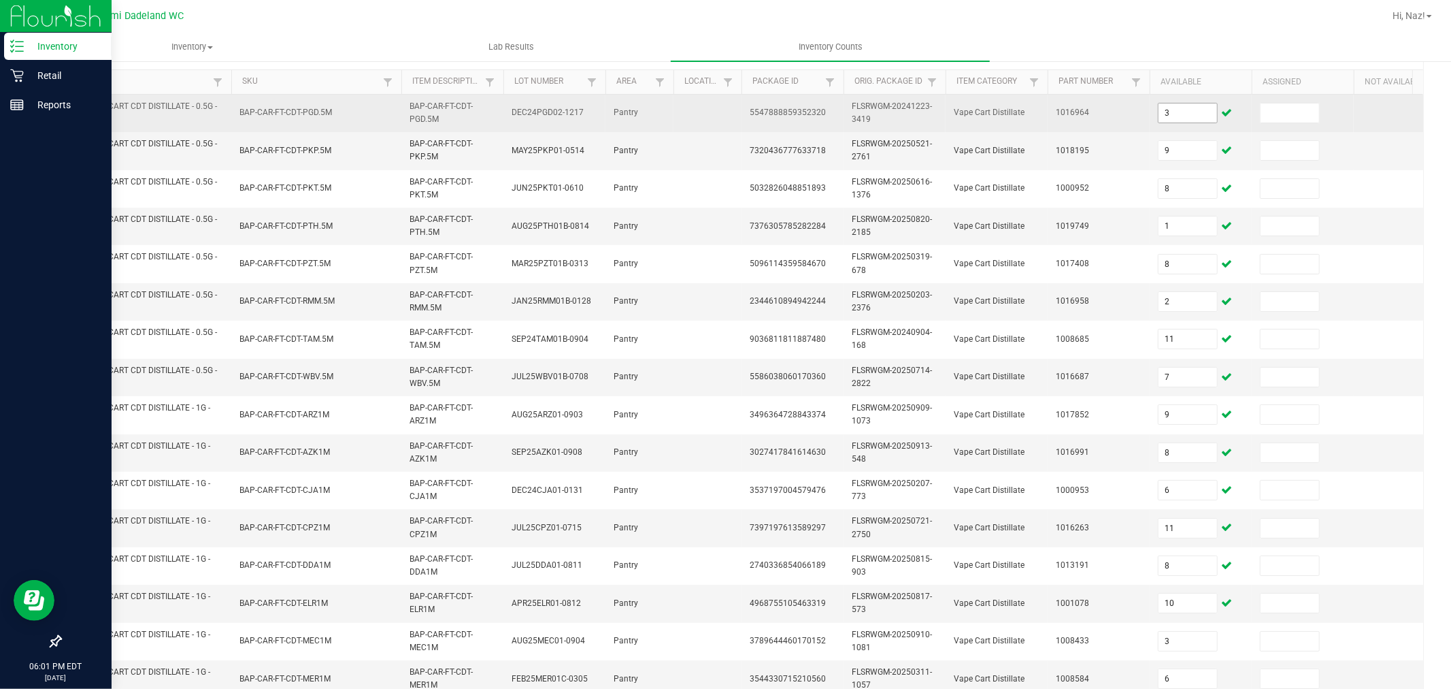
scroll to position [346, 0]
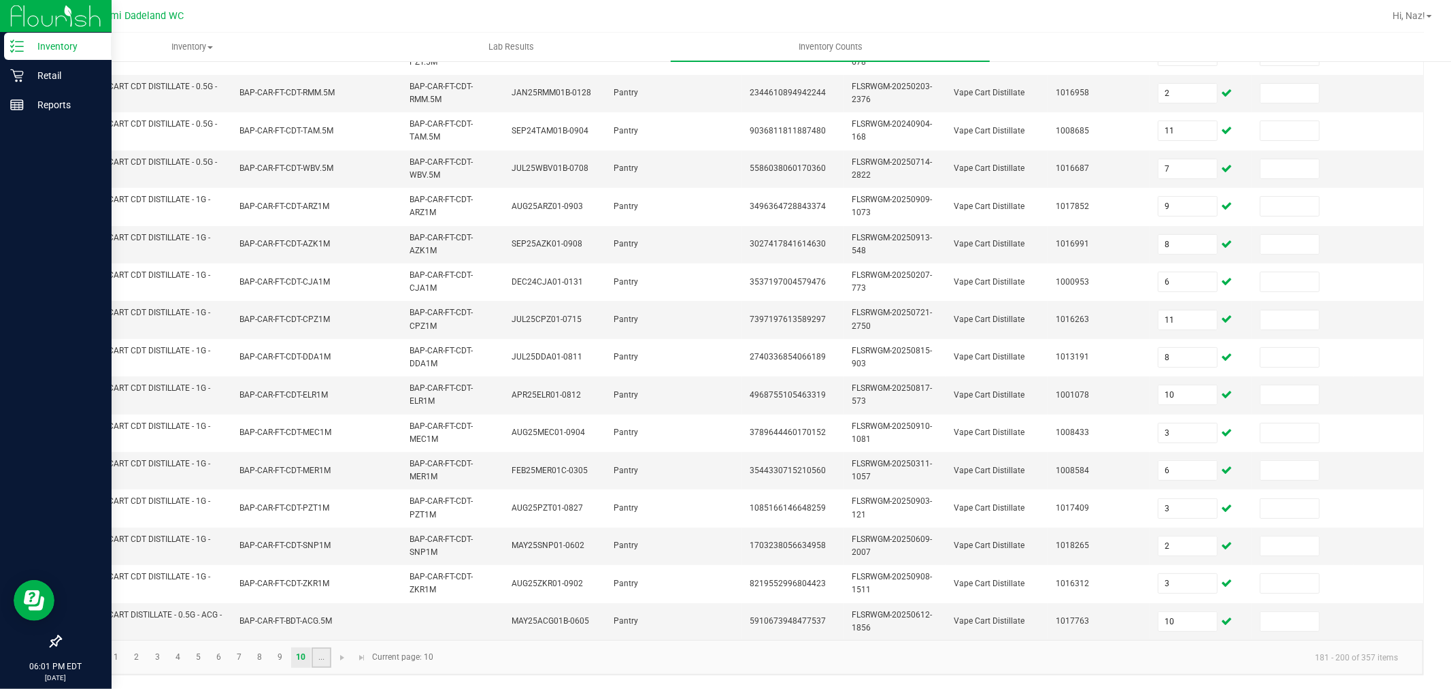
click at [318, 657] on link "..." at bounding box center [322, 657] width 20 height 20
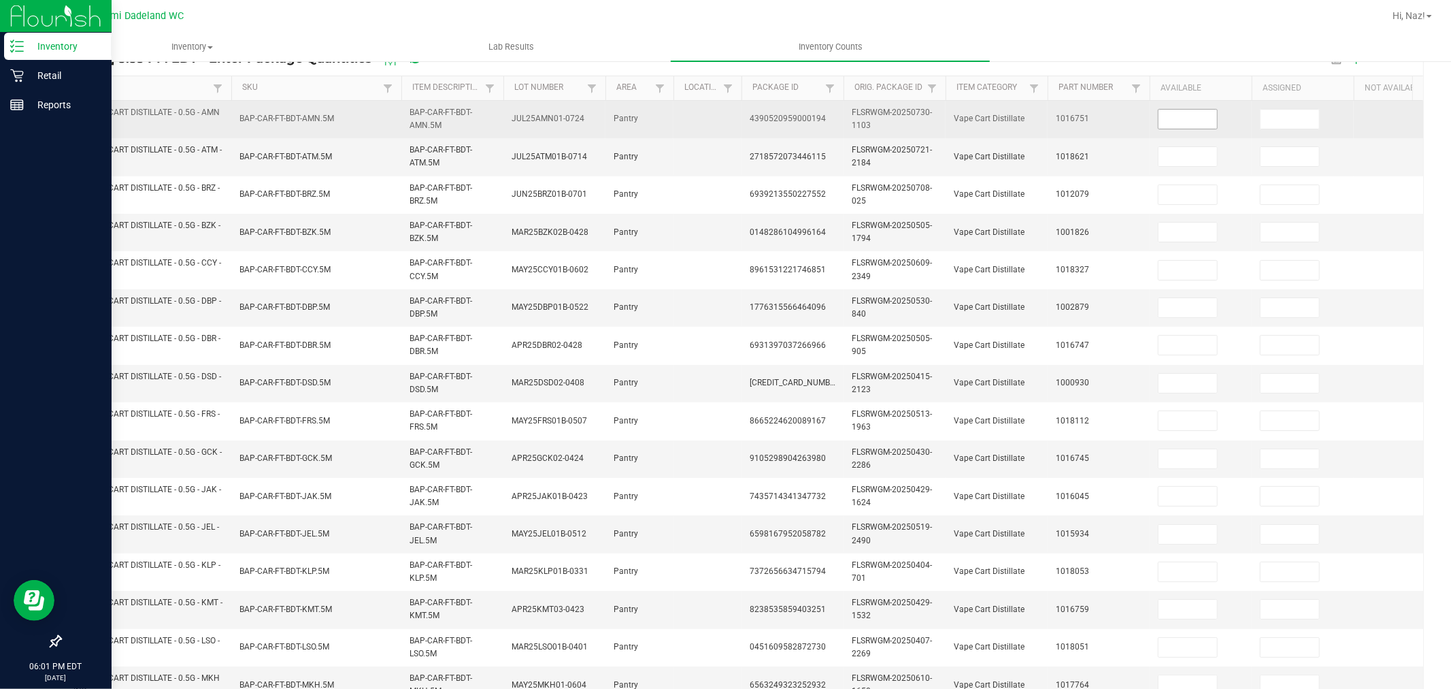
click at [1181, 118] on input at bounding box center [1188, 119] width 59 height 19
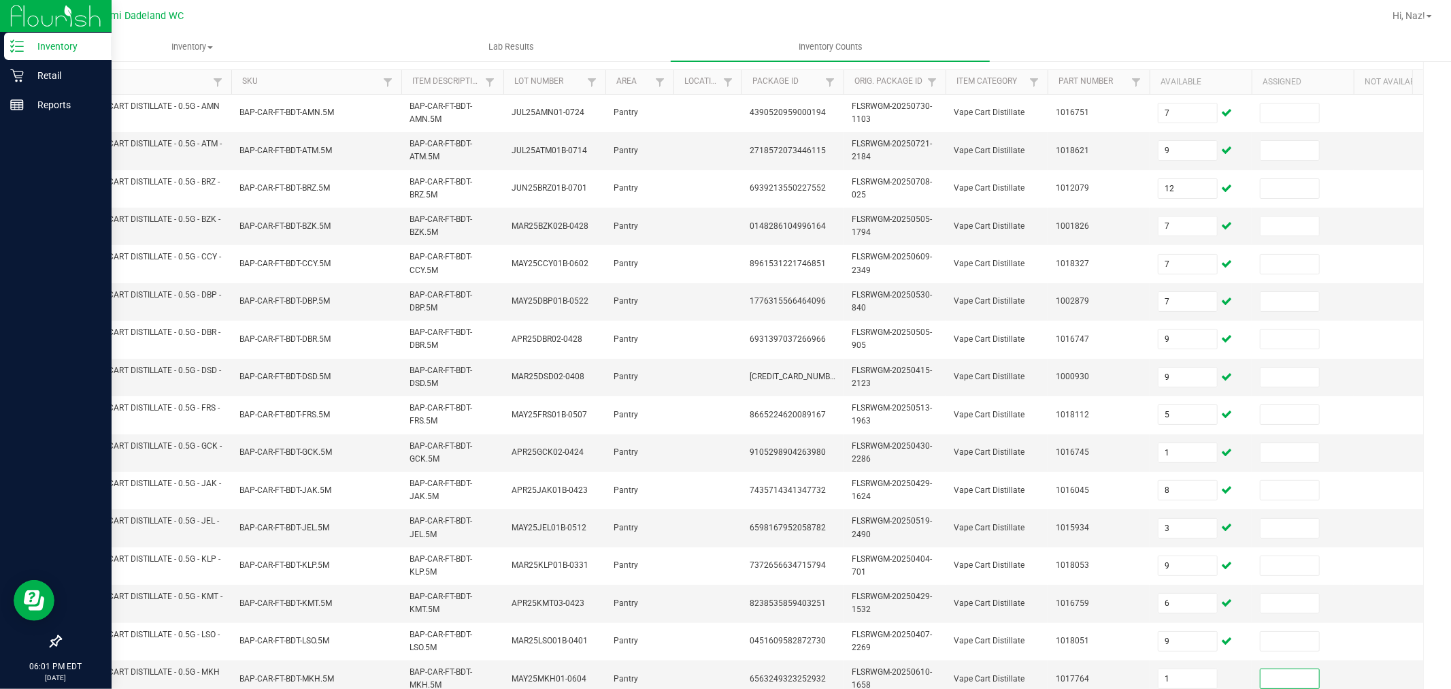
scroll to position [346, 0]
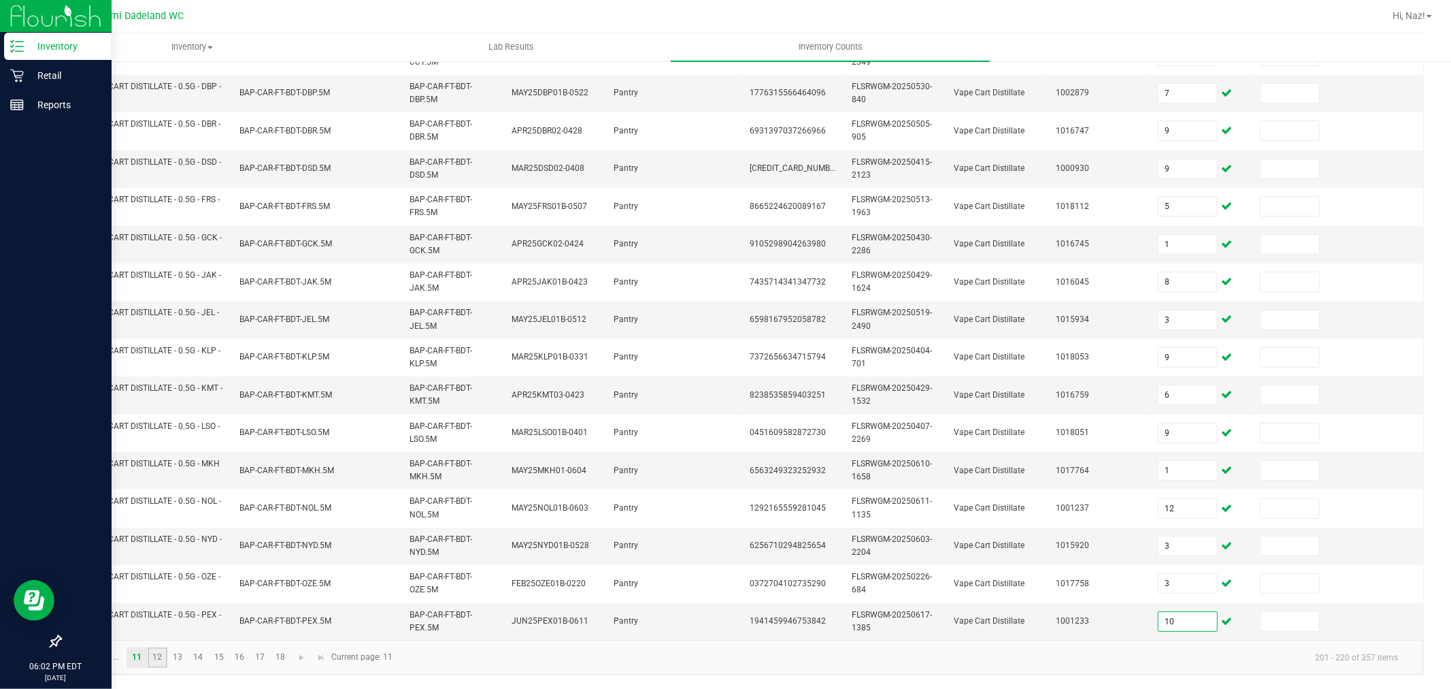
click at [148, 650] on link "12" at bounding box center [158, 657] width 20 height 20
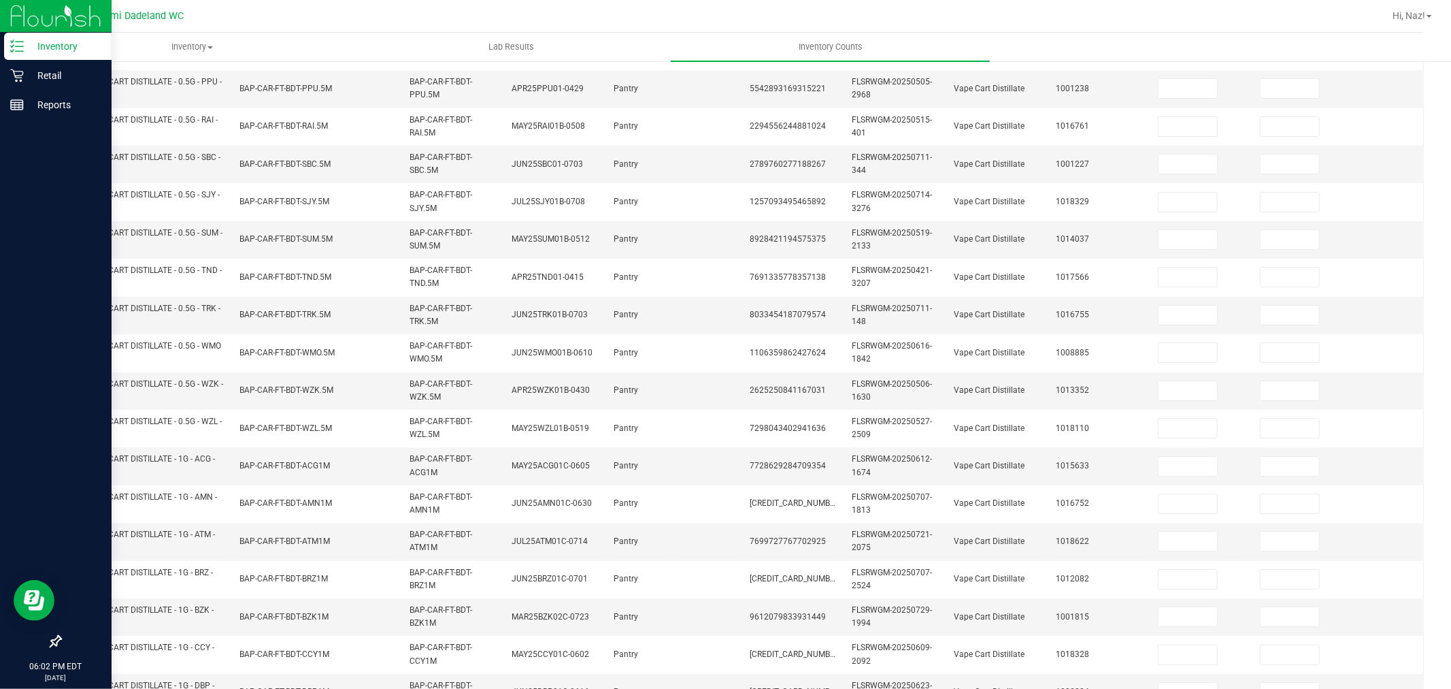
scroll to position [0, 0]
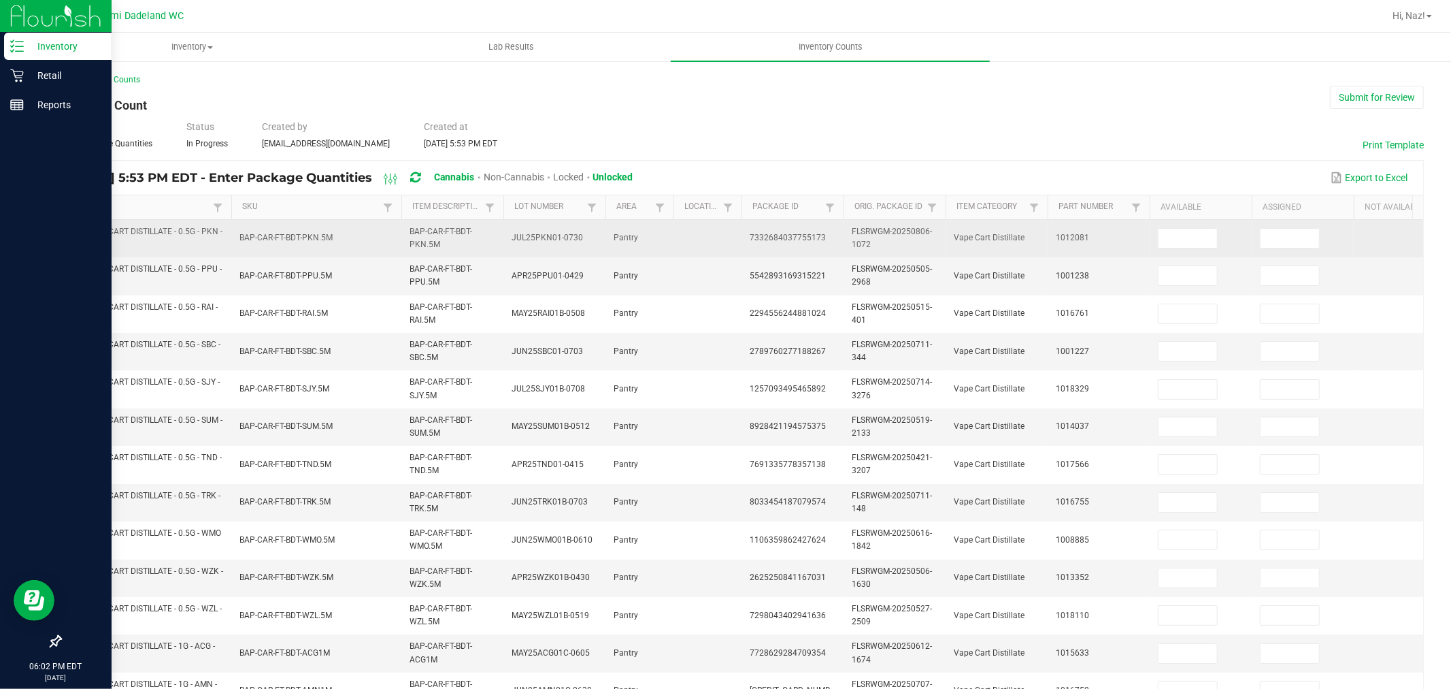
click at [1212, 250] on td at bounding box center [1201, 238] width 102 height 37
click at [1213, 229] on input at bounding box center [1188, 238] width 59 height 19
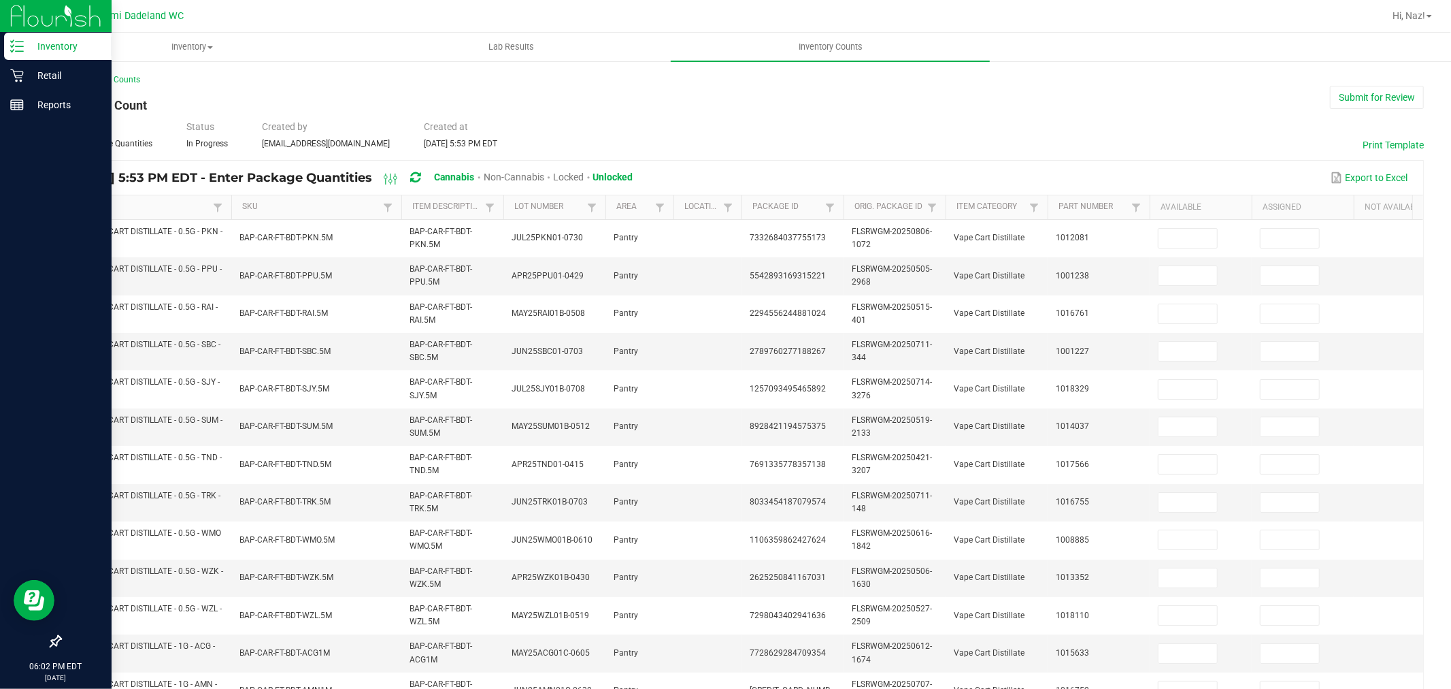
drag, startPoint x: 1451, startPoint y: 37, endPoint x: 1451, endPoint y: 114, distance: 76.9
click at [1451, 113] on div "Inventory All packages All inventory Waste log Lab Results Inventory Counts < A…" at bounding box center [742, 361] width 1419 height 656
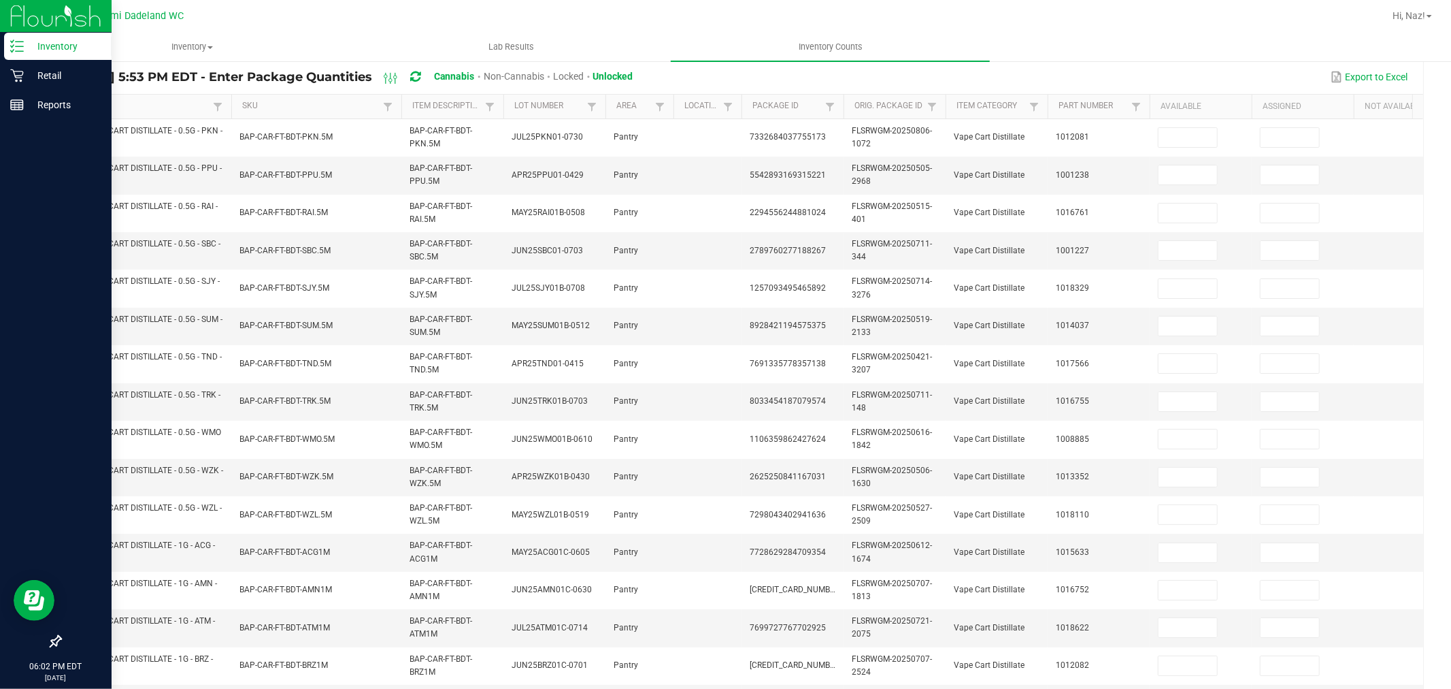
scroll to position [123, 0]
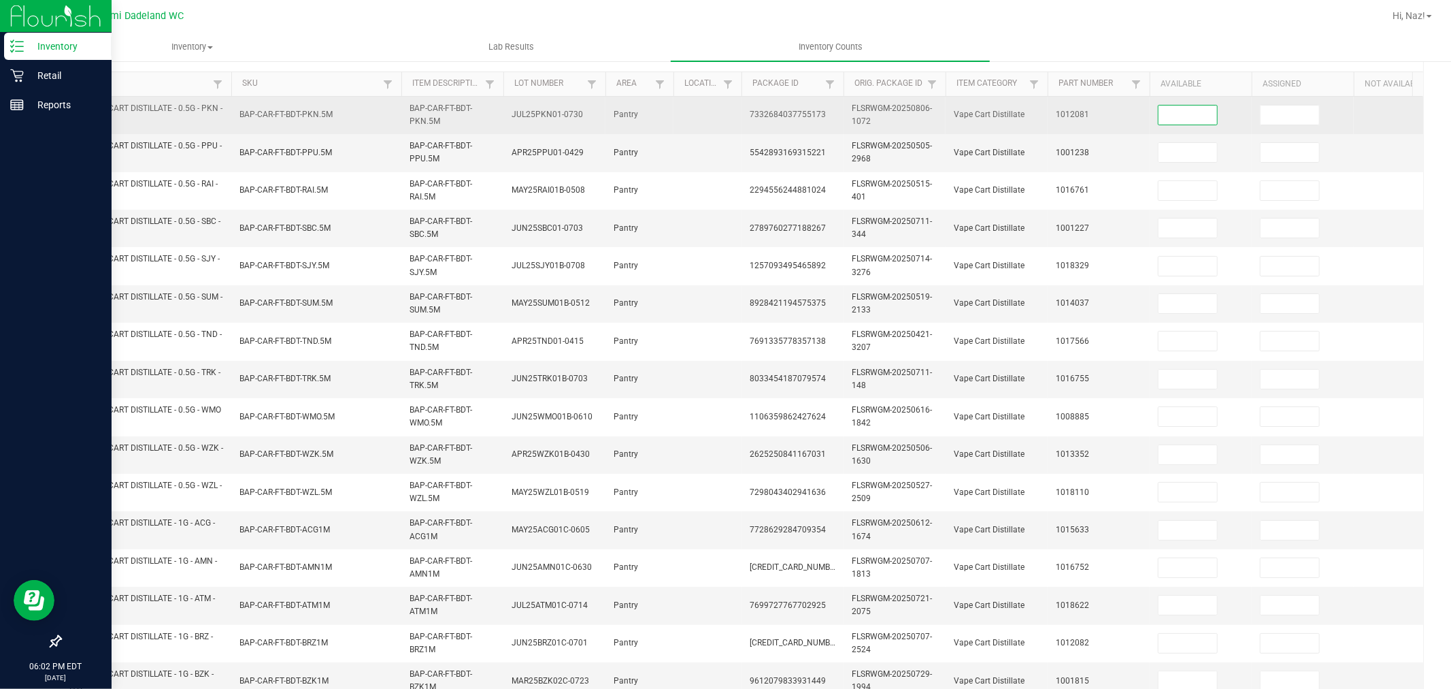
click at [1161, 107] on input at bounding box center [1188, 114] width 59 height 19
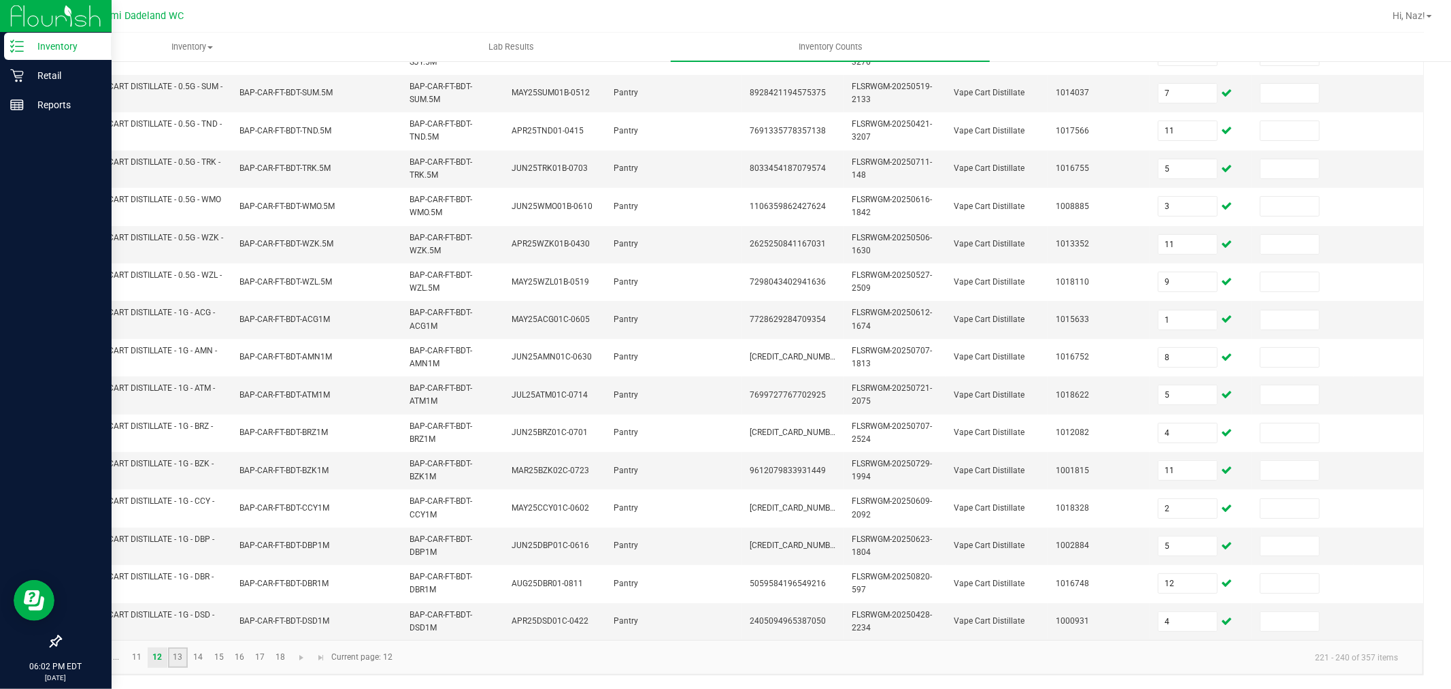
click at [173, 649] on link "13" at bounding box center [178, 657] width 20 height 20
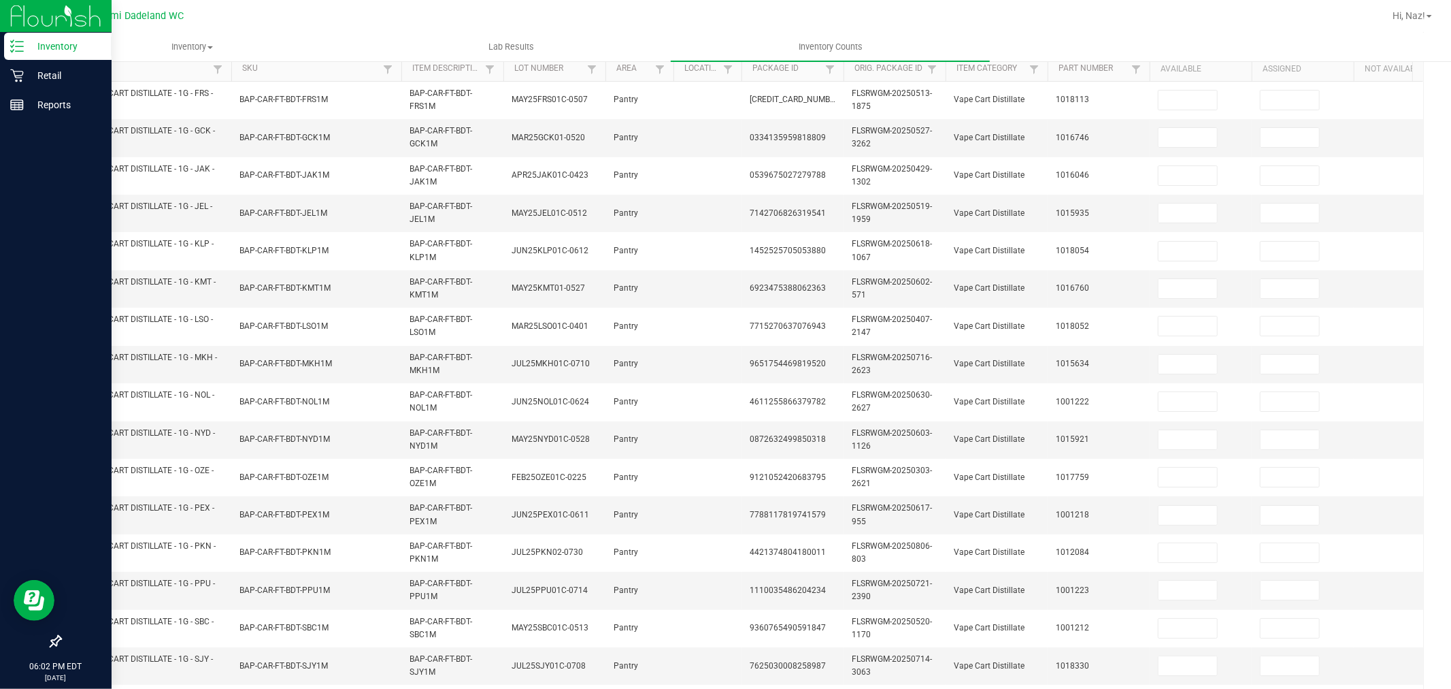
scroll to position [152, 0]
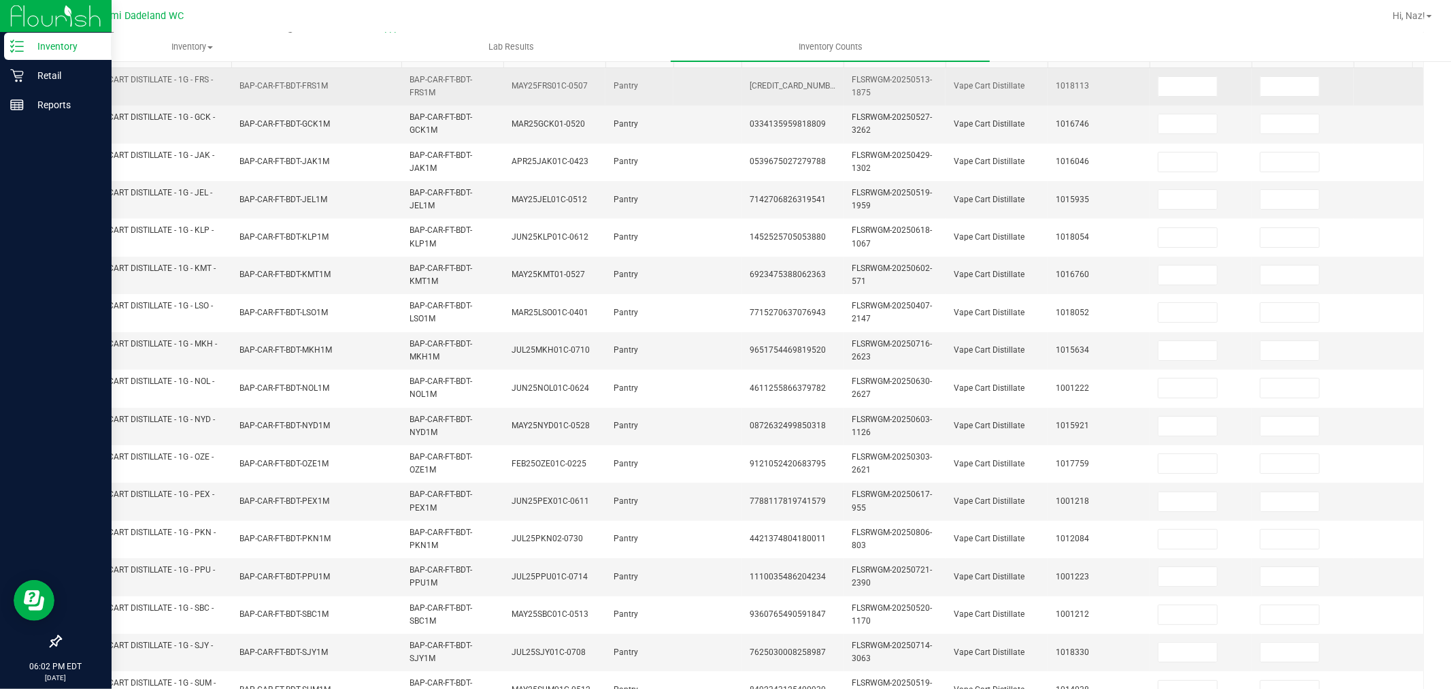
click at [1221, 89] on td at bounding box center [1201, 86] width 102 height 37
click at [1200, 88] on input at bounding box center [1188, 86] width 59 height 19
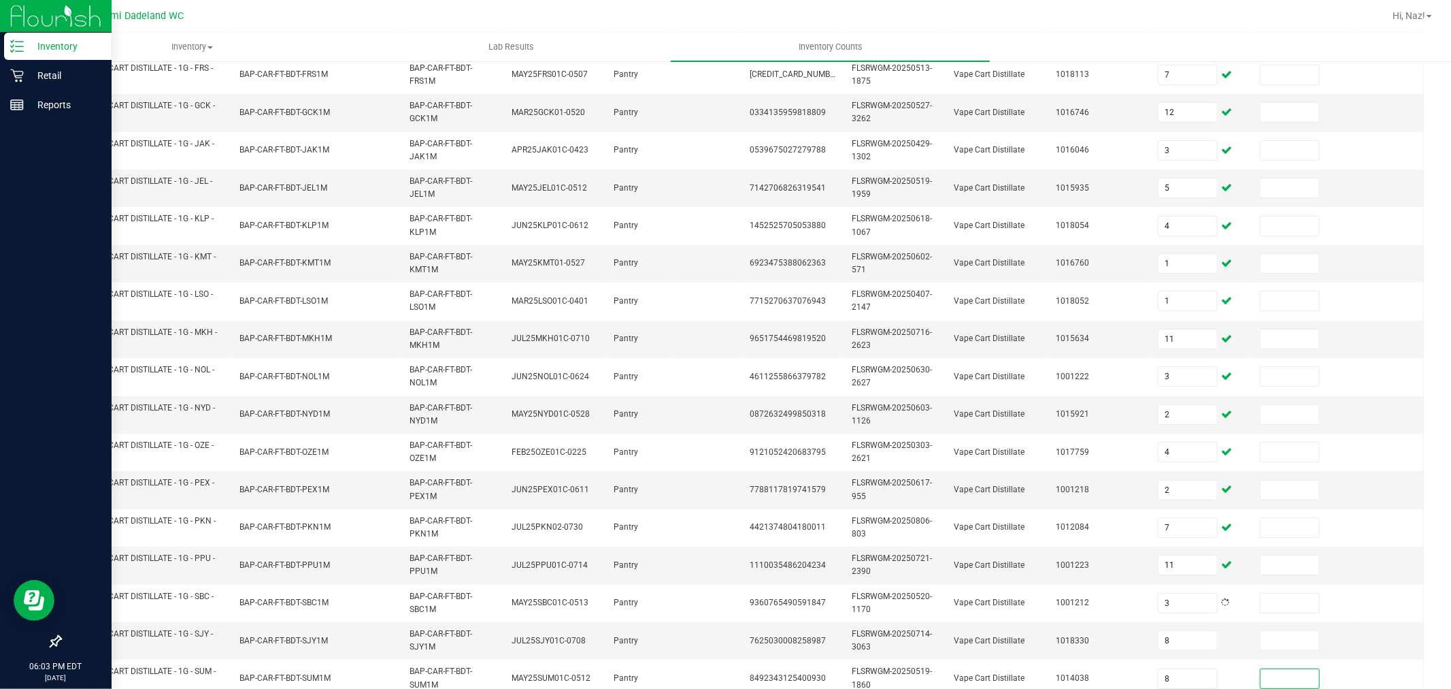
scroll to position [346, 0]
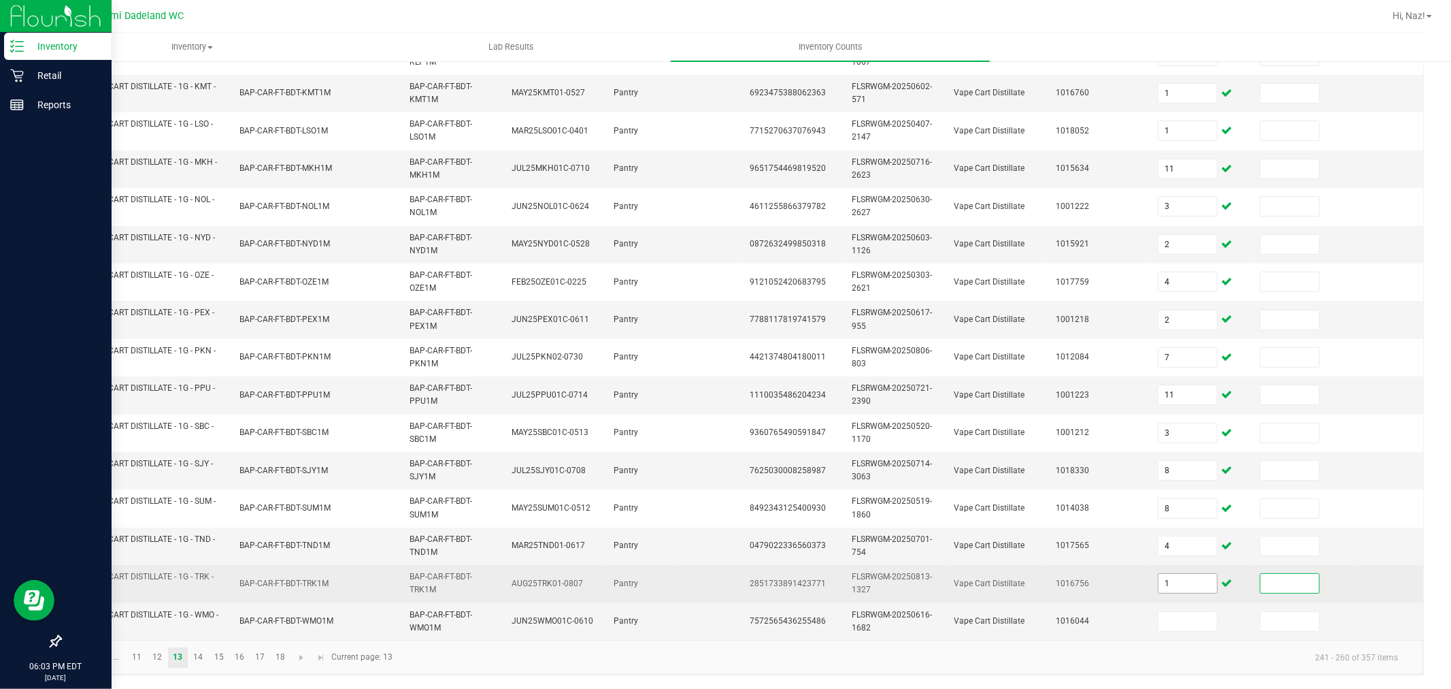
drag, startPoint x: 1196, startPoint y: 582, endPoint x: 1194, endPoint y: 562, distance: 19.8
click at [1196, 580] on td "1" at bounding box center [1201, 583] width 102 height 37
click at [1194, 574] on input "1" at bounding box center [1188, 583] width 59 height 19
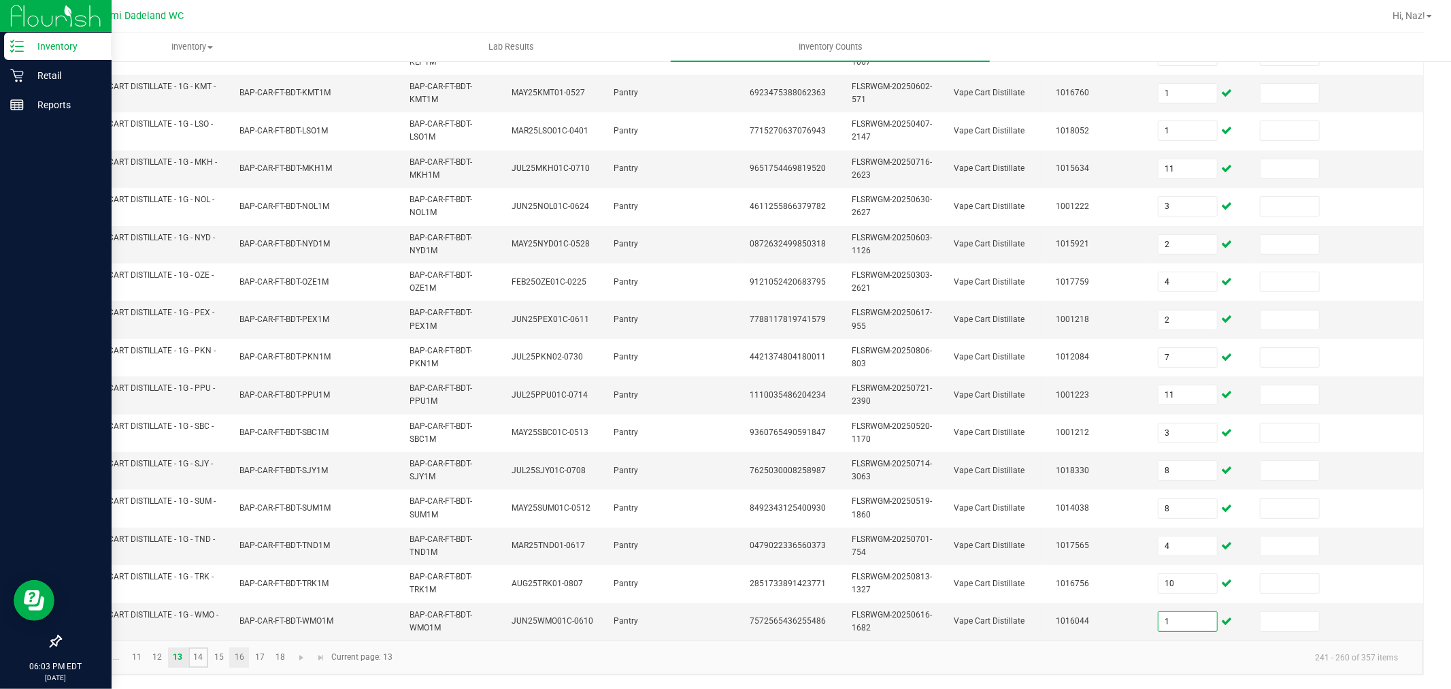
drag, startPoint x: 189, startPoint y: 652, endPoint x: 229, endPoint y: 649, distance: 40.2
click at [189, 652] on link "14" at bounding box center [198, 657] width 20 height 20
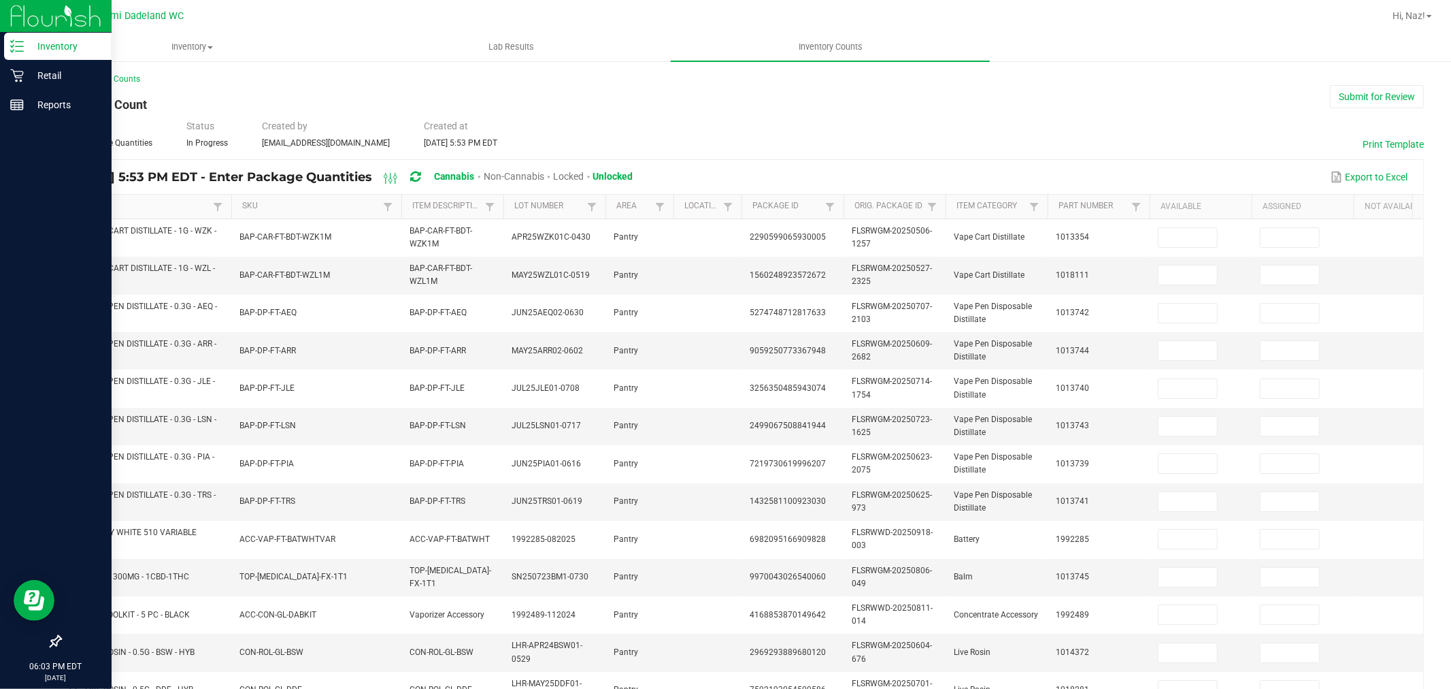
scroll to position [0, 0]
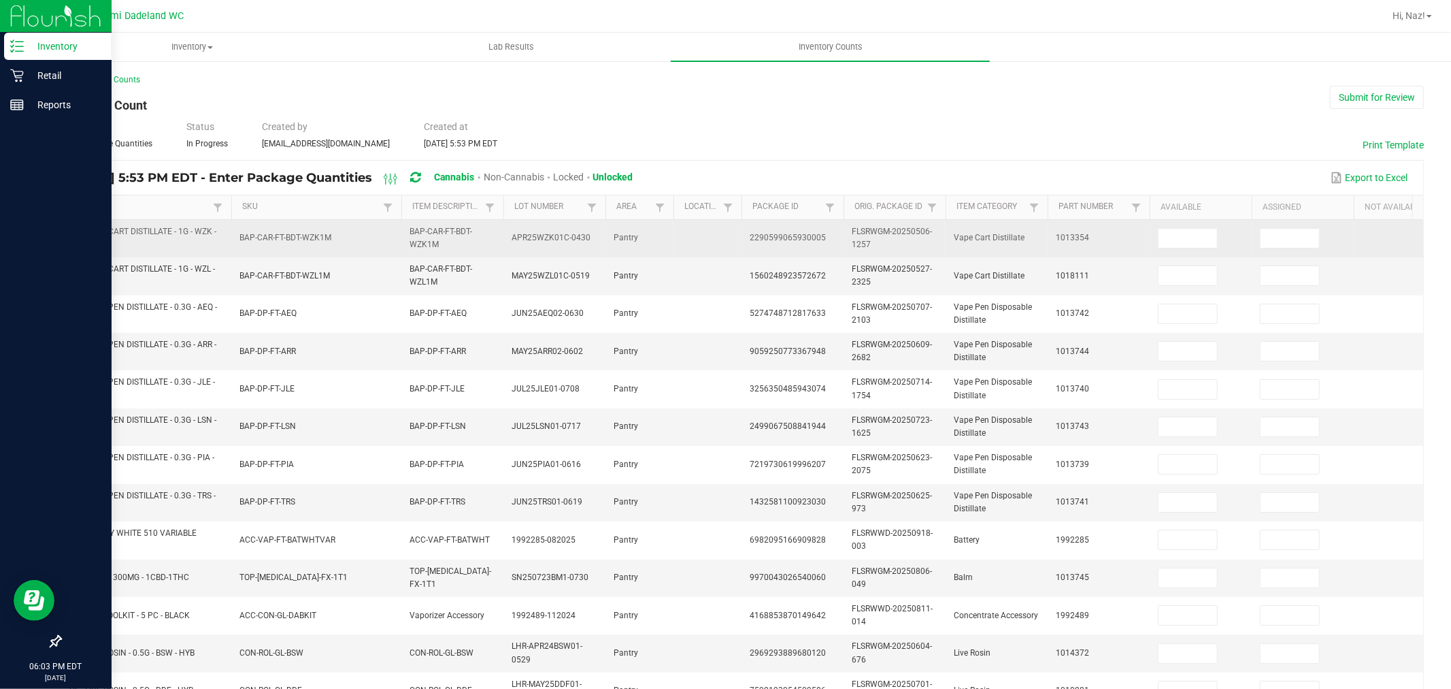
click at [1191, 226] on td at bounding box center [1201, 238] width 102 height 37
click at [1192, 233] on input at bounding box center [1188, 238] width 59 height 19
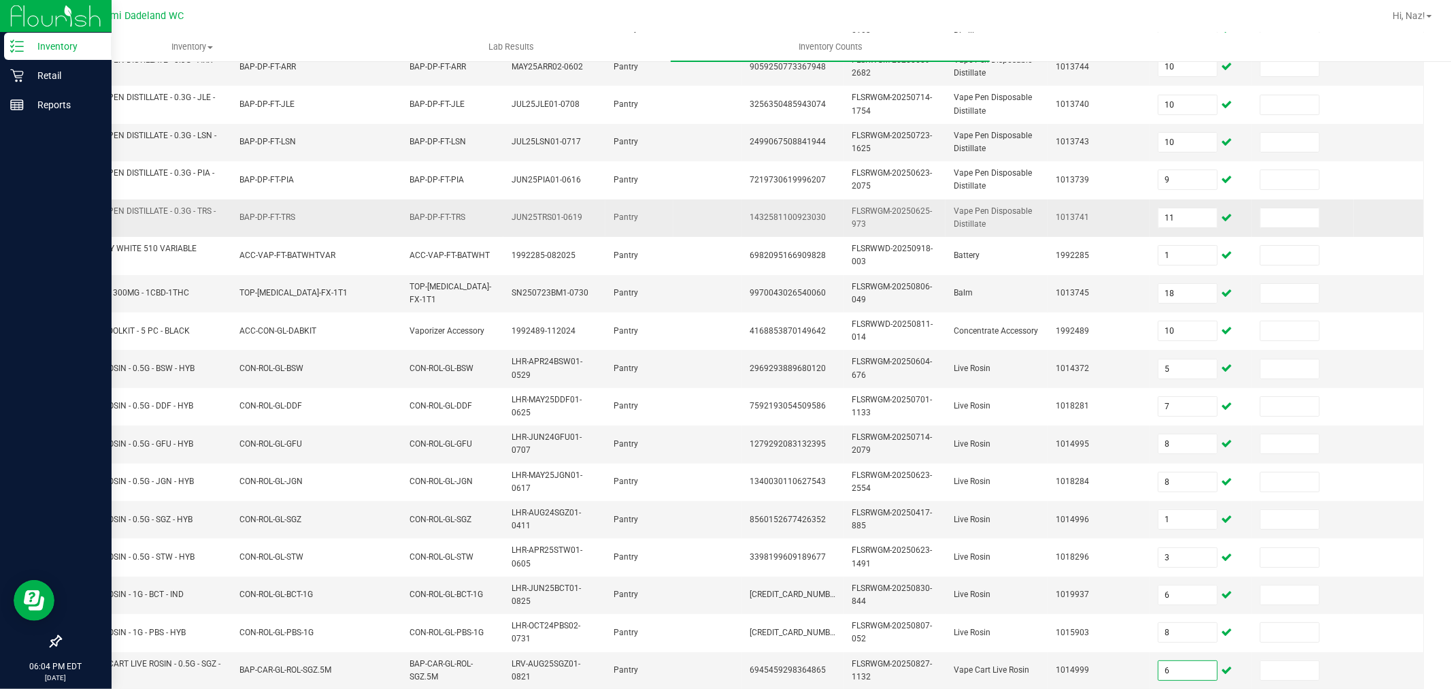
scroll to position [270, 0]
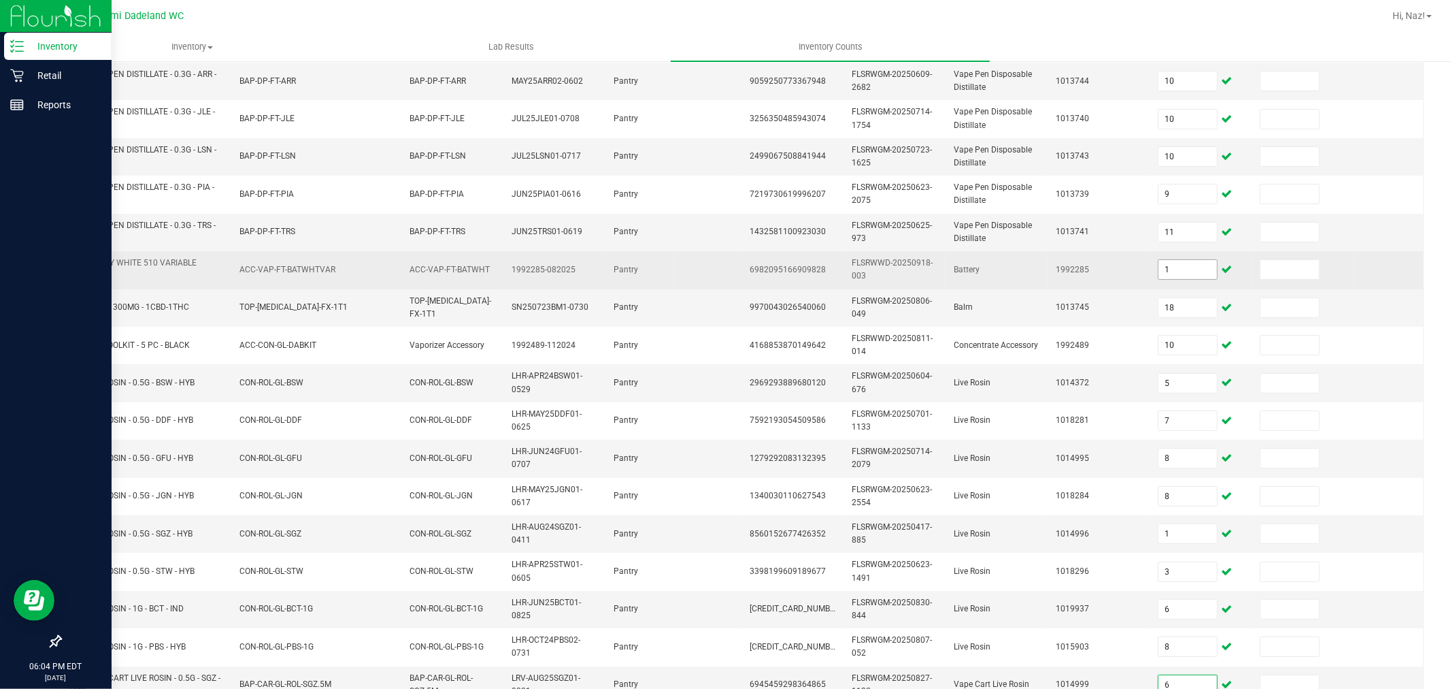
click at [1195, 269] on input "1" at bounding box center [1188, 269] width 59 height 19
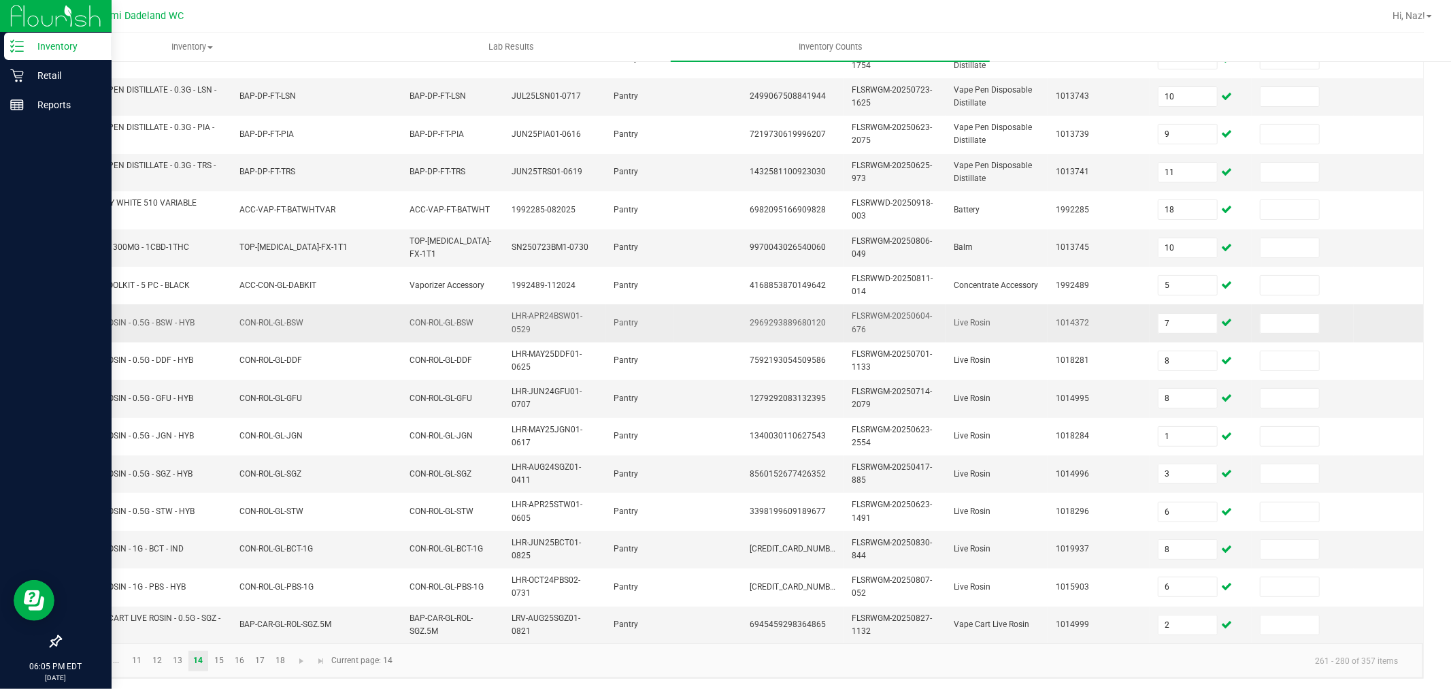
scroll to position [346, 0]
click at [221, 657] on link "15" at bounding box center [219, 657] width 20 height 20
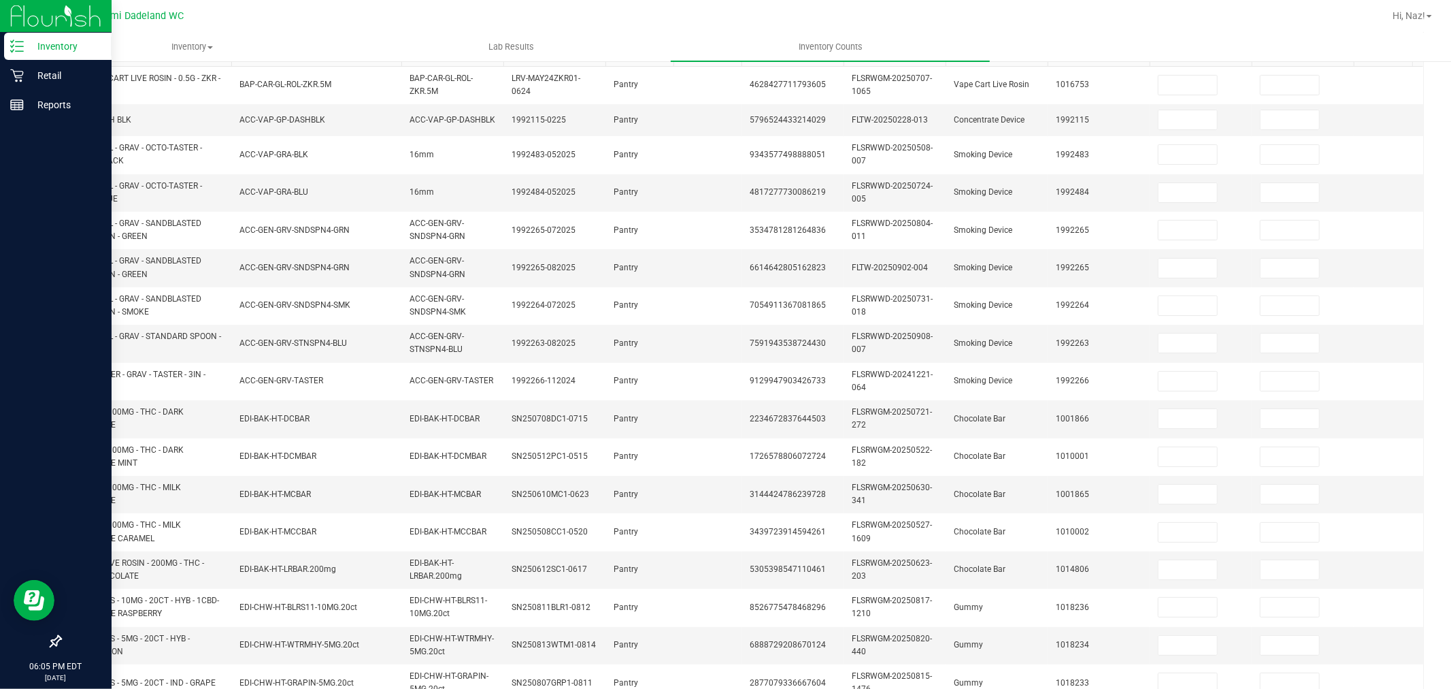
scroll to position [156, 0]
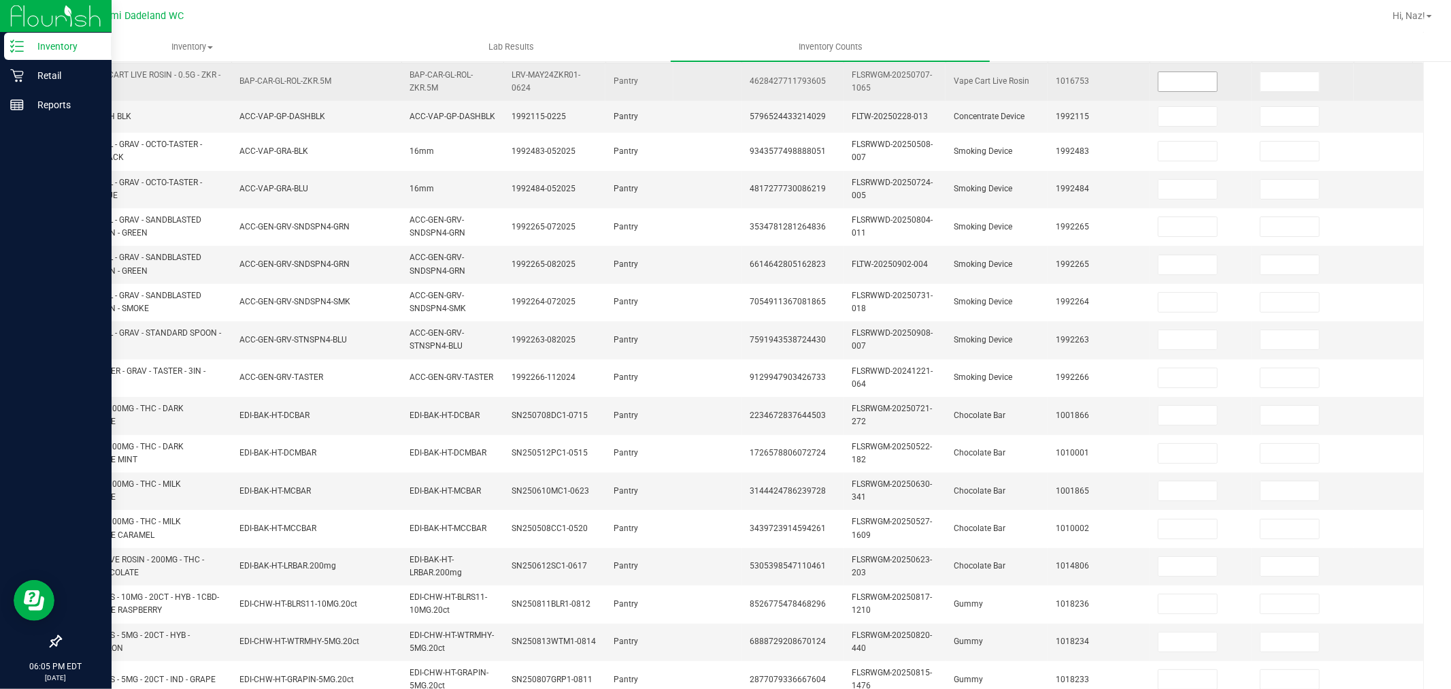
click at [1202, 80] on input at bounding box center [1188, 81] width 59 height 19
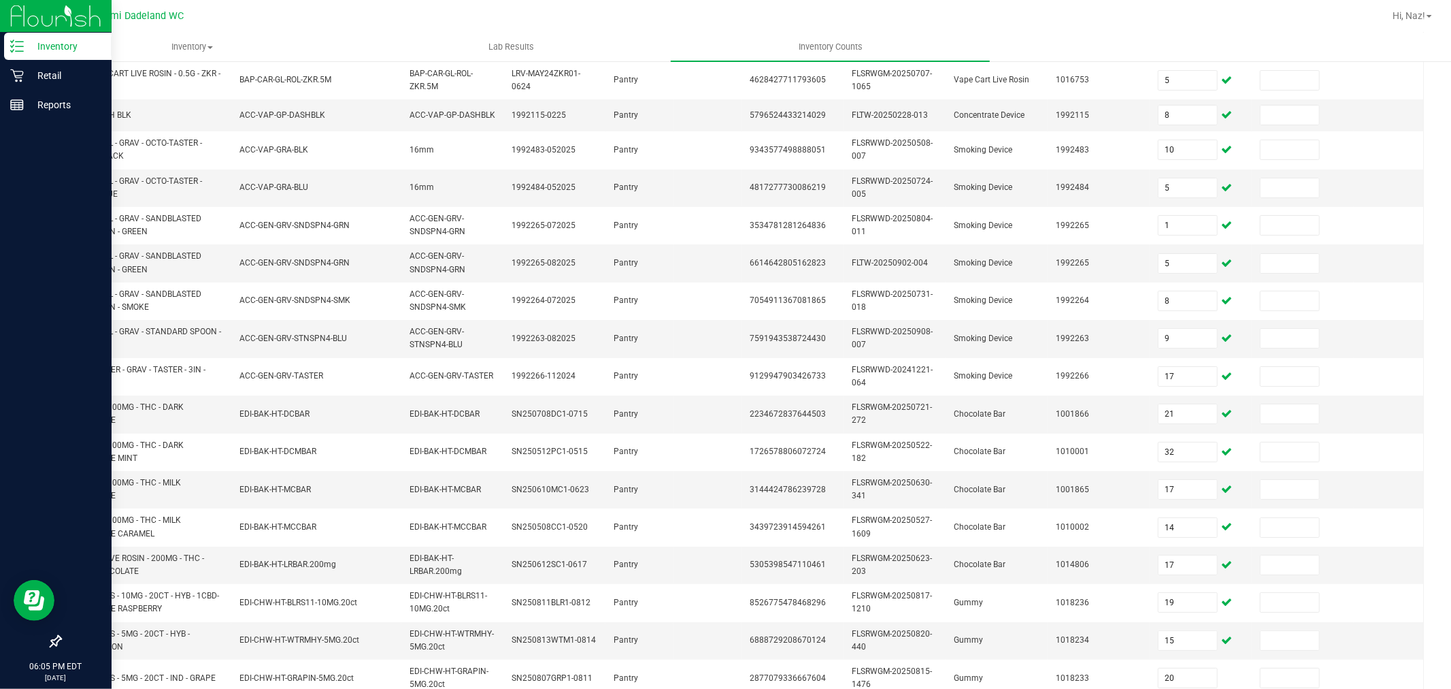
scroll to position [341, 0]
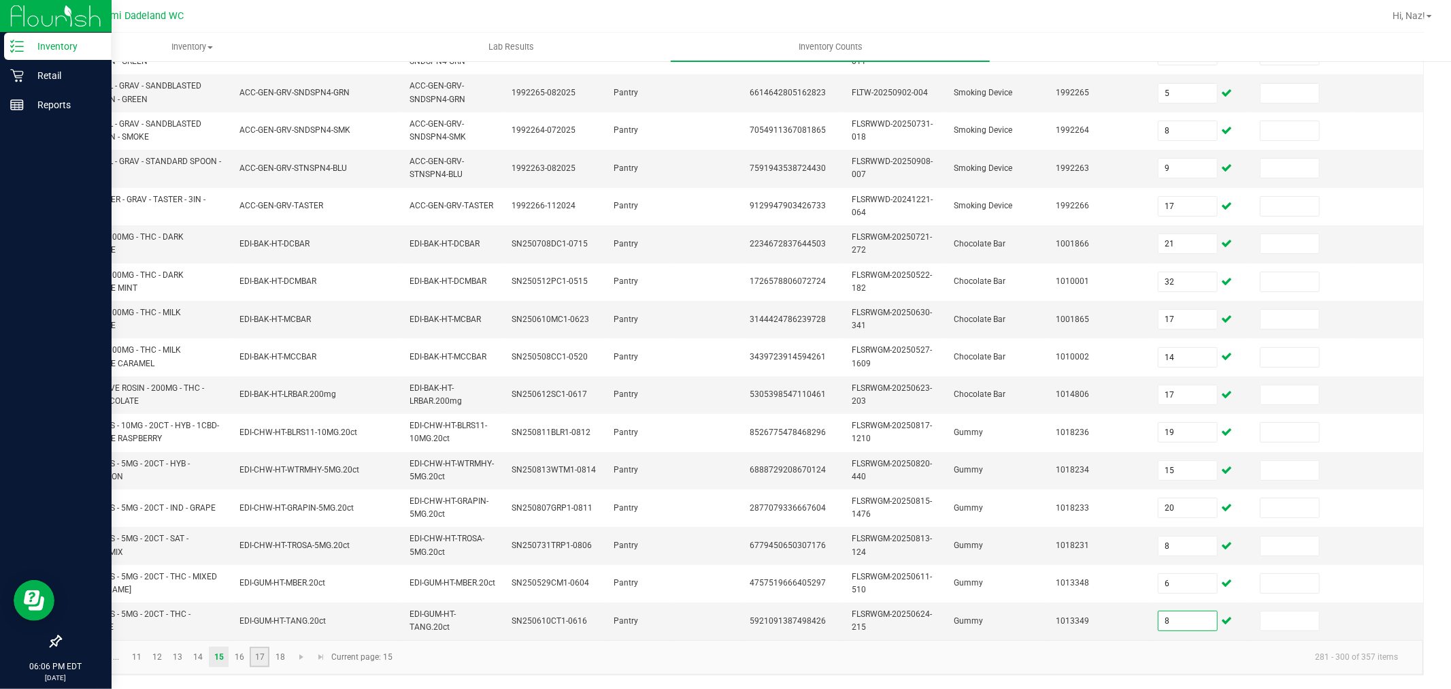
click at [252, 655] on link "17" at bounding box center [260, 656] width 20 height 20
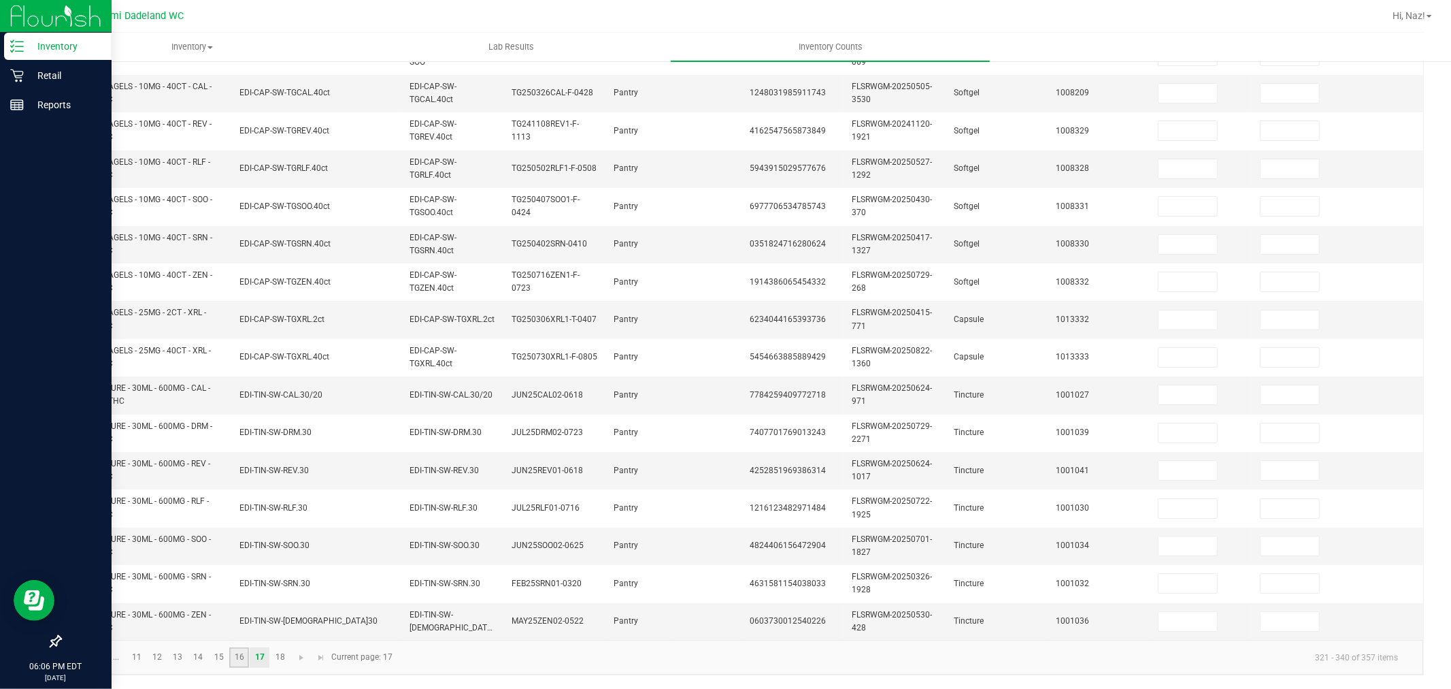
click at [240, 657] on link "16" at bounding box center [239, 657] width 20 height 20
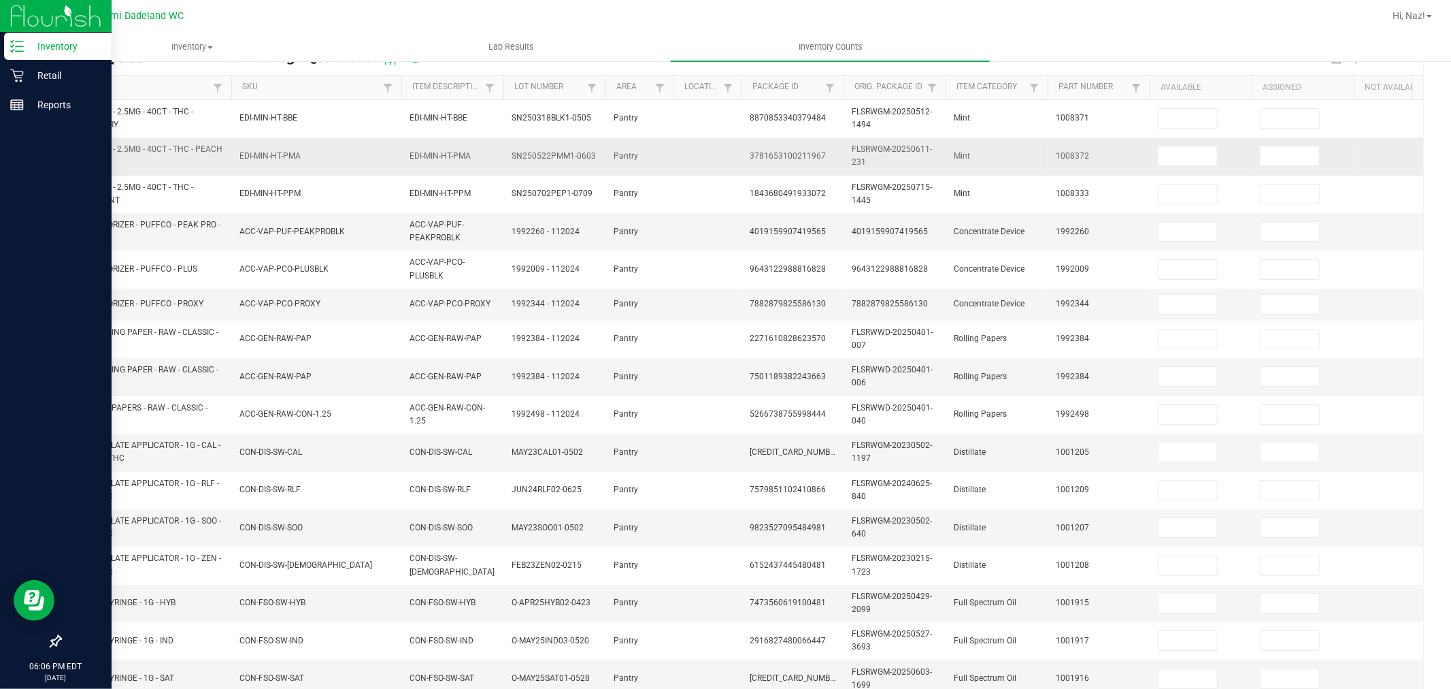
scroll to position [114, 0]
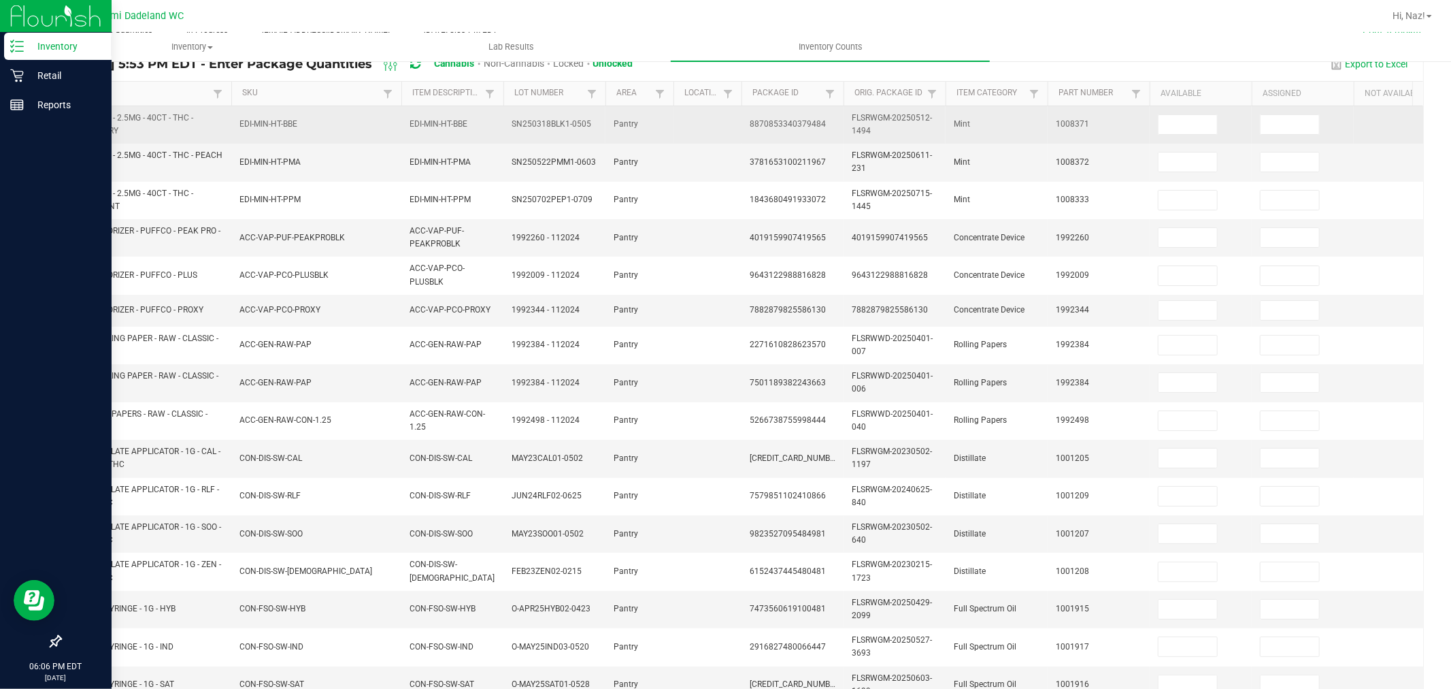
click at [1176, 136] on td at bounding box center [1201, 124] width 102 height 37
click at [1179, 118] on input at bounding box center [1188, 124] width 59 height 19
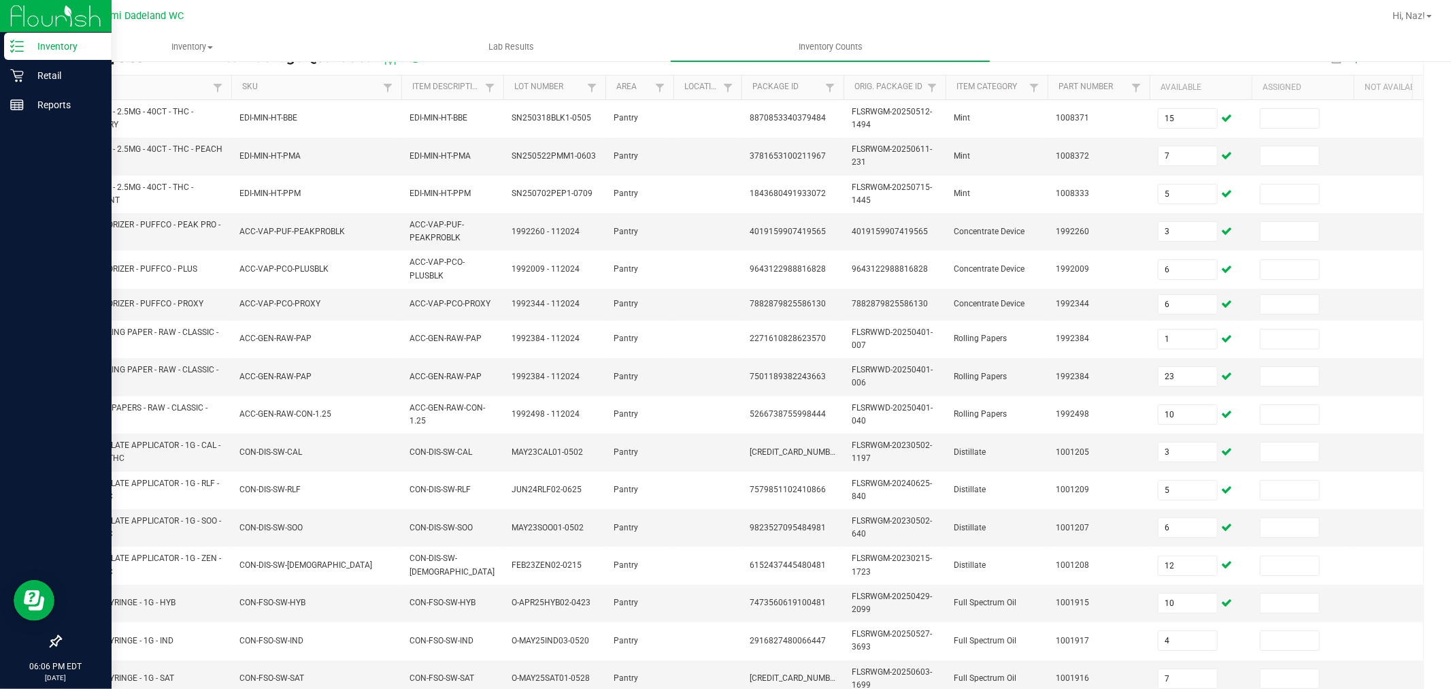
scroll to position [341, 0]
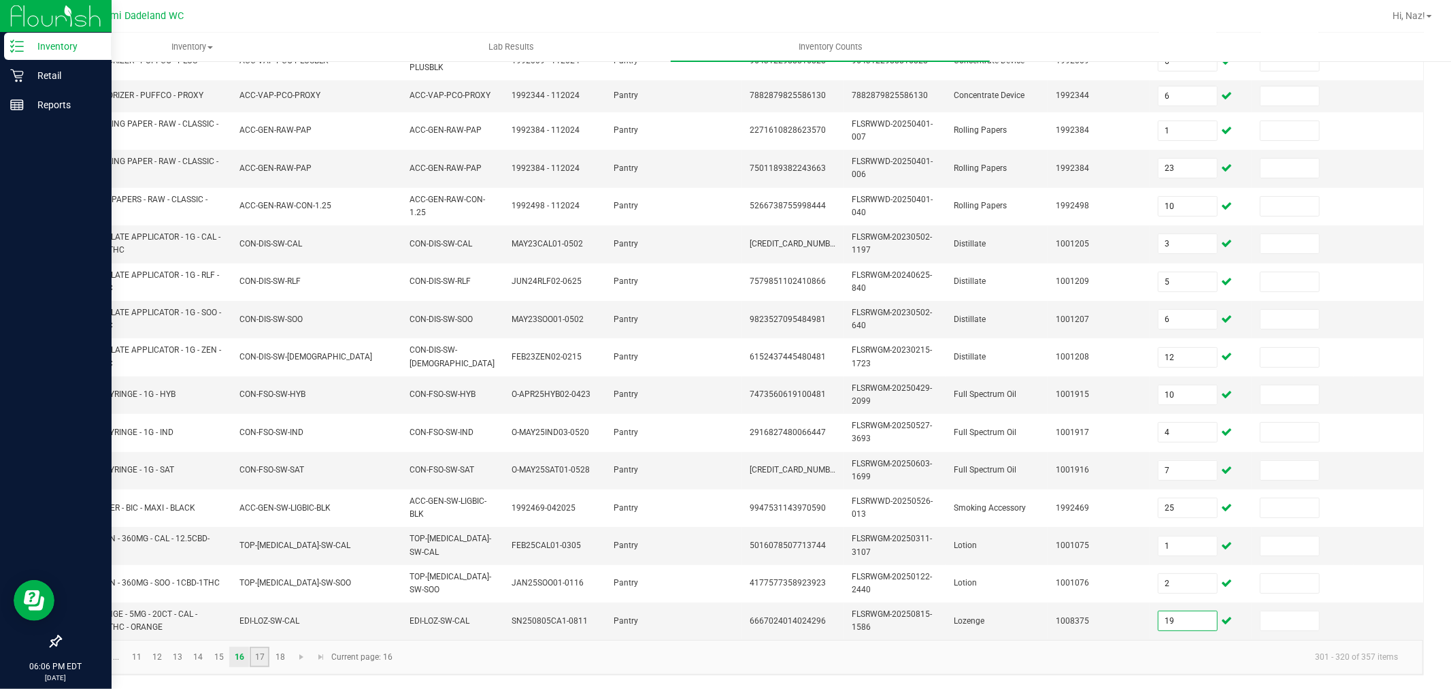
click at [259, 657] on link "17" at bounding box center [260, 656] width 20 height 20
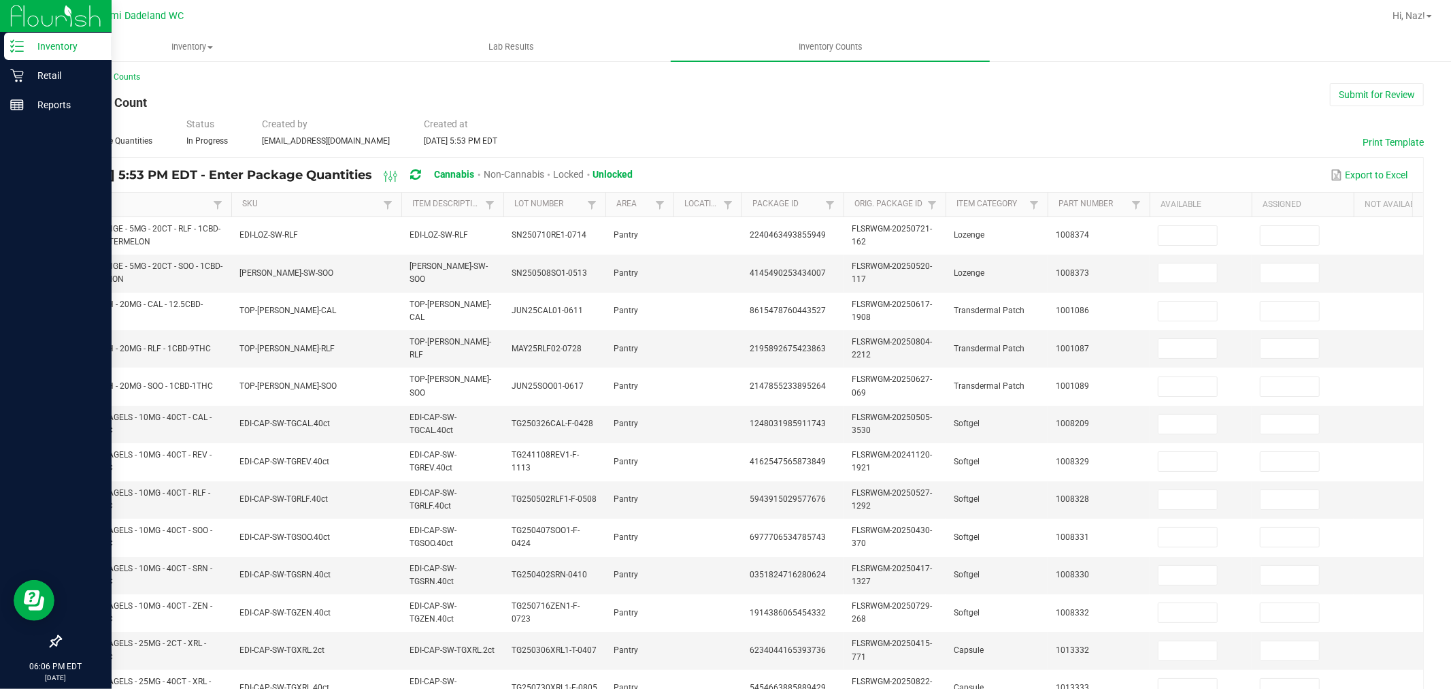
scroll to position [0, 0]
click at [1185, 234] on input at bounding box center [1188, 238] width 59 height 19
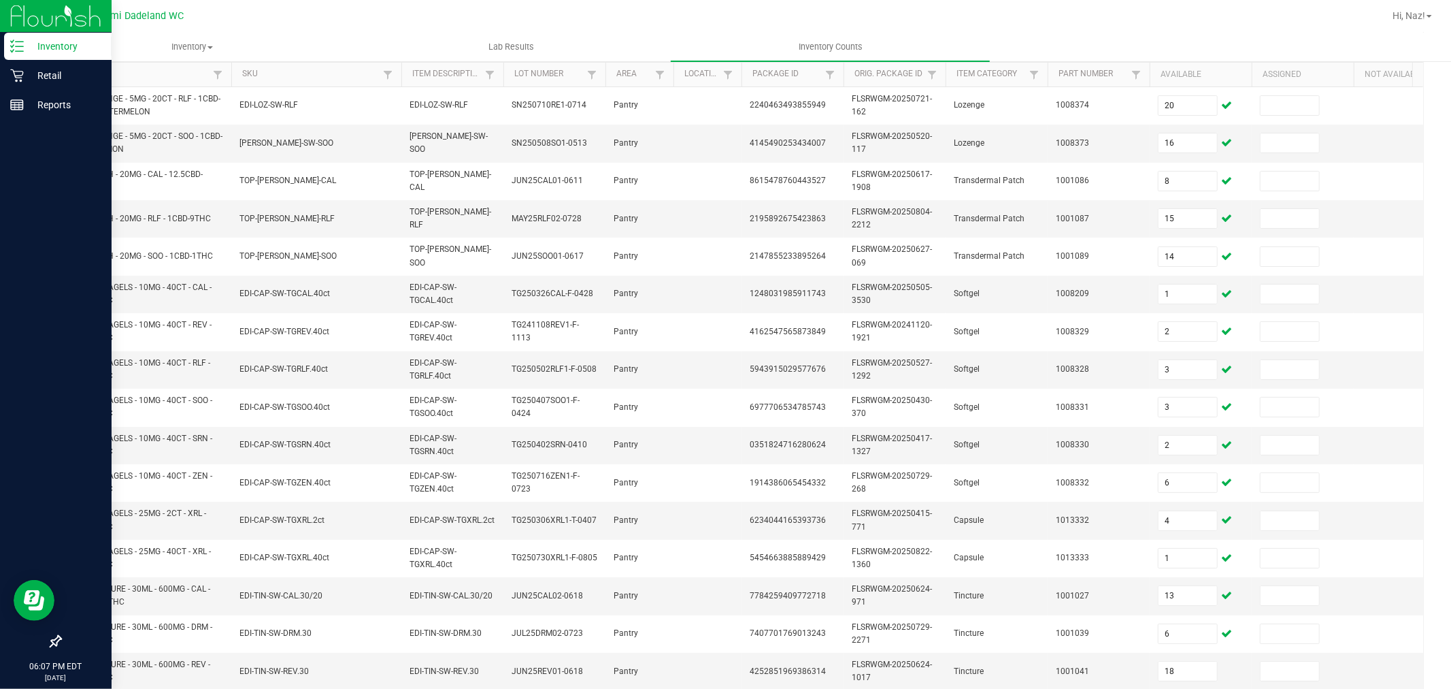
scroll to position [346, 0]
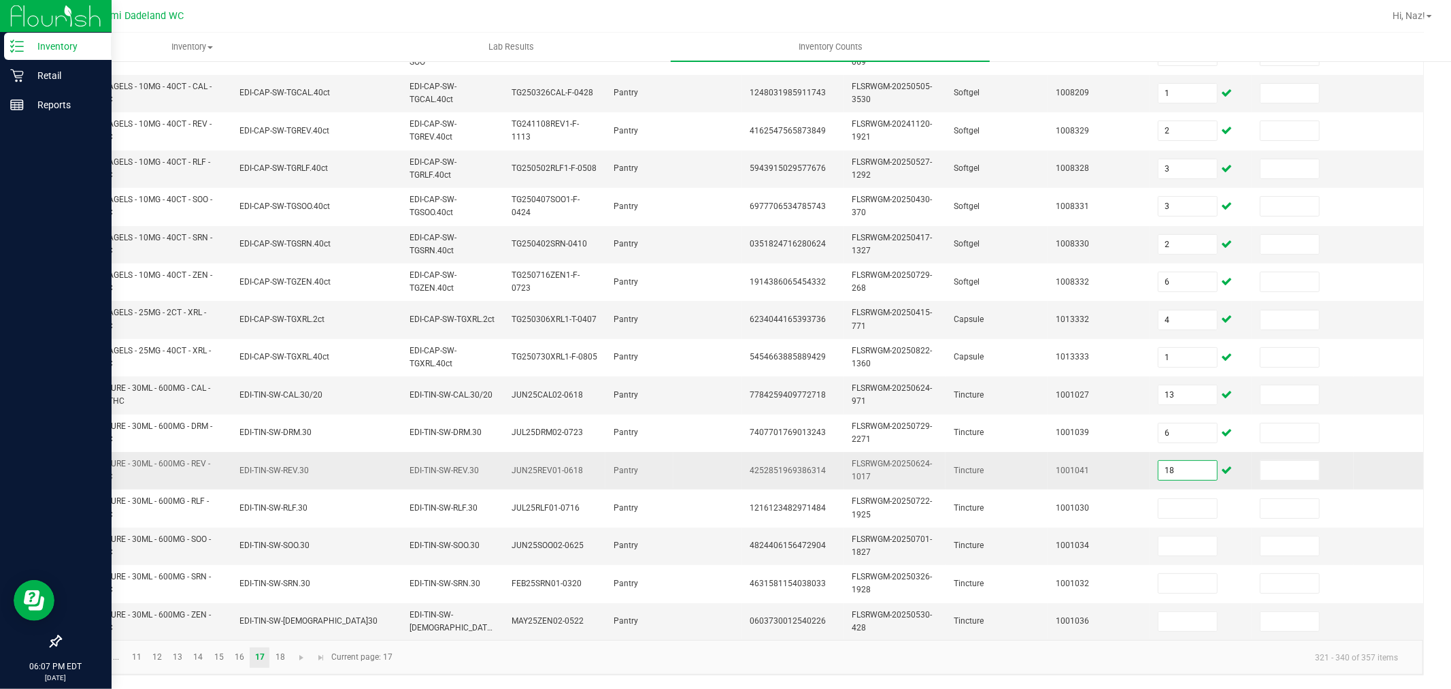
click at [1174, 461] on input "18" at bounding box center [1188, 470] width 59 height 19
click at [286, 662] on link "18" at bounding box center [280, 657] width 20 height 20
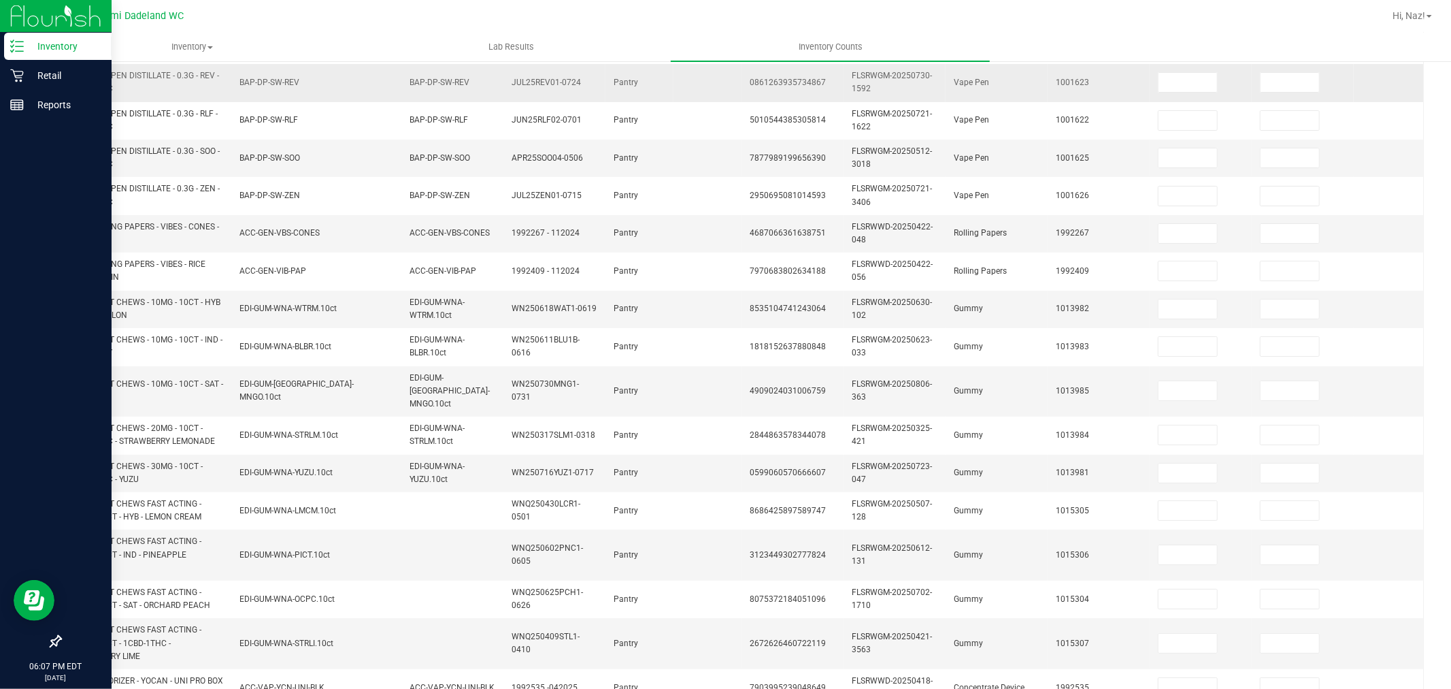
scroll to position [107, 0]
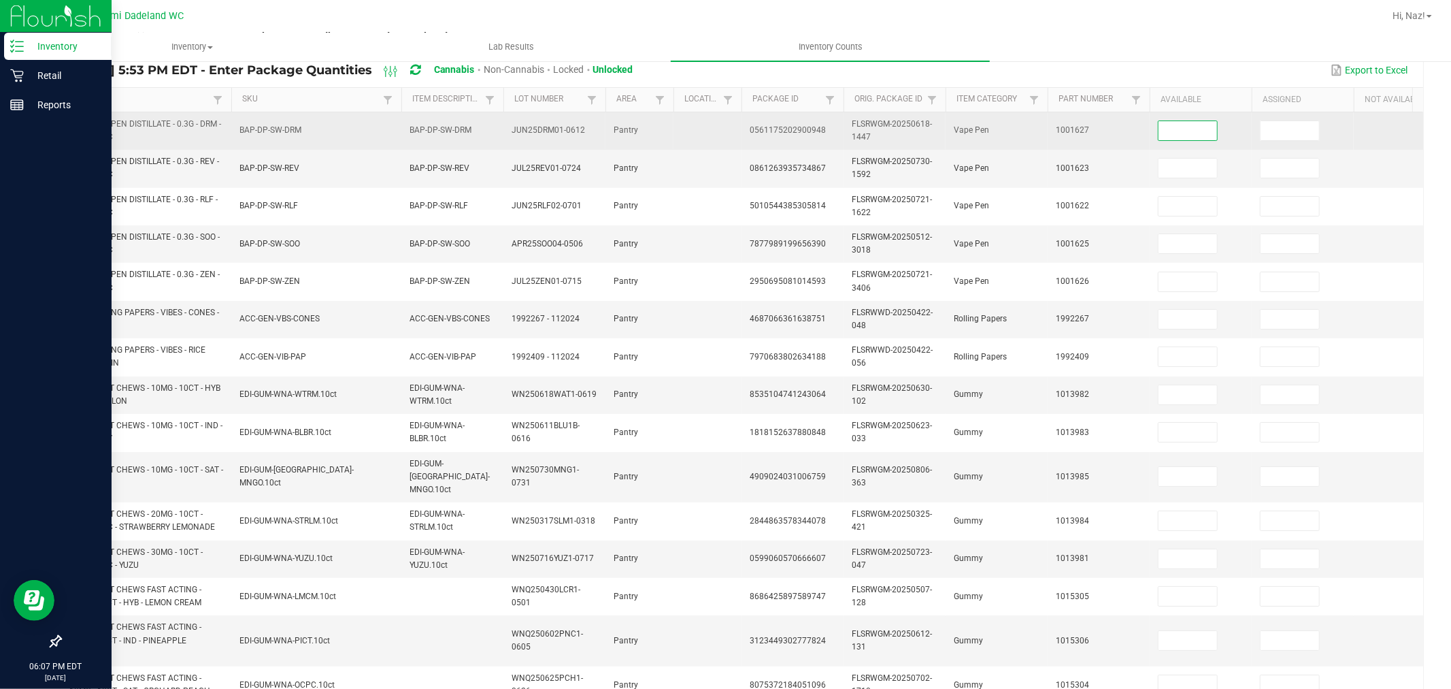
click at [1191, 124] on input at bounding box center [1188, 130] width 59 height 19
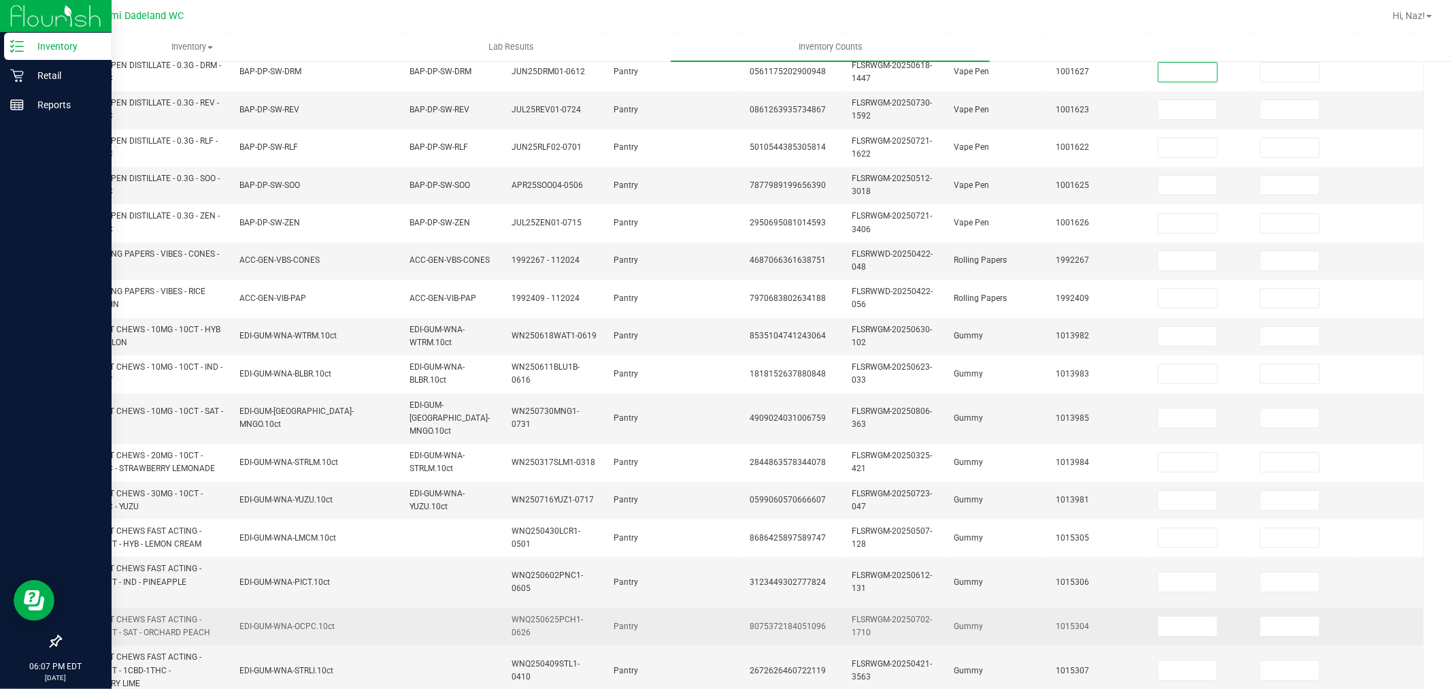
scroll to position [259, 0]
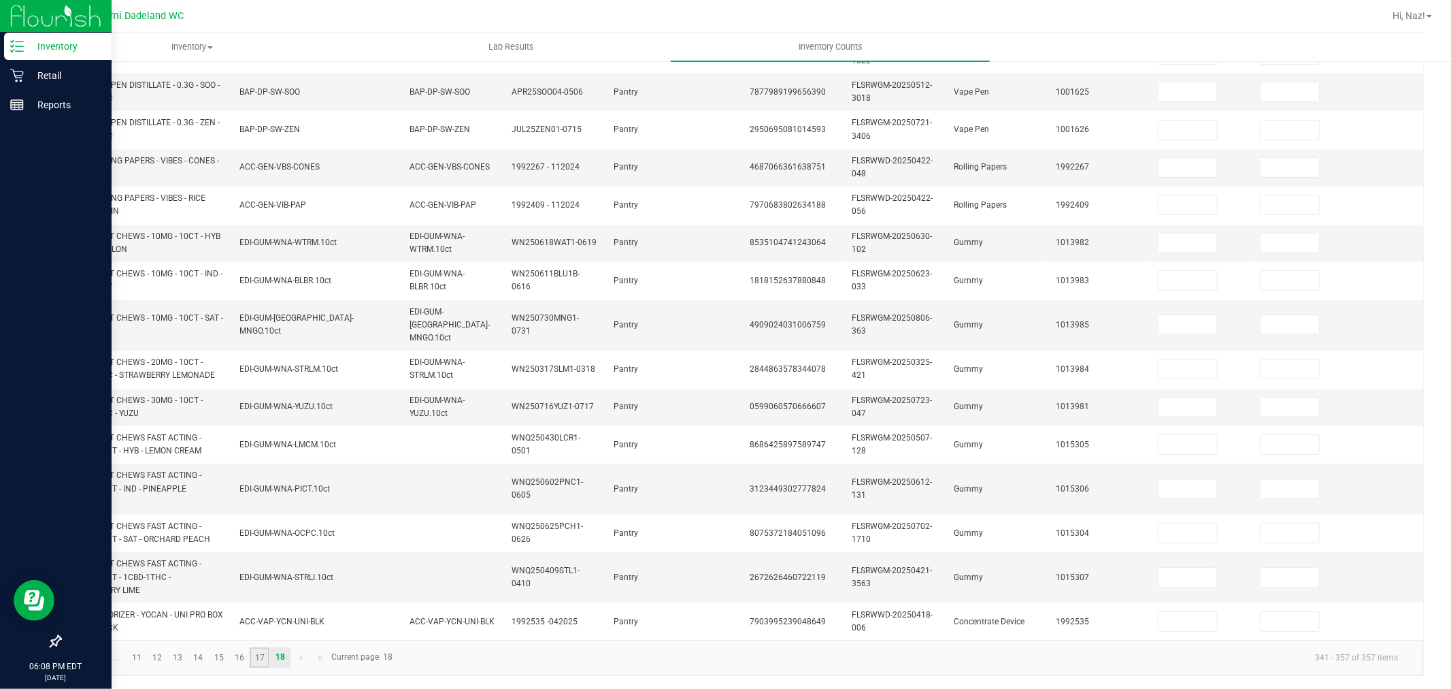
click at [259, 658] on link "17" at bounding box center [260, 657] width 20 height 20
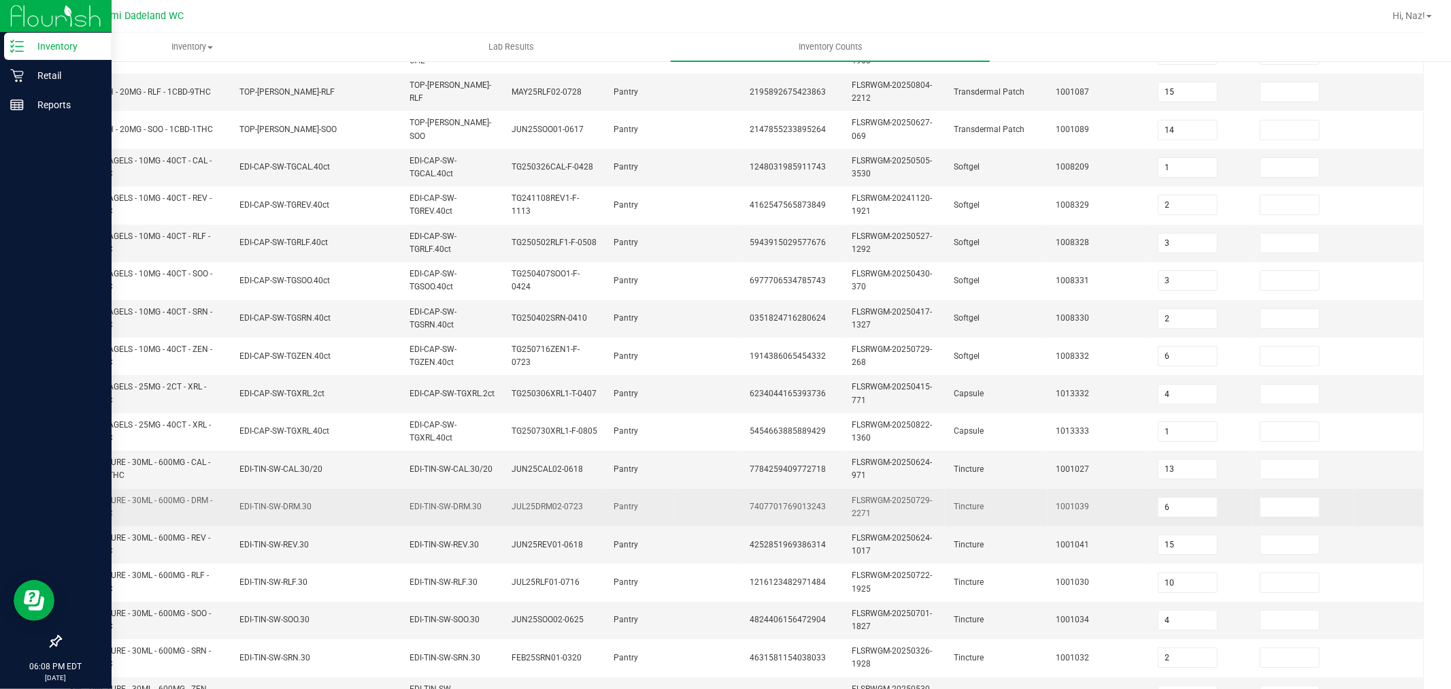
scroll to position [346, 0]
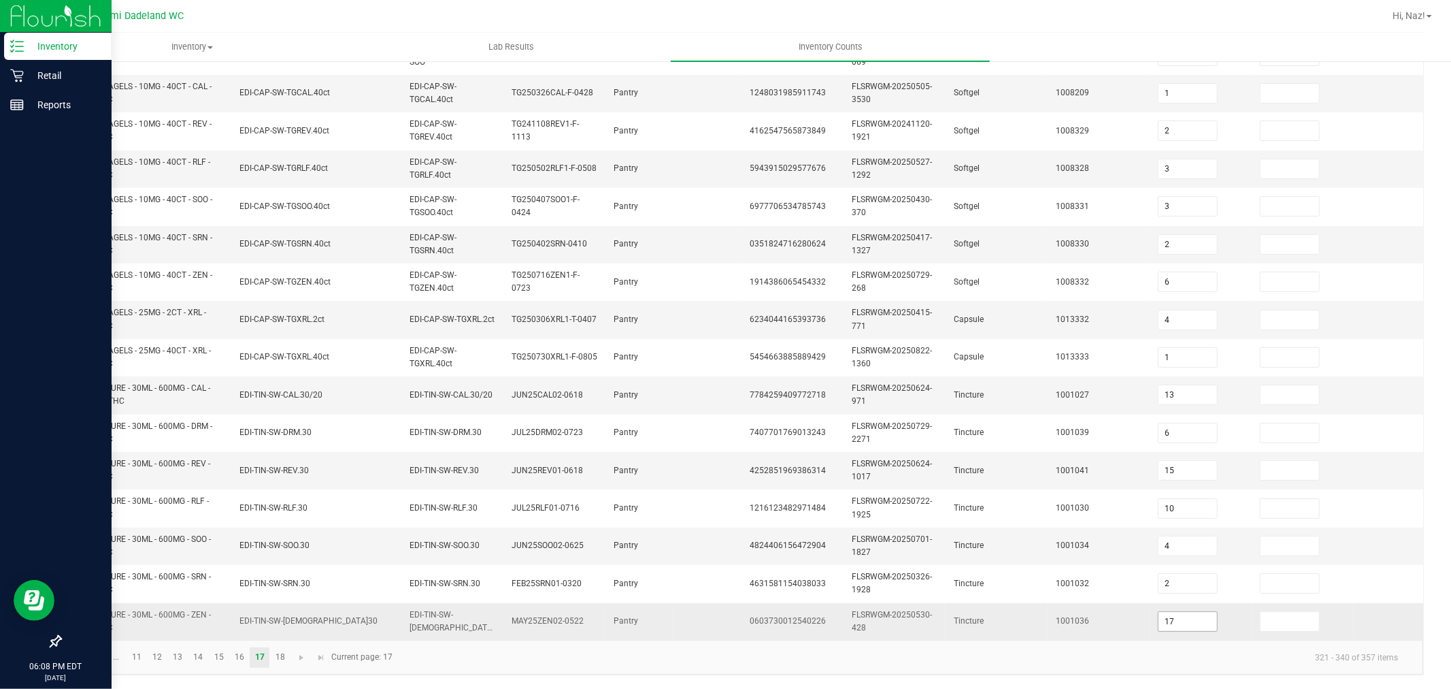
click at [1195, 612] on input "17" at bounding box center [1188, 621] width 59 height 19
click at [272, 655] on link "18" at bounding box center [280, 657] width 20 height 20
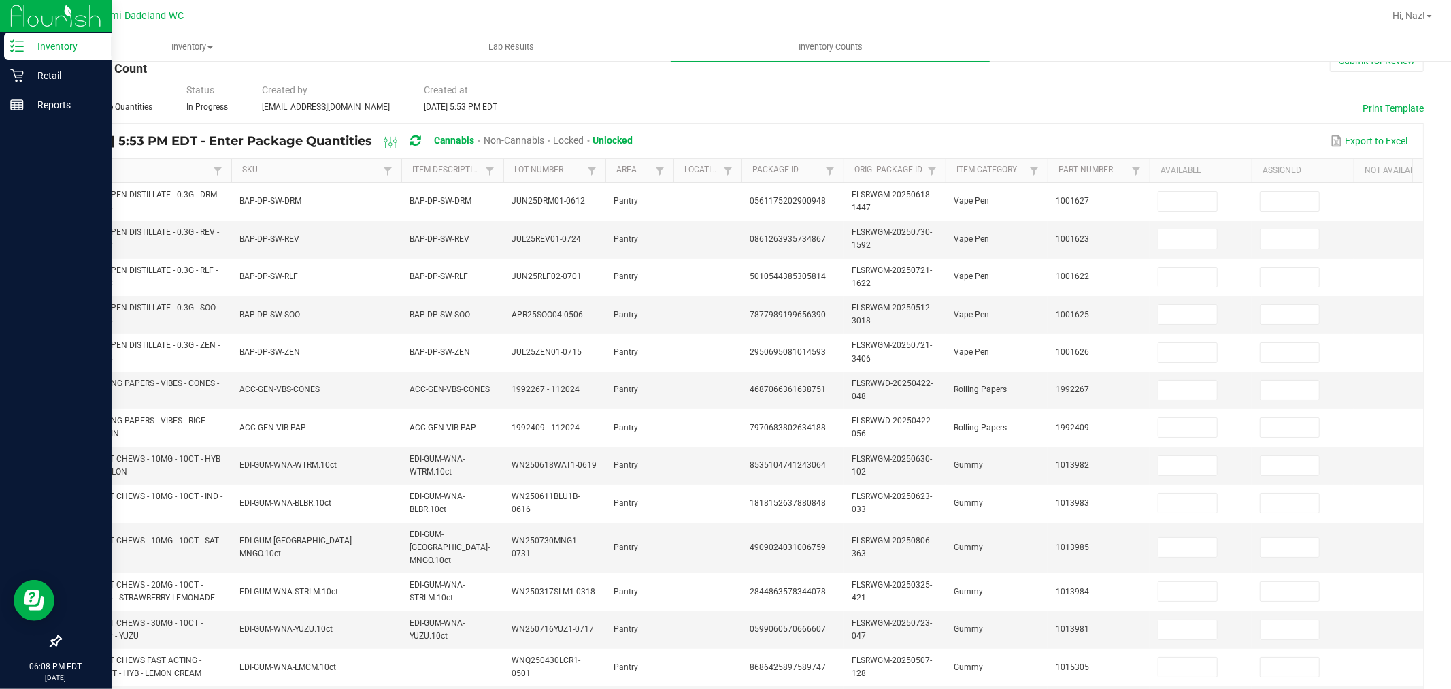
scroll to position [32, 0]
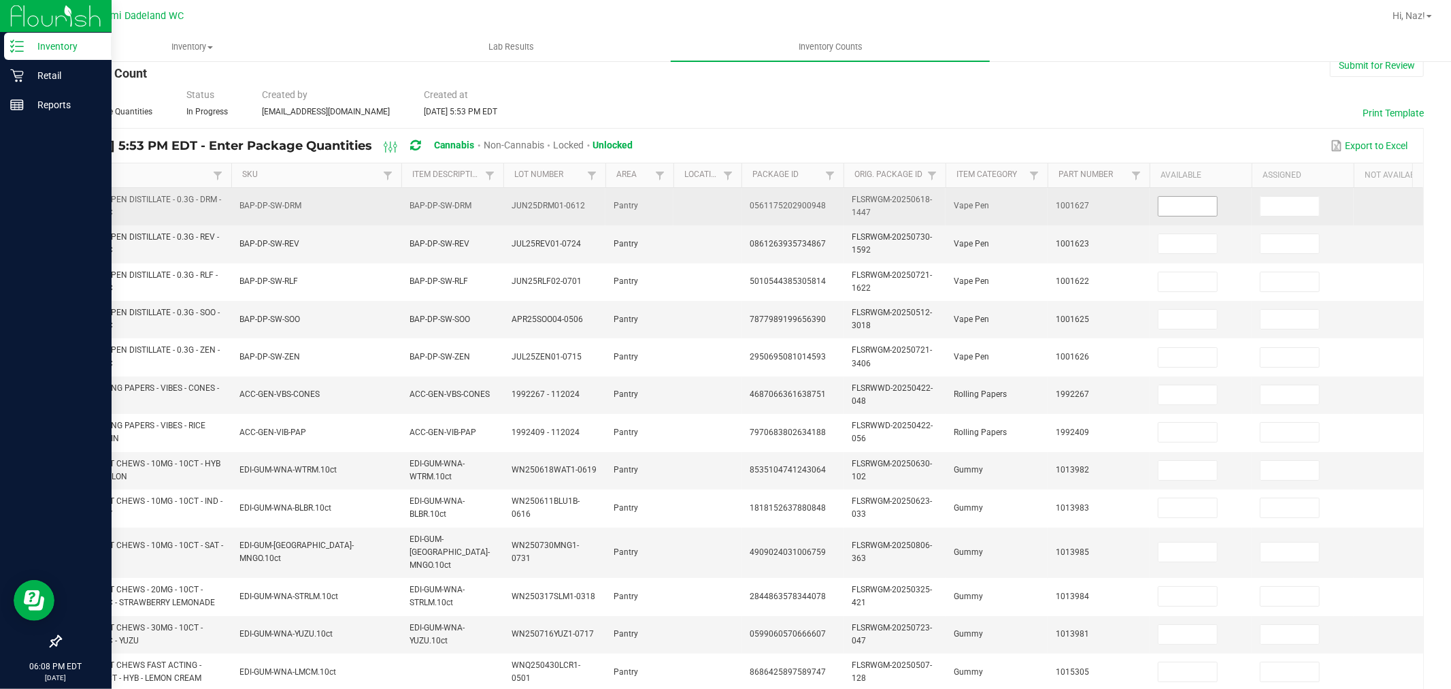
click at [1212, 201] on input at bounding box center [1188, 206] width 59 height 19
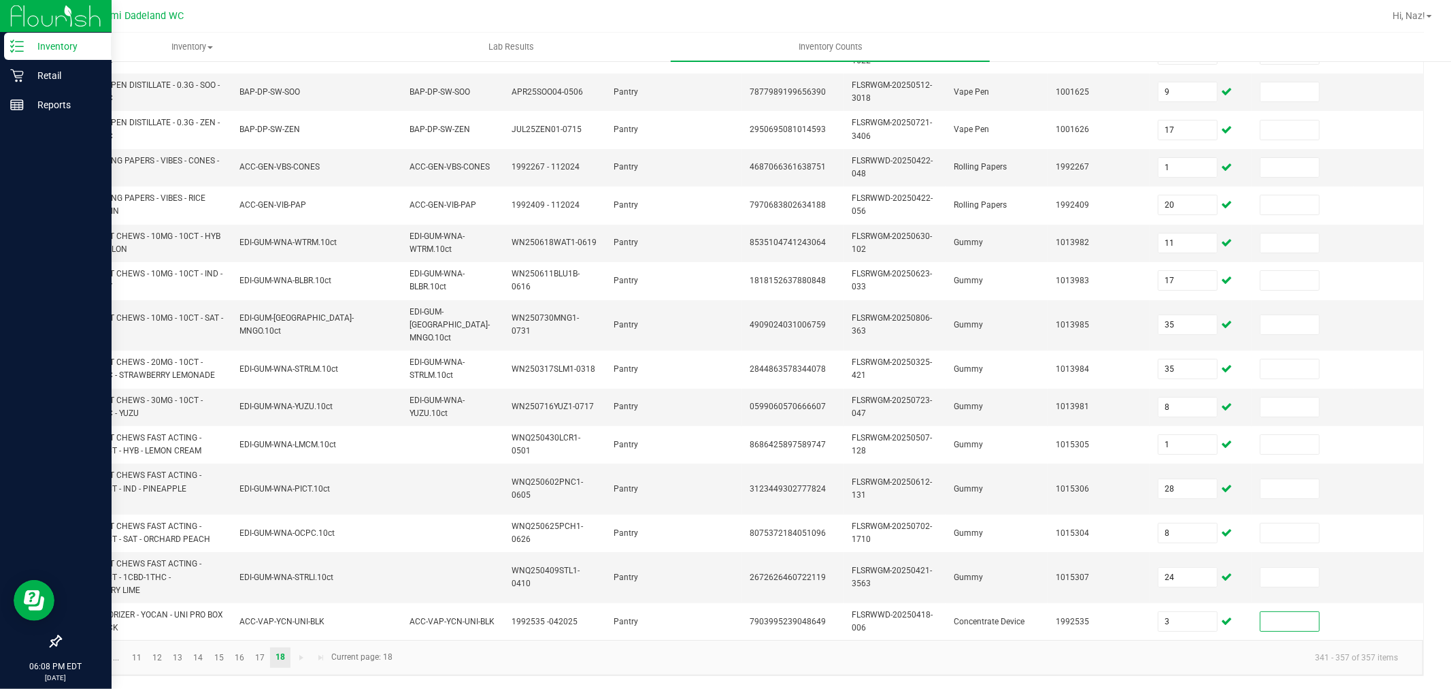
click at [808, 658] on kendo-pager-info "341 - 357 of 357 items" at bounding box center [905, 657] width 1008 height 22
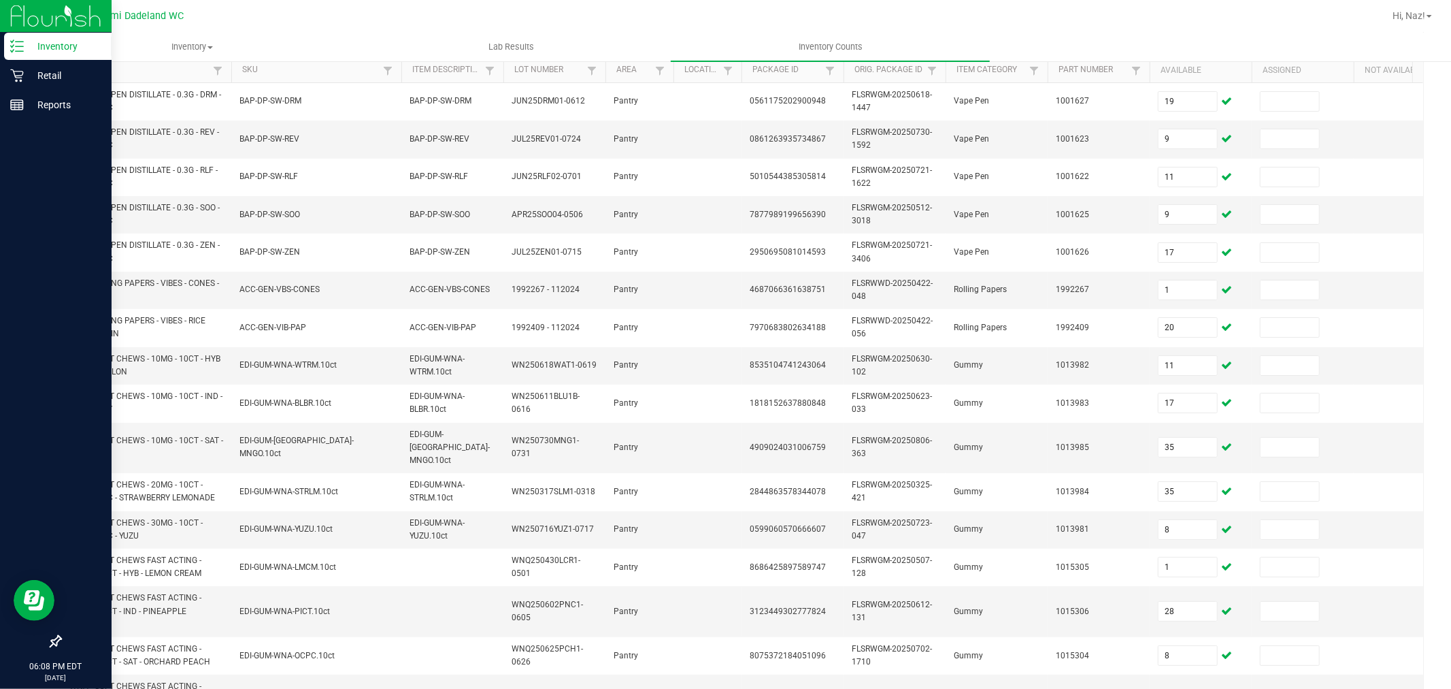
scroll to position [0, 0]
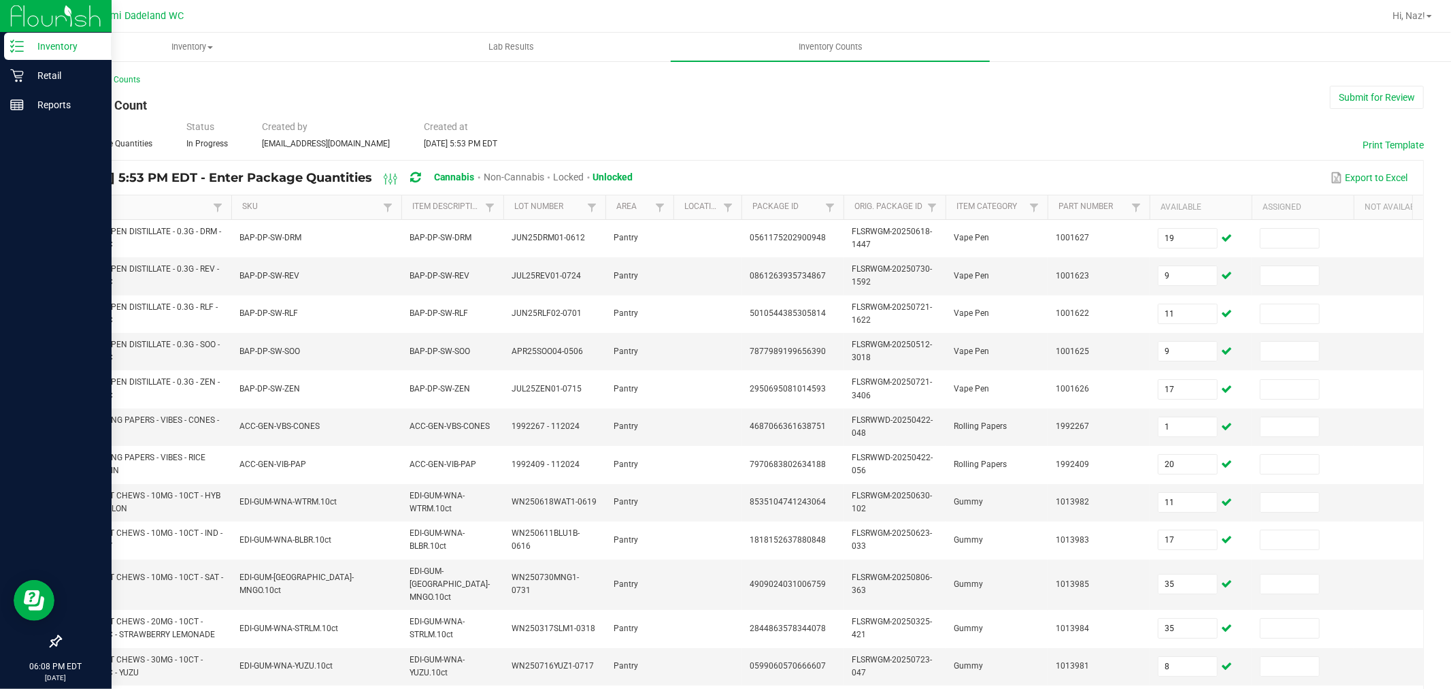
click at [1341, 113] on div "< All Inventory Counts Inventory Count Submit for Review Type Enter Package Qua…" at bounding box center [742, 503] width 1364 height 861
click at [1344, 102] on button "Submit for Review" at bounding box center [1377, 97] width 94 height 23
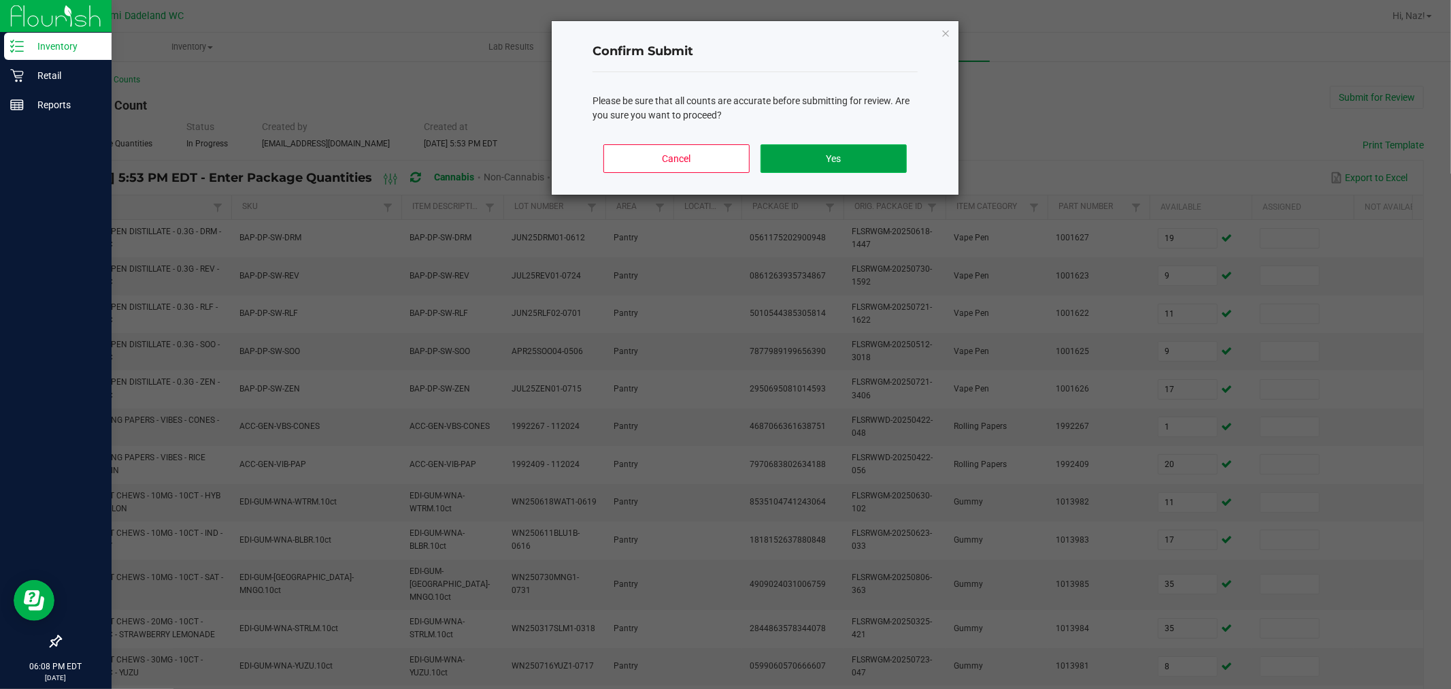
click at [839, 158] on button "Yes" at bounding box center [834, 158] width 146 height 29
